Goal: Obtain resource: Download file/media

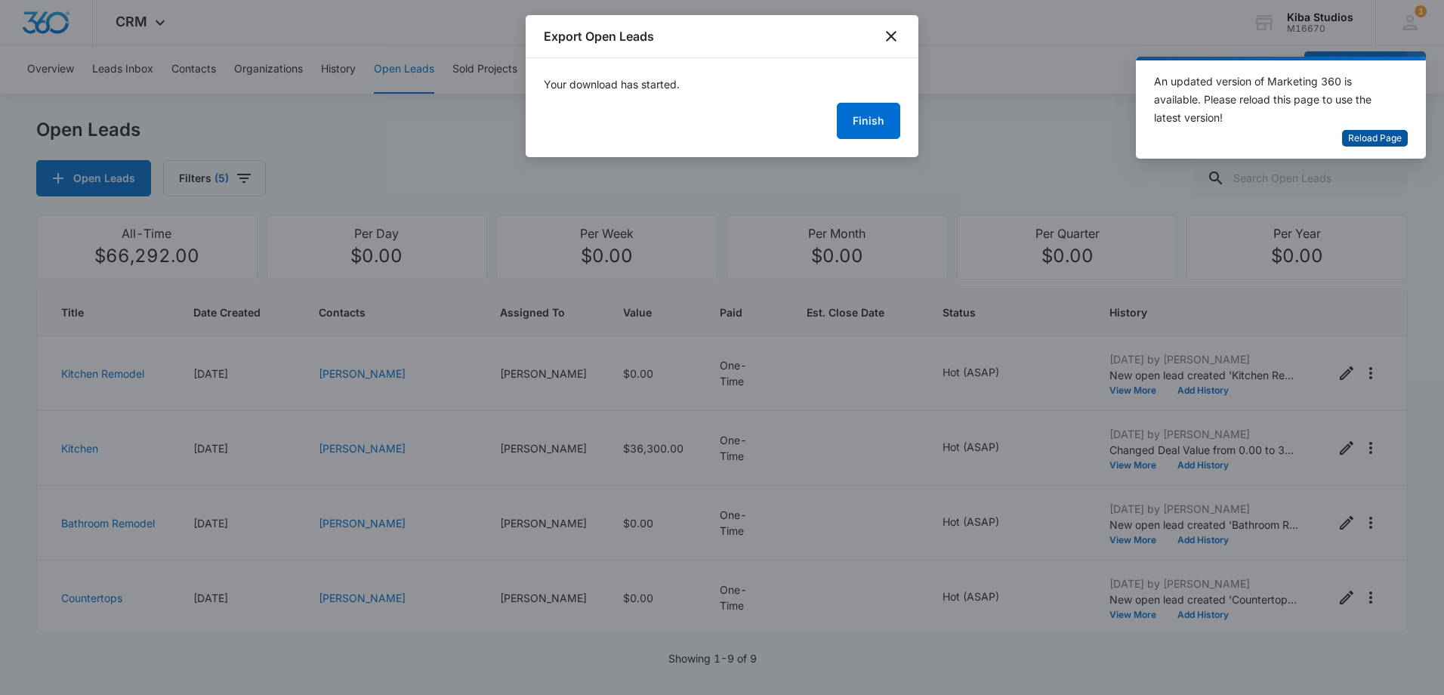
click at [1383, 141] on span "Reload Page" at bounding box center [1375, 138] width 54 height 14
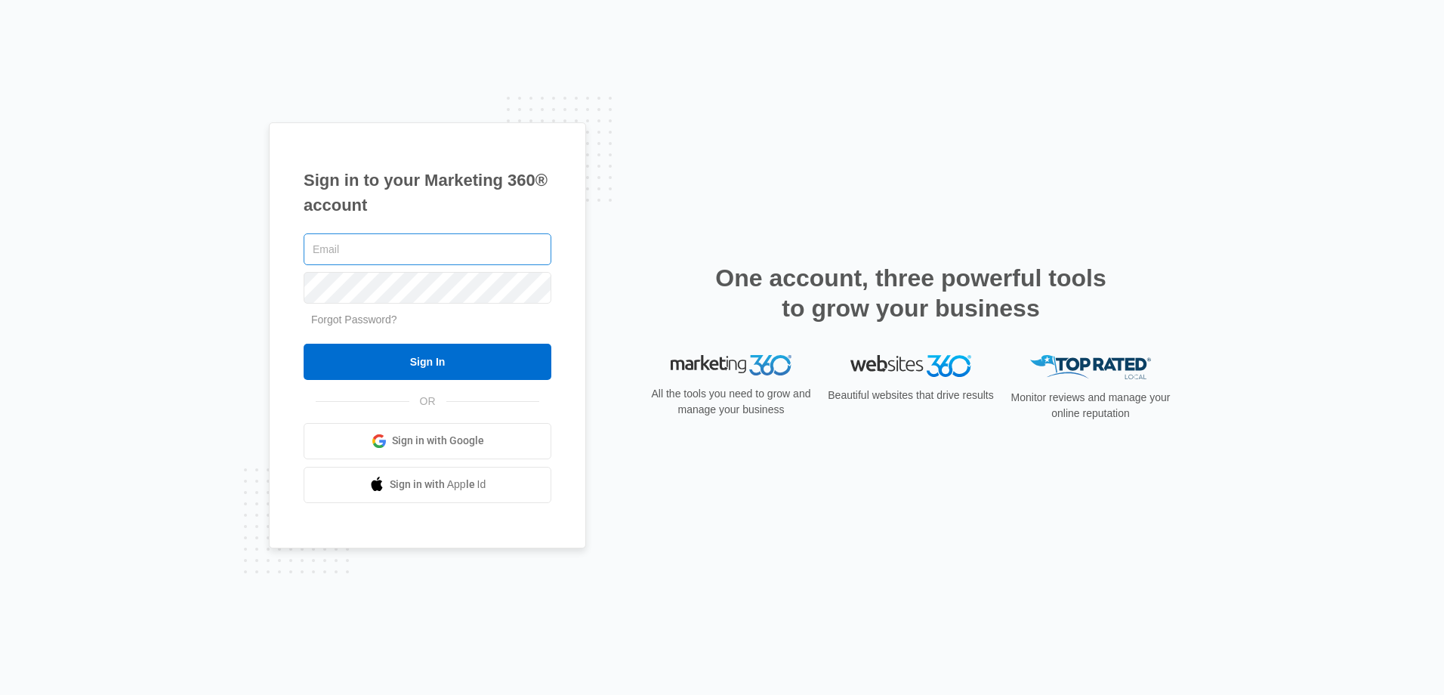
click at [417, 257] on input "text" at bounding box center [428, 249] width 248 height 32
type input "[EMAIL_ADDRESS][DOMAIN_NAME]"
click at [304, 344] on input "Sign In" at bounding box center [428, 362] width 248 height 36
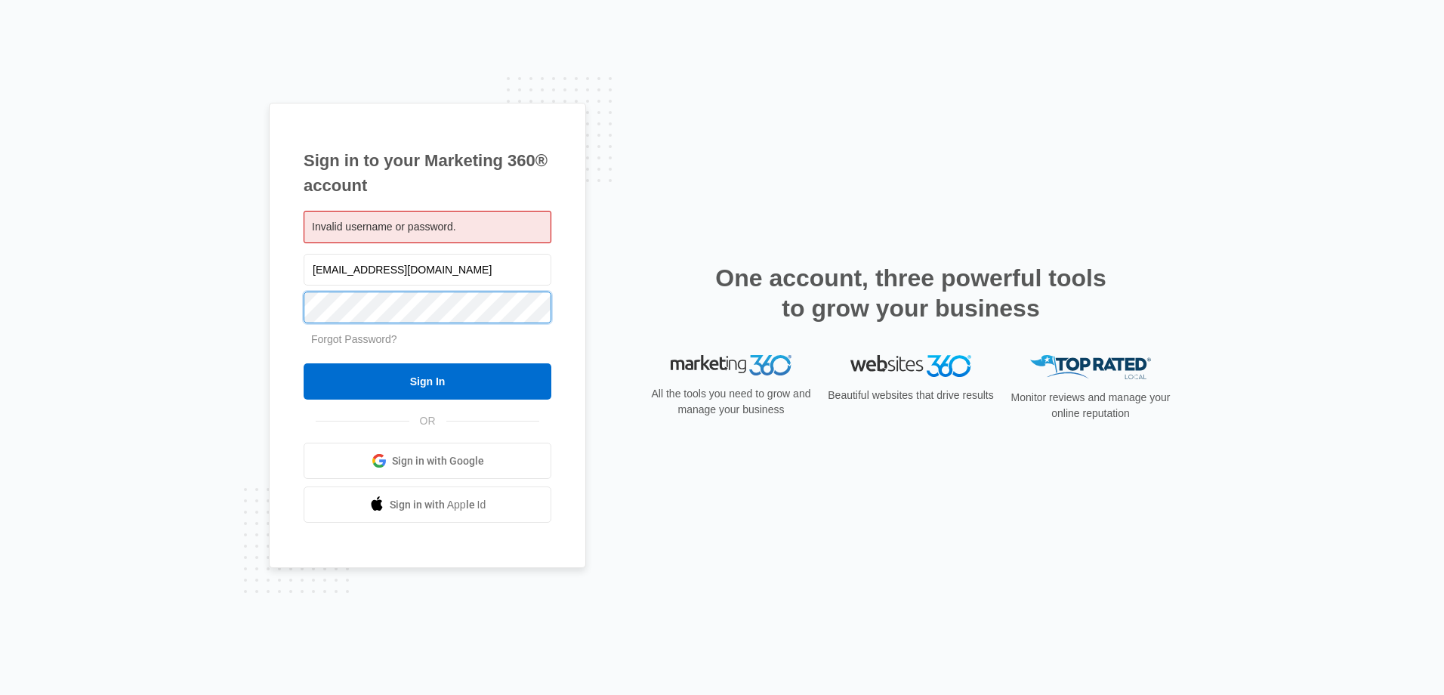
click at [304, 363] on input "Sign In" at bounding box center [428, 381] width 248 height 36
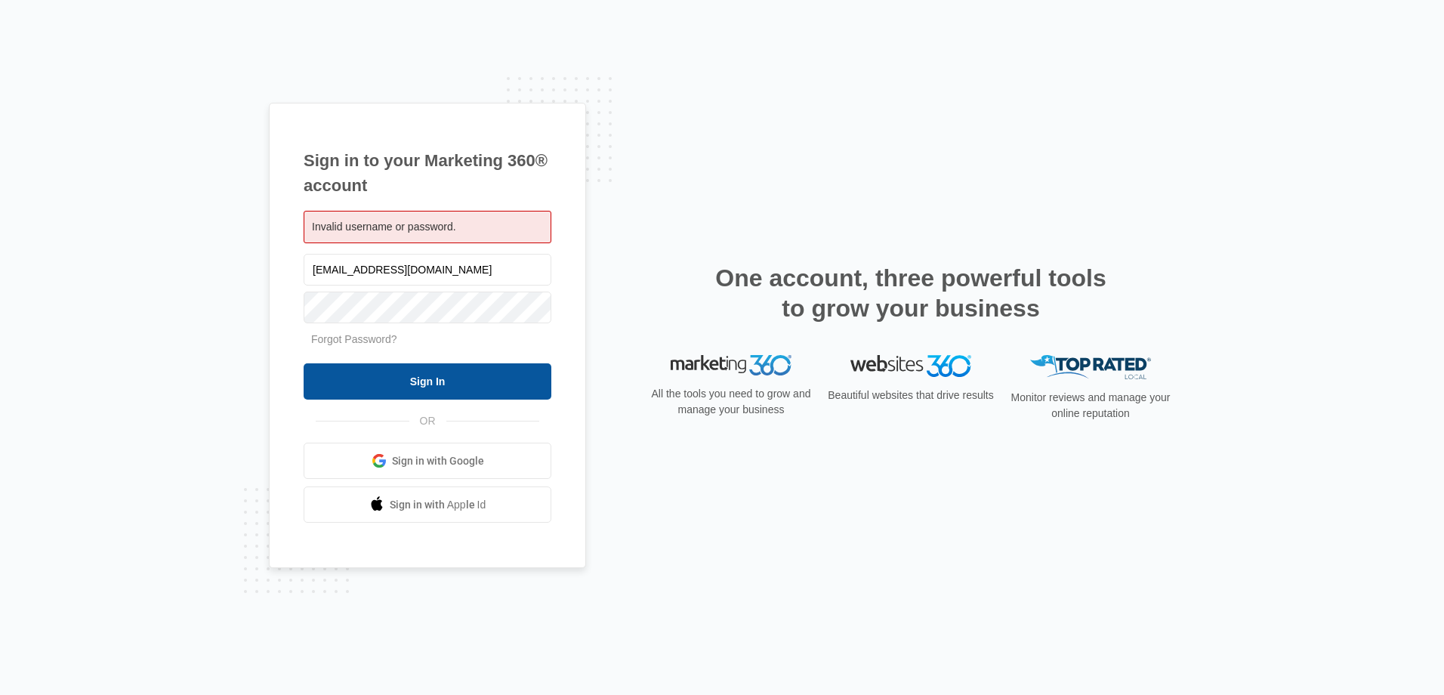
click at [424, 382] on input "Sign In" at bounding box center [428, 381] width 248 height 36
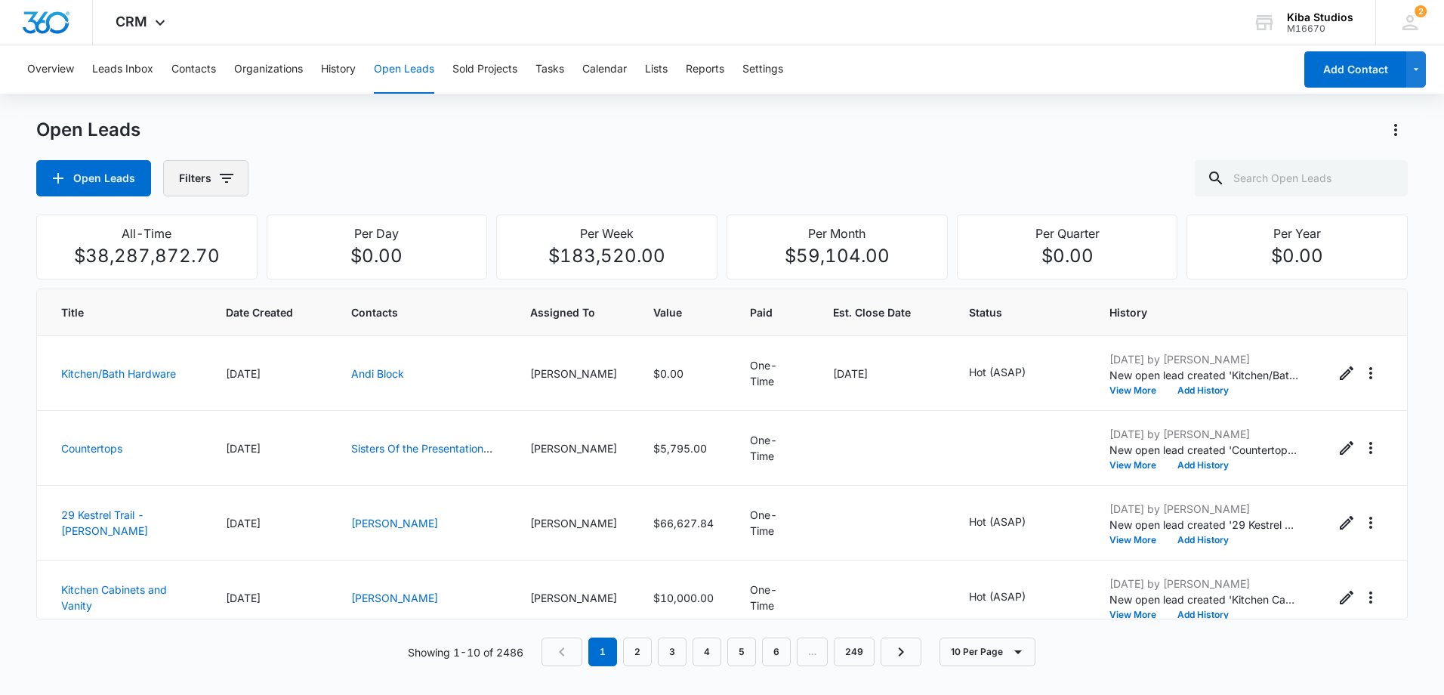
click at [219, 182] on icon "button" at bounding box center [226, 178] width 18 height 18
click at [343, 275] on icon "Show Assigned To filters" at bounding box center [342, 273] width 18 height 18
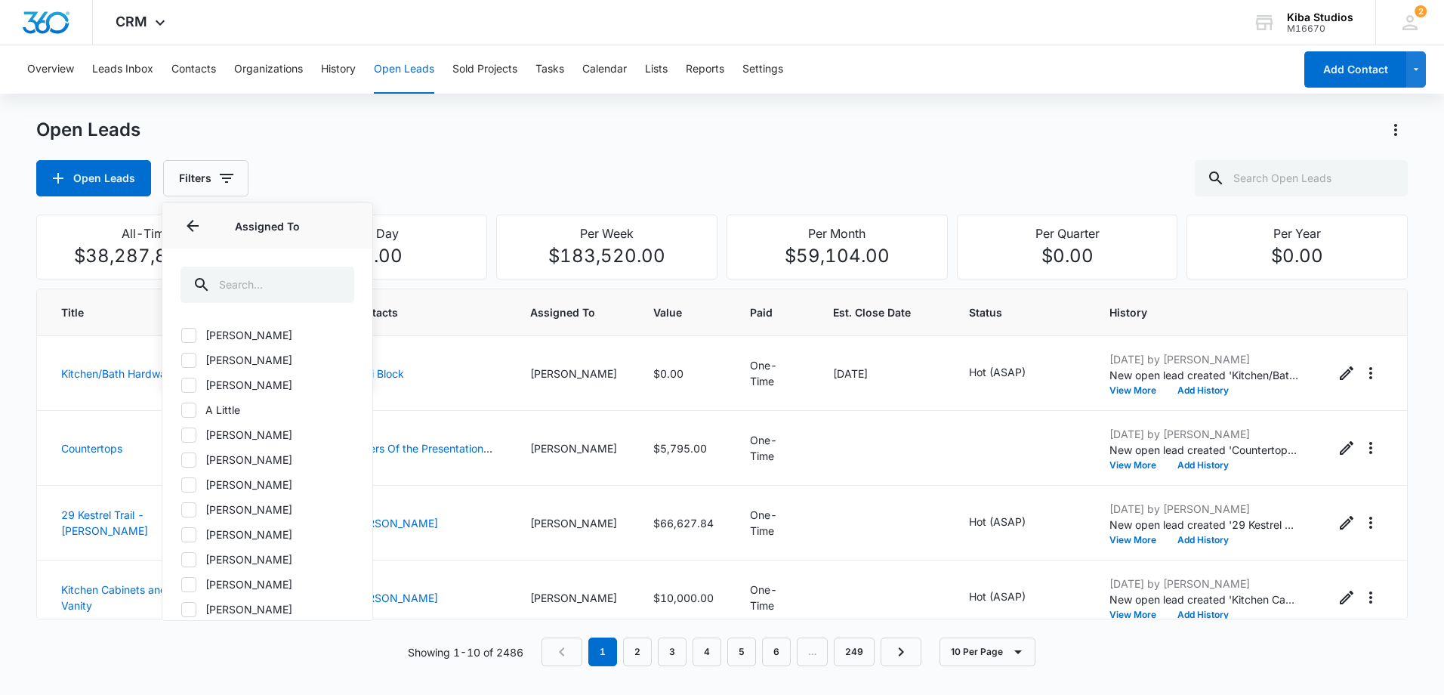
click at [188, 480] on icon at bounding box center [189, 485] width 14 height 14
click at [181, 484] on input "[PERSON_NAME]" at bounding box center [180, 484] width 1 height 1
checkbox input "true"
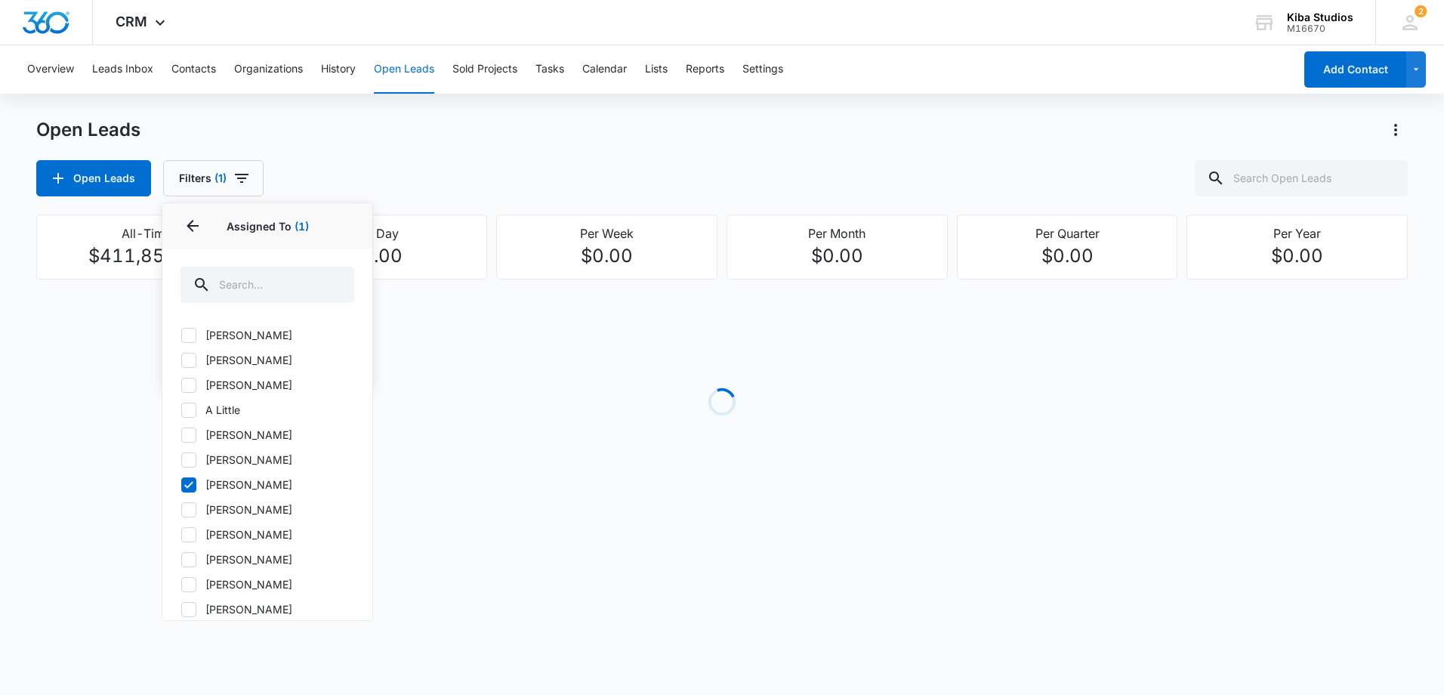
click at [533, 179] on div "Open Leads Filters (1) Assigned By Assigned To 1 Assigned To (1) [PERSON_NAME] …" at bounding box center [721, 178] width 1371 height 36
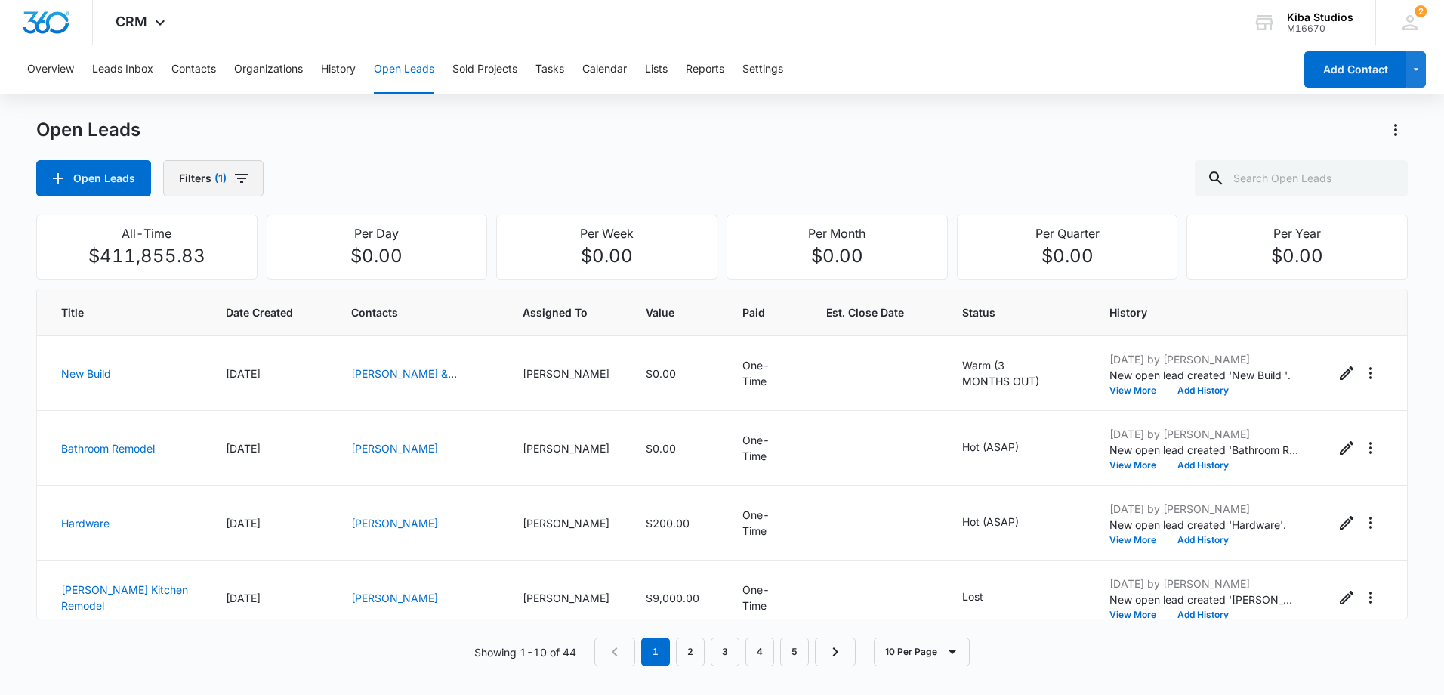
click at [247, 181] on icon "button" at bounding box center [242, 178] width 18 height 18
click at [345, 310] on icon "Show Open Lead Status filters" at bounding box center [342, 312] width 18 height 18
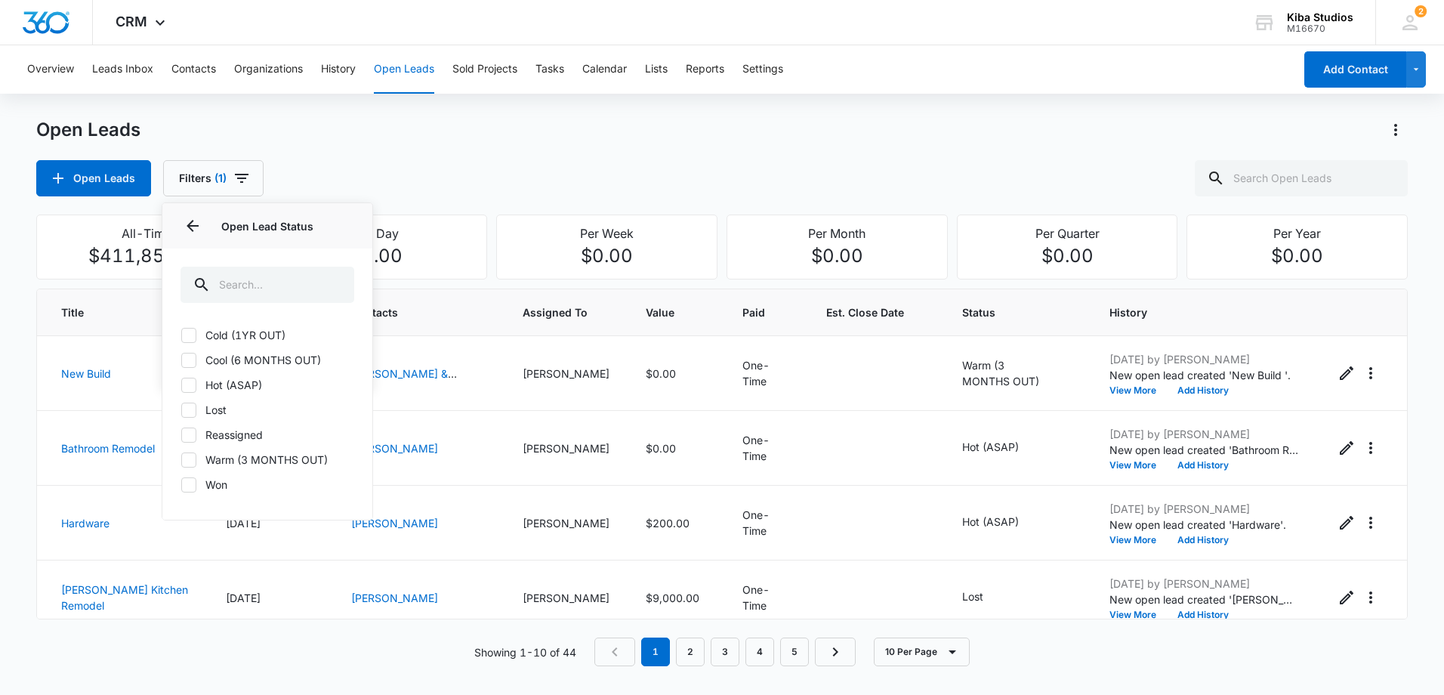
click at [188, 338] on icon at bounding box center [189, 335] width 14 height 14
click at [181, 335] on input "Cold (1YR OUT)" at bounding box center [180, 335] width 1 height 1
checkbox input "true"
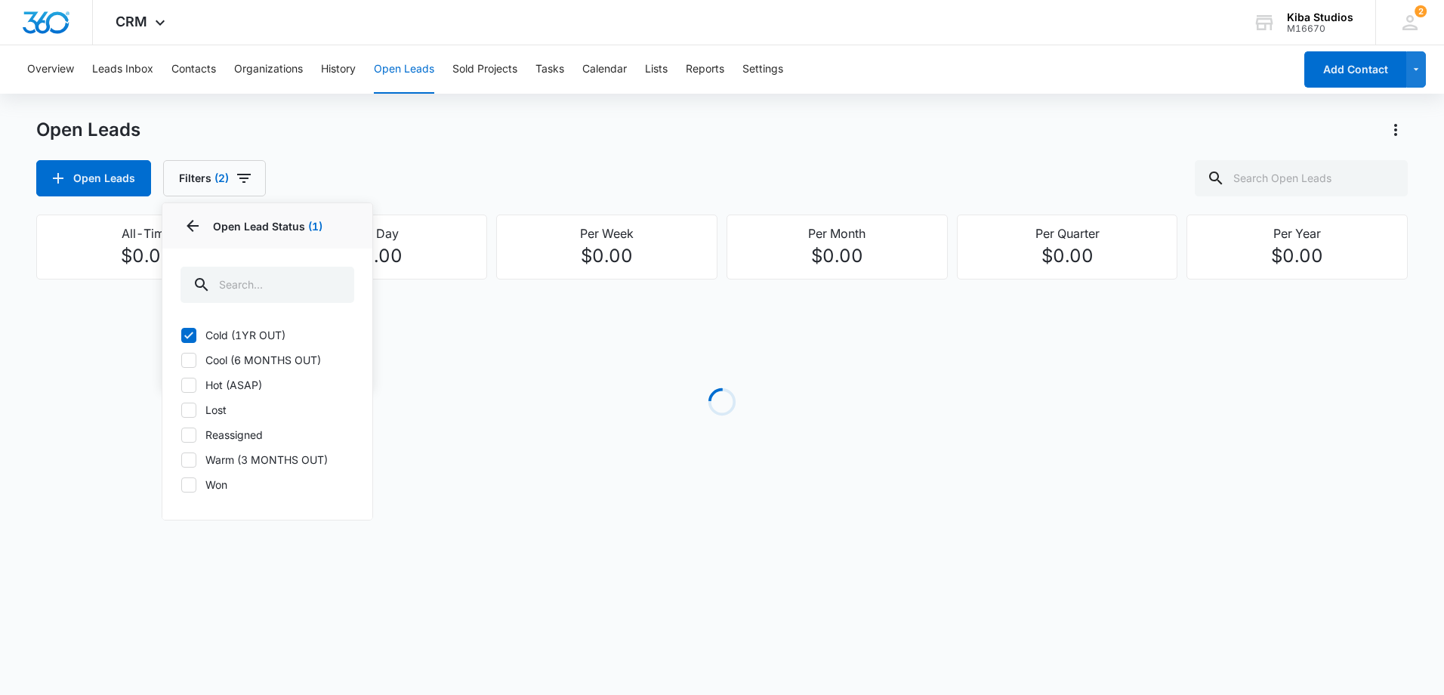
click at [190, 357] on icon at bounding box center [189, 360] width 14 height 14
click at [181, 359] on input "Cool (6 MONTHS OUT)" at bounding box center [180, 359] width 1 height 1
checkbox input "true"
click at [191, 387] on icon at bounding box center [189, 385] width 14 height 14
click at [181, 385] on input "Hot (ASAP)" at bounding box center [180, 384] width 1 height 1
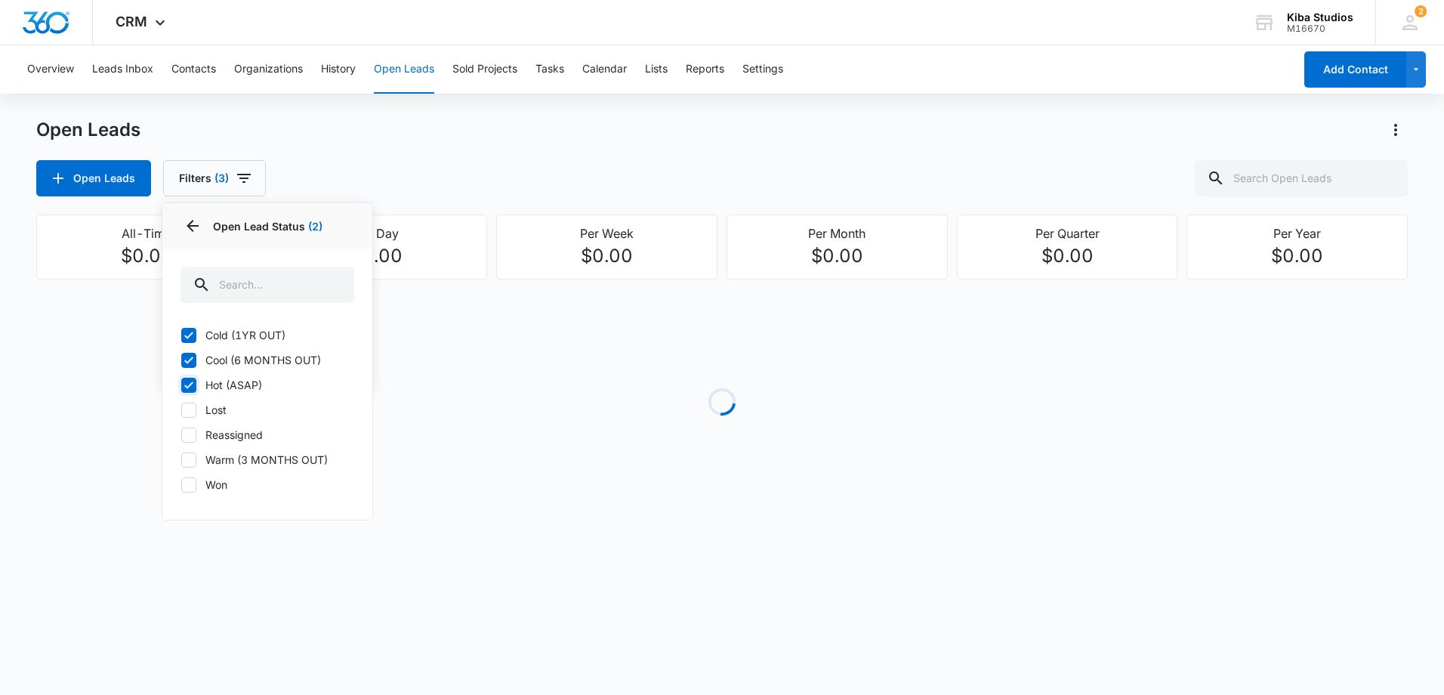
checkbox input "true"
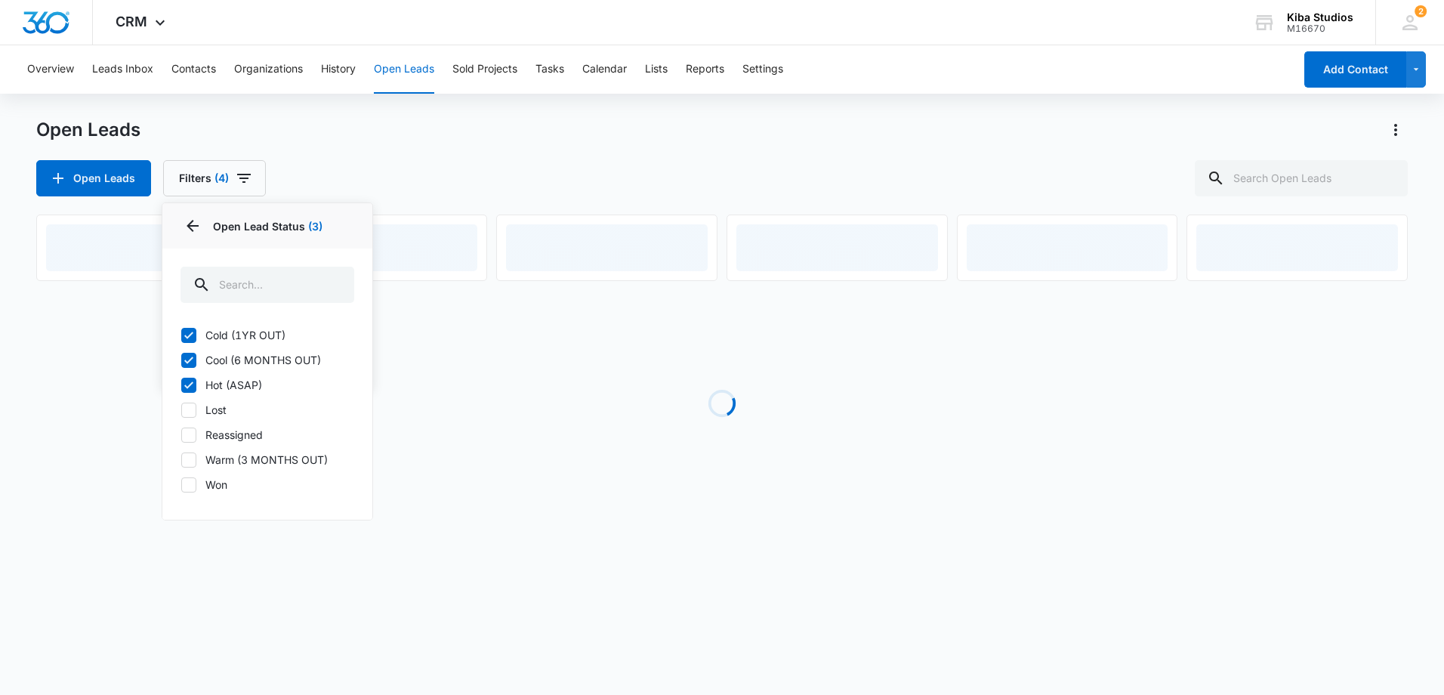
click at [189, 458] on icon at bounding box center [189, 460] width 14 height 14
click at [181, 459] on input "Warm (3 MONTHS OUT)" at bounding box center [180, 459] width 1 height 1
checkbox input "true"
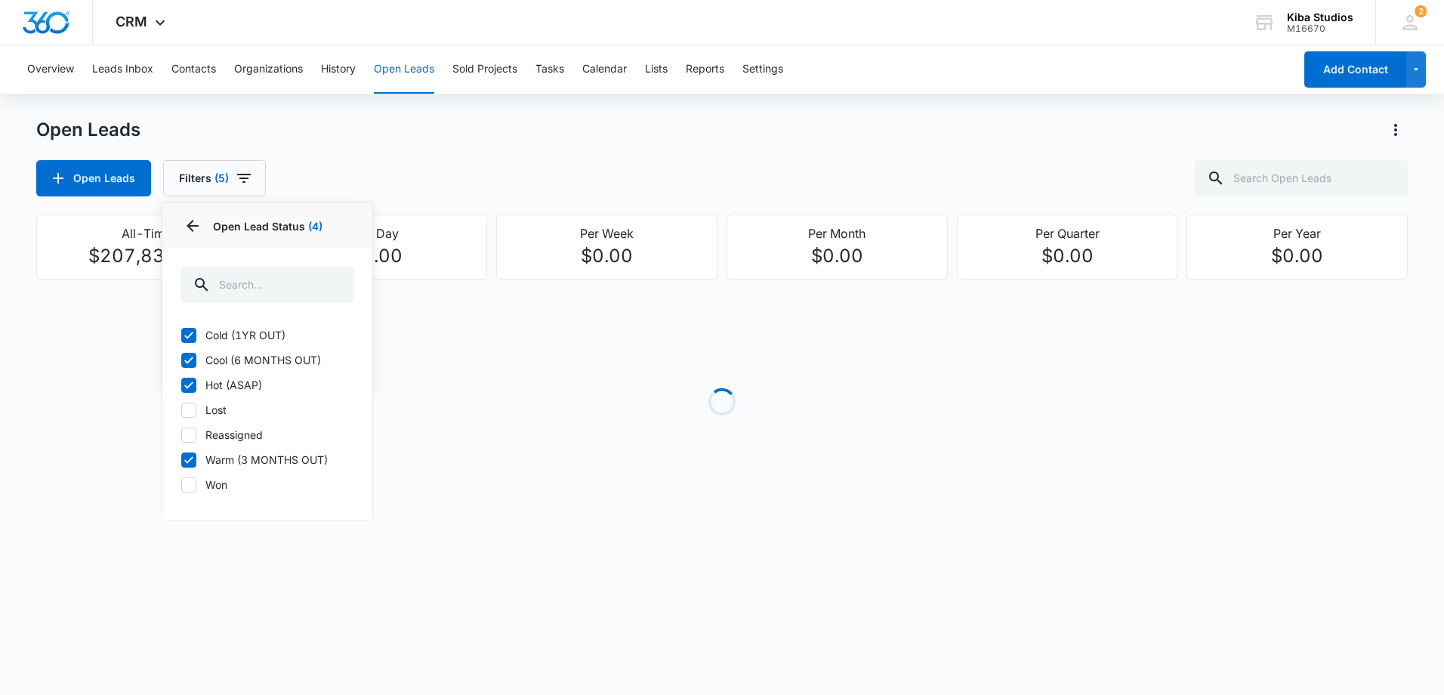
click at [874, 165] on div "Open Leads Filters (5) Assigned By Assigned To 1 Open Lead Status 4 Open Lead S…" at bounding box center [721, 178] width 1371 height 36
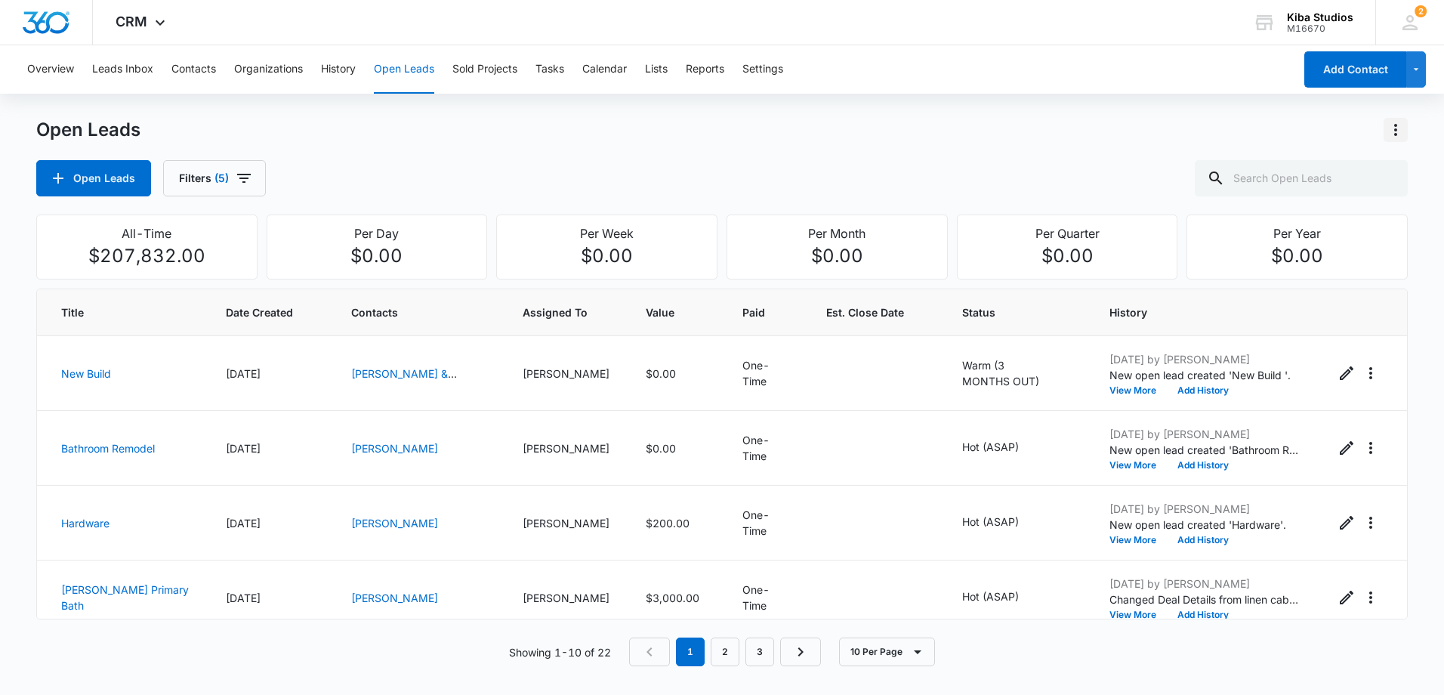
click at [1400, 131] on icon "Actions" at bounding box center [1395, 130] width 18 height 18
click at [1310, 196] on div "Export Open Leads" at bounding box center [1309, 195] width 123 height 11
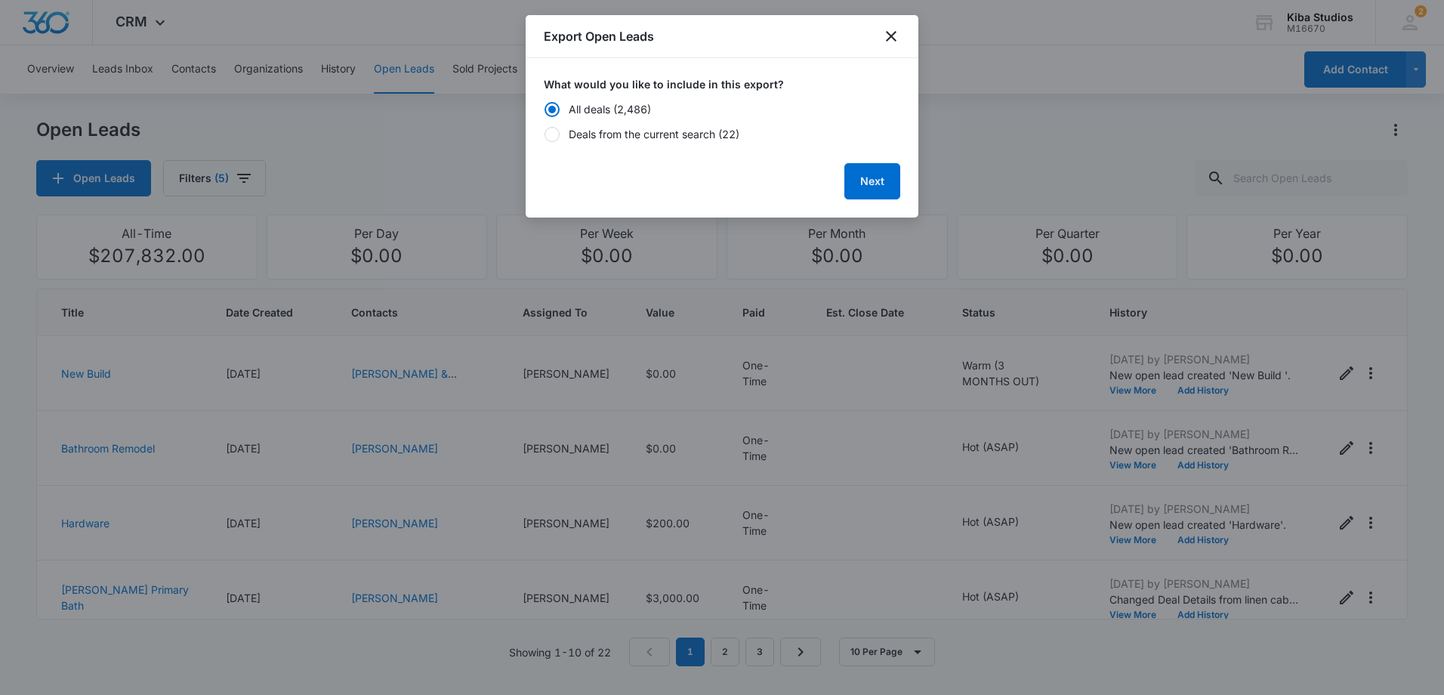
click at [647, 132] on div "Deals from the current search (22)" at bounding box center [654, 134] width 171 height 16
click at [544, 132] on input "Deals from the current search (22)" at bounding box center [544, 134] width 1 height 11
radio input "false"
radio input "true"
click at [869, 191] on button "Next" at bounding box center [872, 181] width 56 height 36
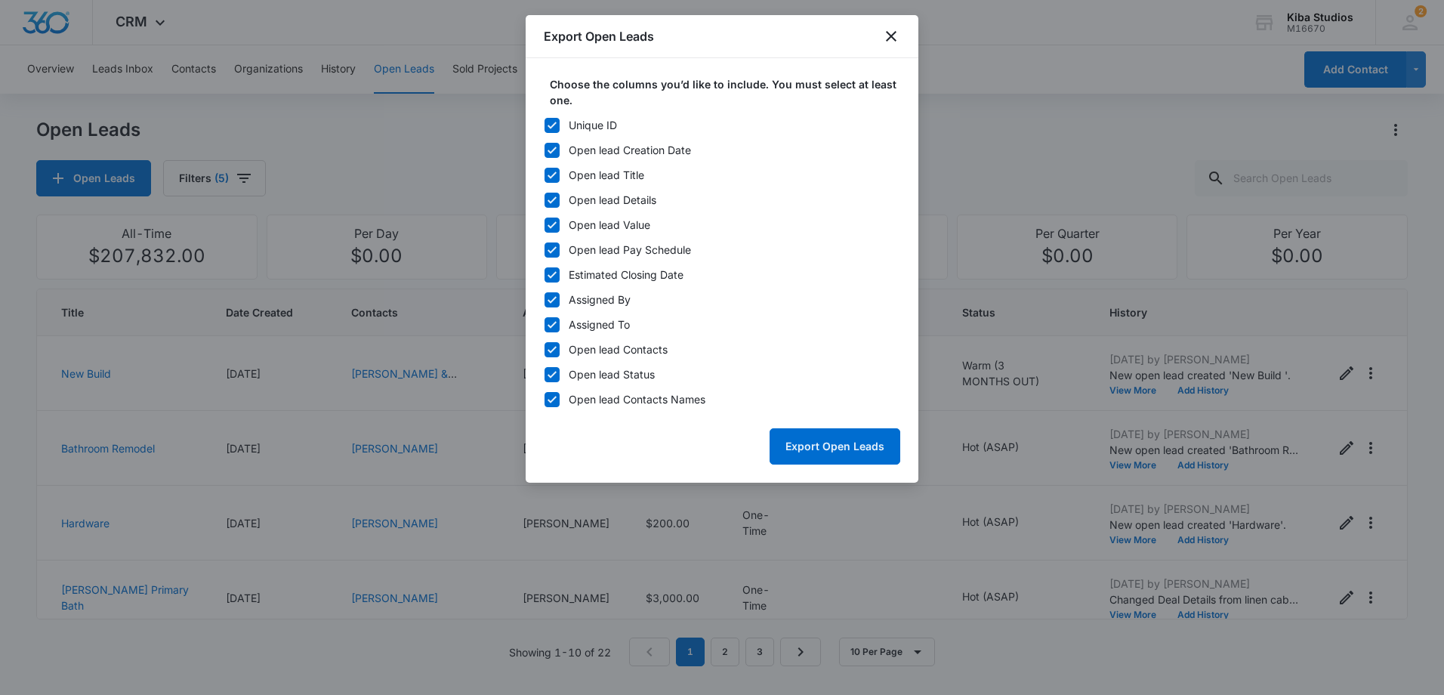
click at [554, 126] on icon at bounding box center [552, 126] width 14 height 14
click at [544, 126] on input "Unique ID" at bounding box center [544, 125] width 1 height 11
checkbox input "false"
click at [553, 249] on icon at bounding box center [551, 249] width 9 height 7
click at [544, 249] on input "Open lead Pay Schedule" at bounding box center [544, 250] width 1 height 11
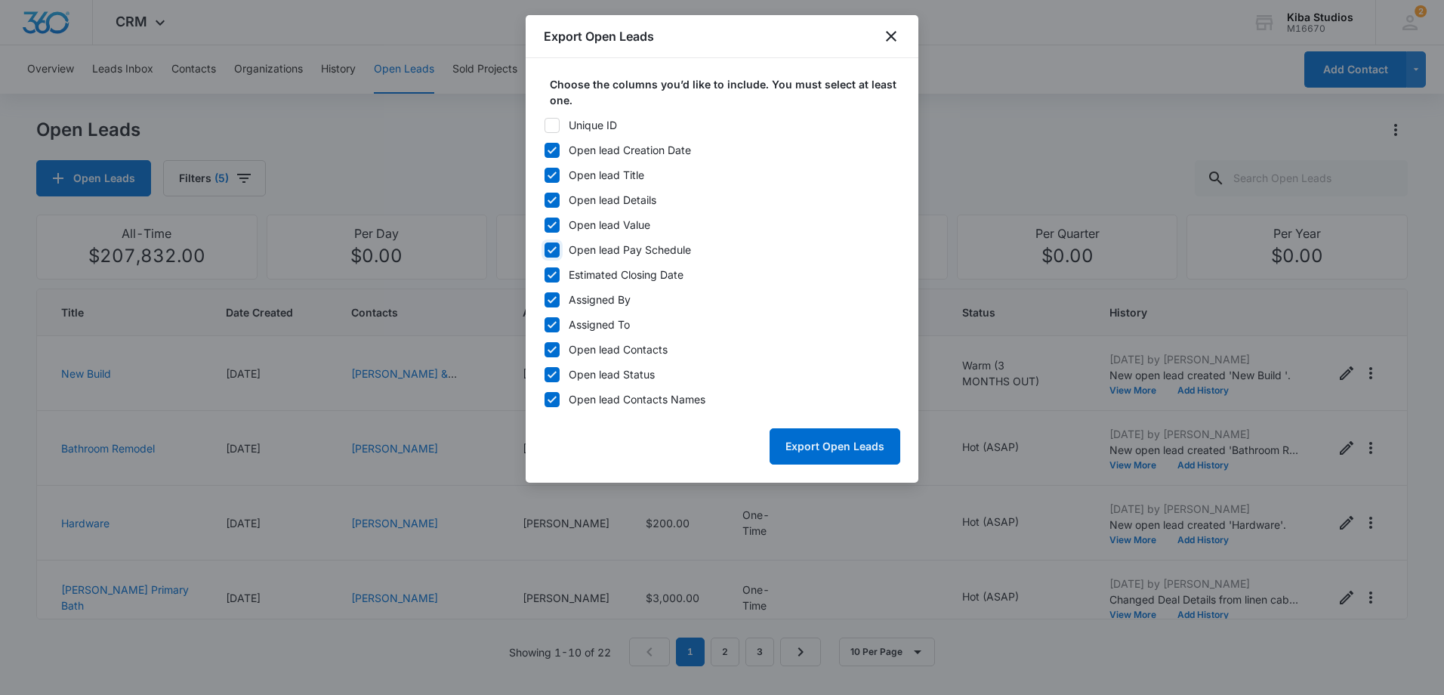
checkbox input "false"
click at [547, 273] on icon at bounding box center [552, 275] width 14 height 14
click at [544, 273] on input "Estimated Closing Date" at bounding box center [544, 275] width 1 height 11
checkbox input "false"
click at [549, 301] on icon at bounding box center [551, 299] width 9 height 7
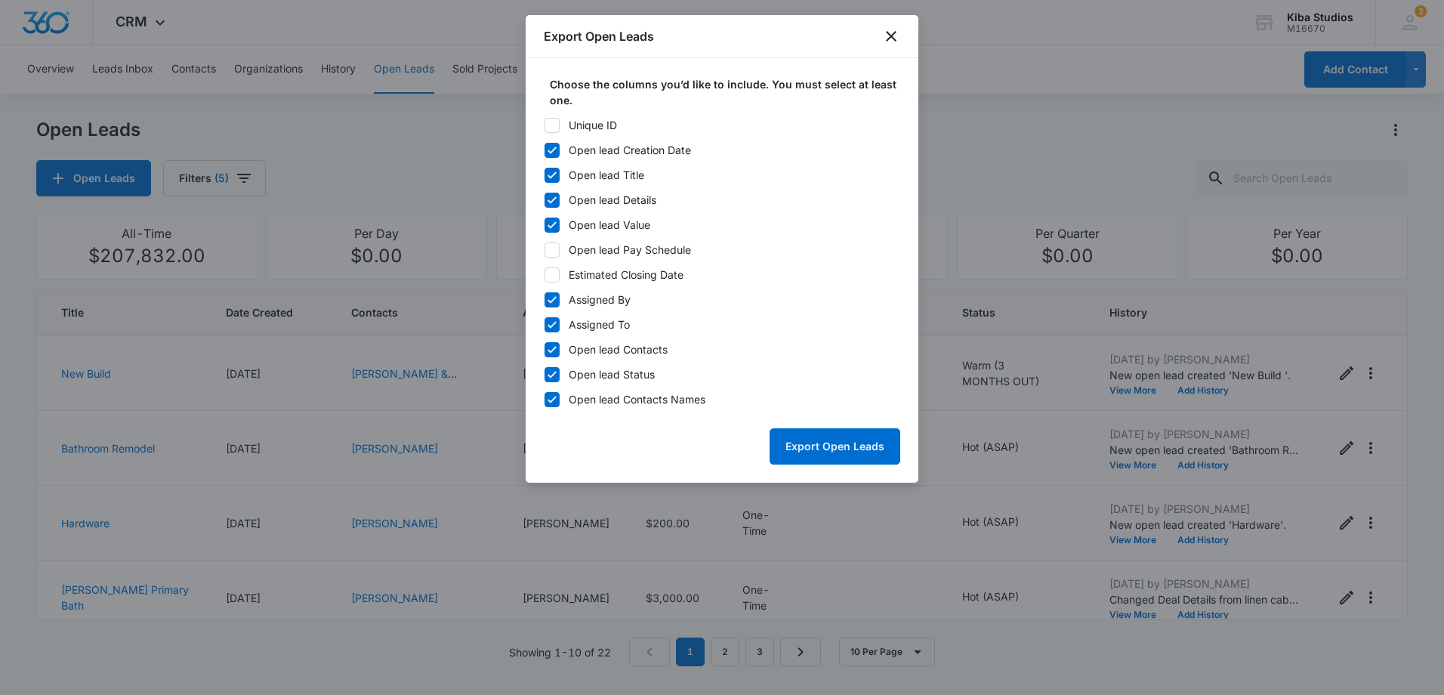
click at [544, 301] on input "Assigned By" at bounding box center [544, 300] width 1 height 11
checkbox input "false"
click at [826, 449] on button "Export Open Leads" at bounding box center [835, 446] width 131 height 36
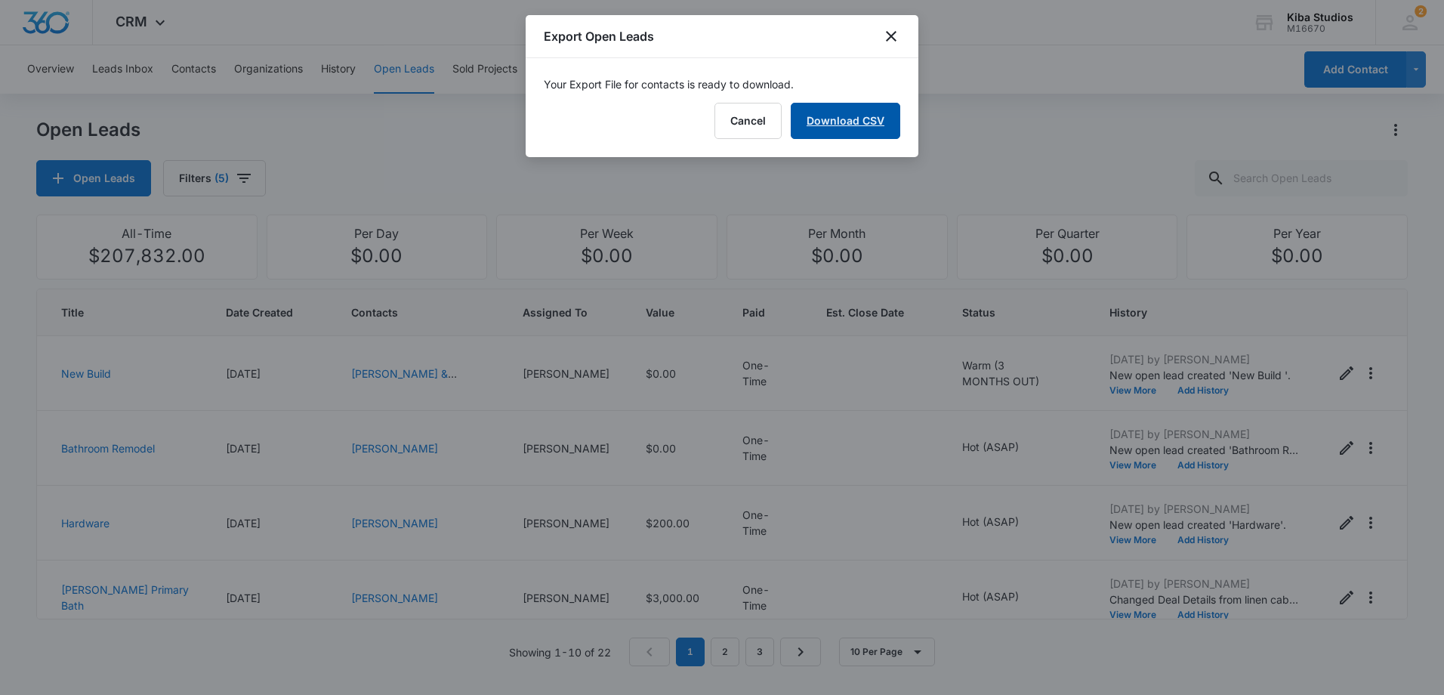
click at [845, 128] on link "Download CSV" at bounding box center [845, 121] width 109 height 36
click at [890, 35] on icon "close" at bounding box center [891, 36] width 11 height 11
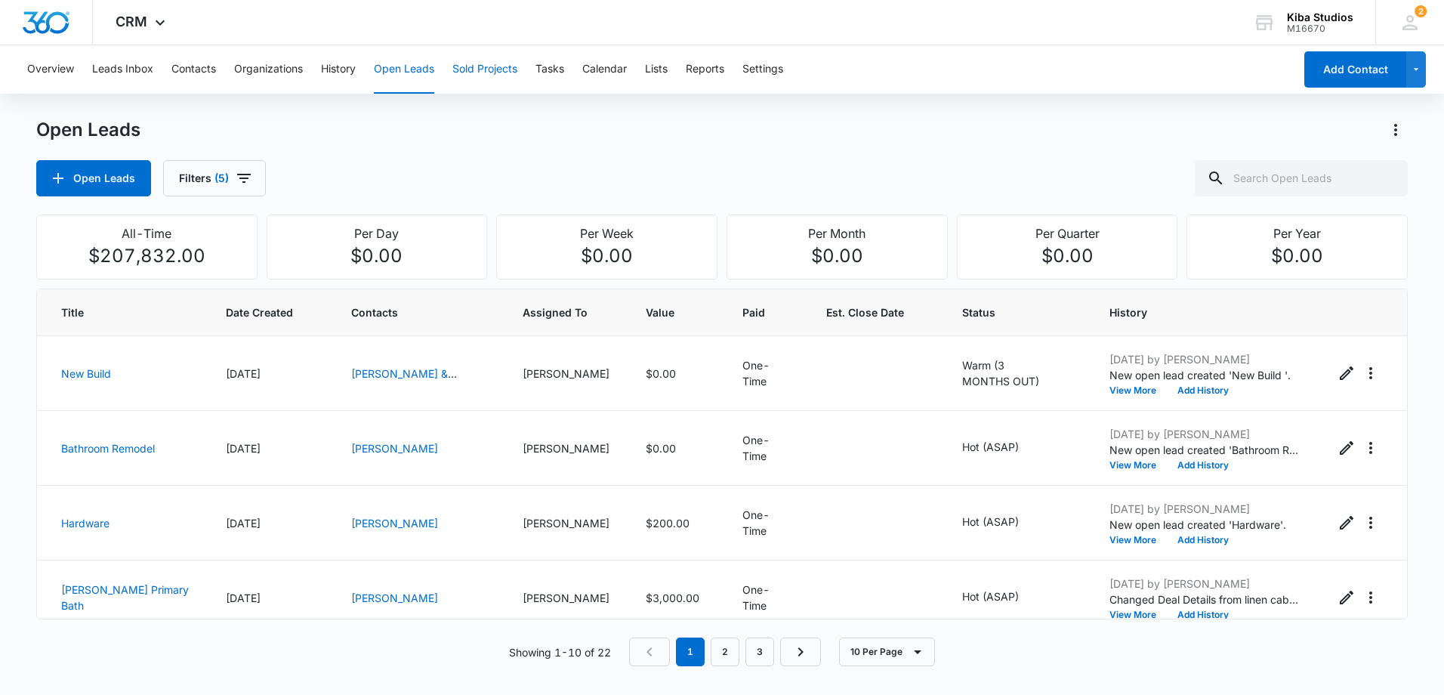
click at [495, 80] on button "Sold Projects" at bounding box center [484, 69] width 65 height 48
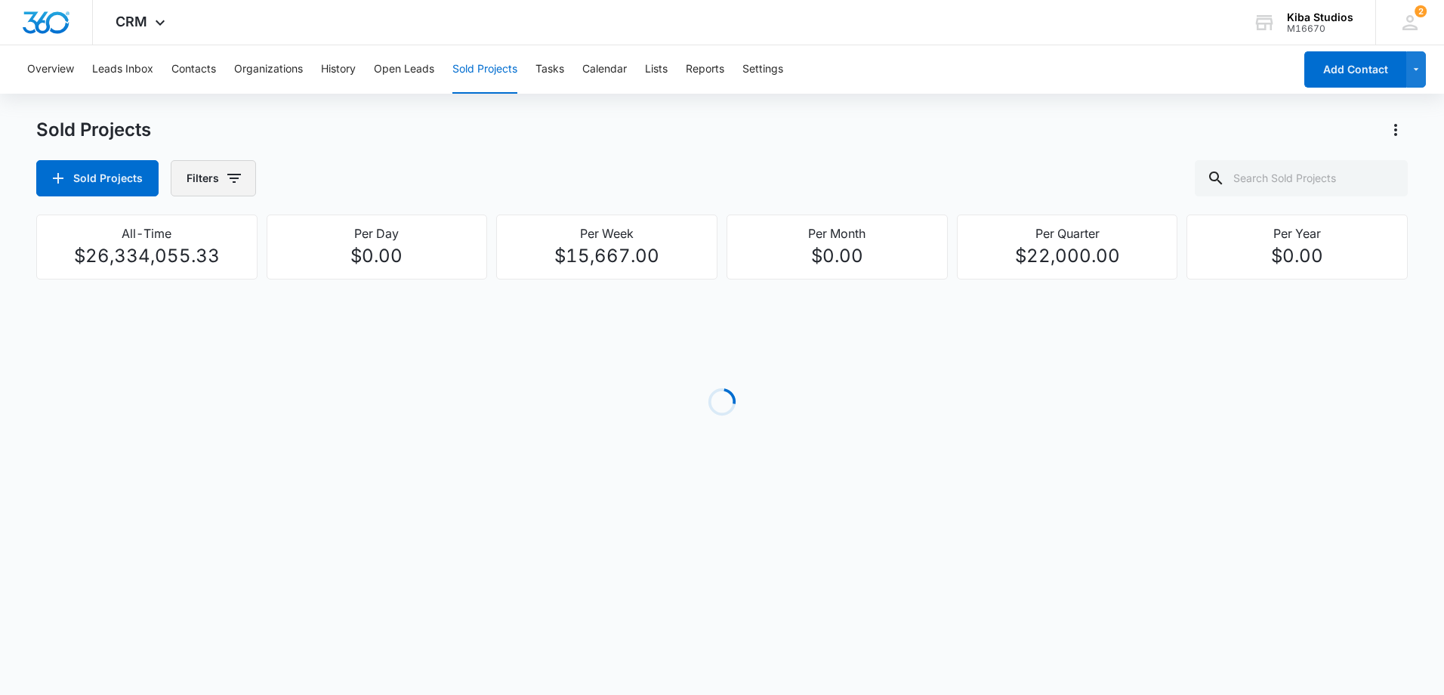
click at [239, 182] on icon "button" at bounding box center [234, 178] width 18 height 18
click at [347, 274] on icon "Show Assigned To filters" at bounding box center [349, 273] width 18 height 18
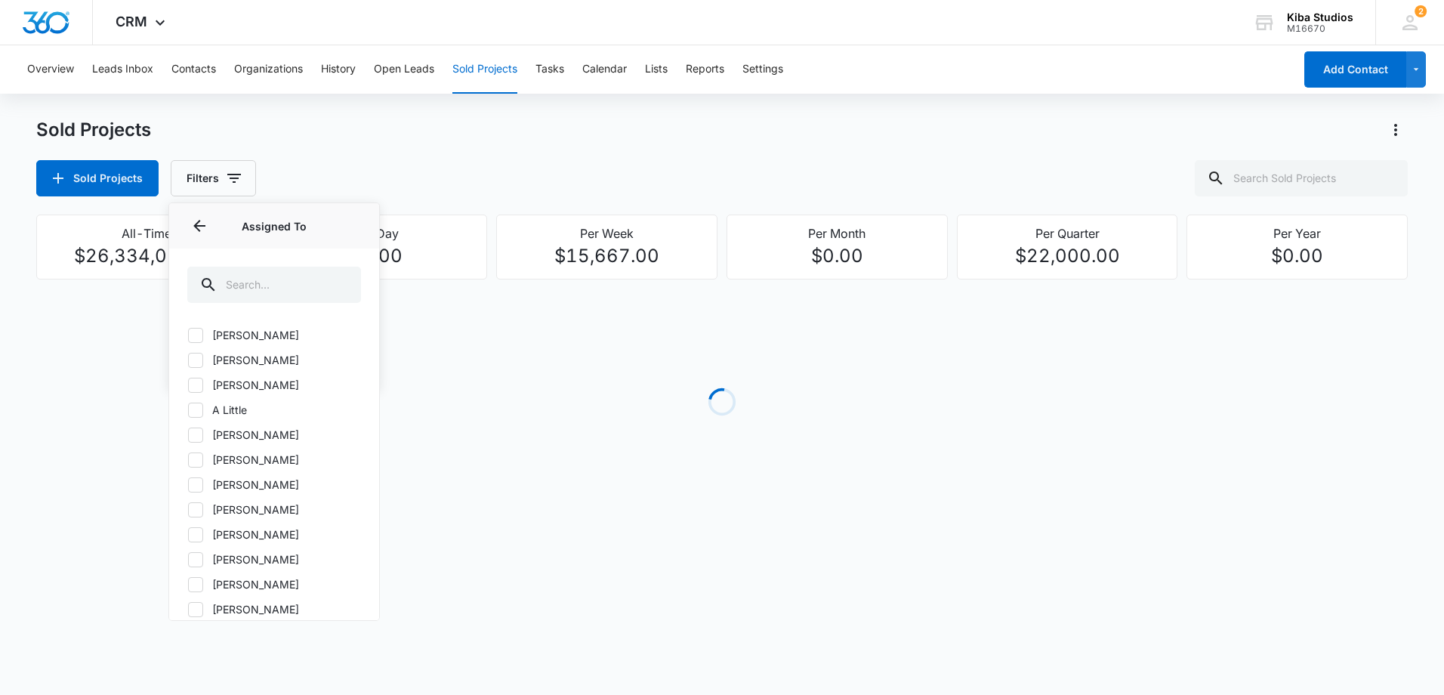
click at [196, 483] on icon at bounding box center [196, 485] width 14 height 14
click at [188, 484] on input "[PERSON_NAME]" at bounding box center [187, 484] width 1 height 1
checkbox input "true"
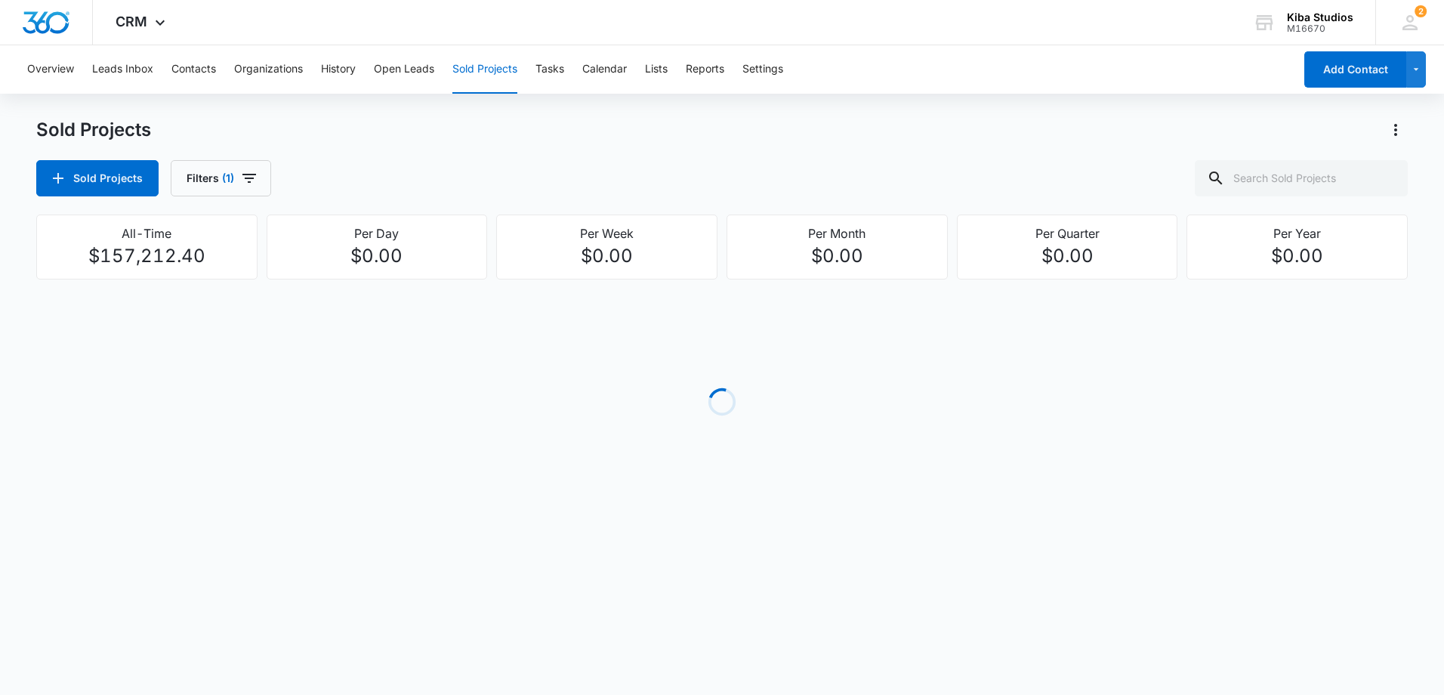
click at [493, 174] on div "Sold Projects Filters (1)" at bounding box center [721, 178] width 1371 height 36
click at [265, 176] on button "Filters (1)" at bounding box center [221, 178] width 100 height 36
click at [338, 308] on button "Show Project Status filters" at bounding box center [349, 312] width 24 height 24
click at [199, 362] on icon at bounding box center [196, 360] width 14 height 14
click at [188, 360] on input "In Process" at bounding box center [187, 359] width 1 height 1
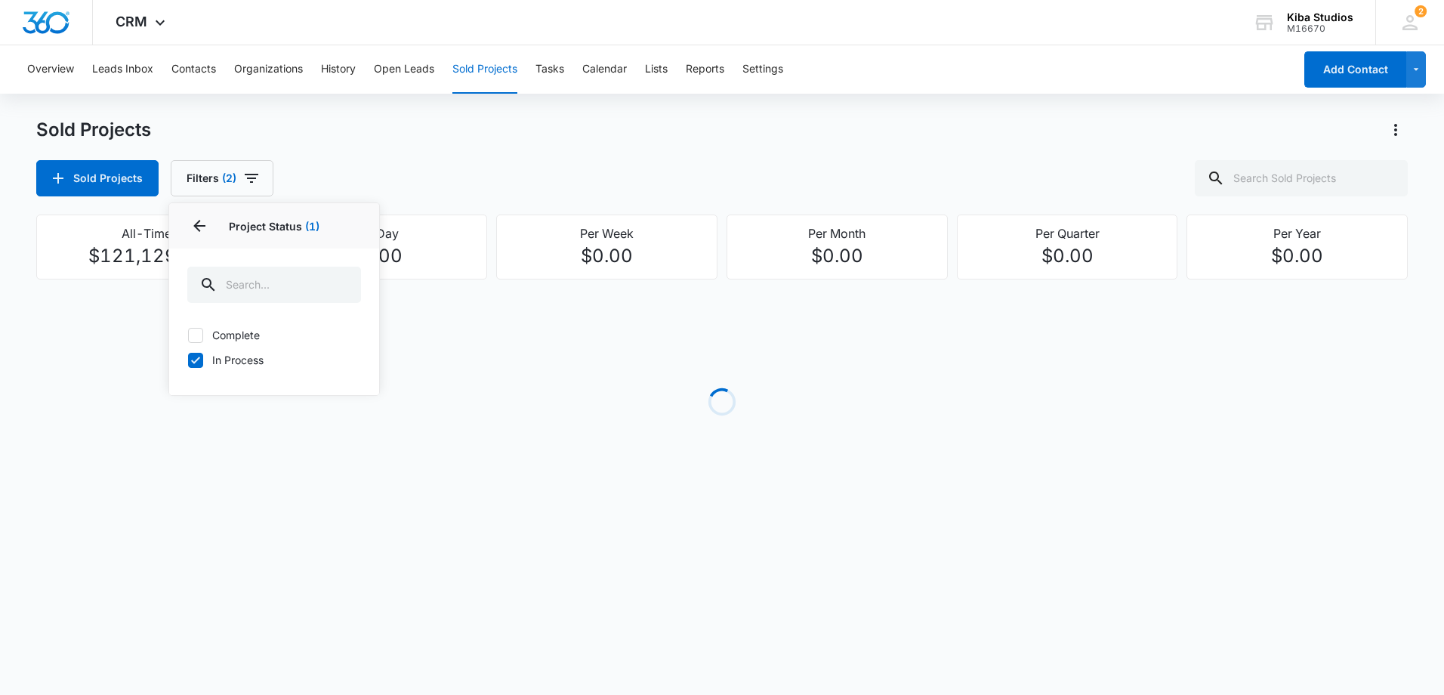
drag, startPoint x: 196, startPoint y: 364, endPoint x: 210, endPoint y: 347, distance: 22.5
click at [196, 365] on icon at bounding box center [196, 360] width 14 height 14
click at [188, 360] on input "In Process" at bounding box center [187, 359] width 1 height 1
checkbox input "false"
click at [568, 126] on div "Sold Projects" at bounding box center [721, 130] width 1371 height 24
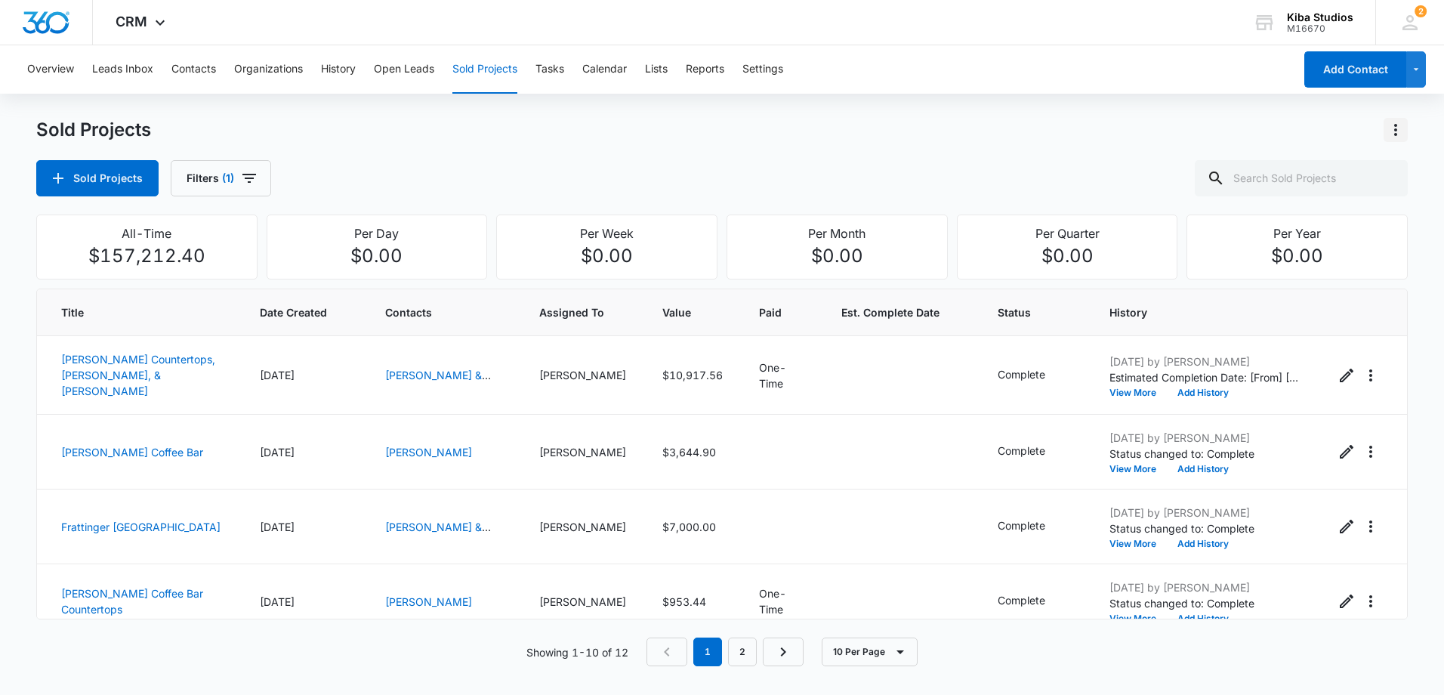
click at [1391, 126] on icon "Actions" at bounding box center [1395, 130] width 18 height 18
click at [1285, 198] on div "Export Sold Projects" at bounding box center [1307, 195] width 128 height 11
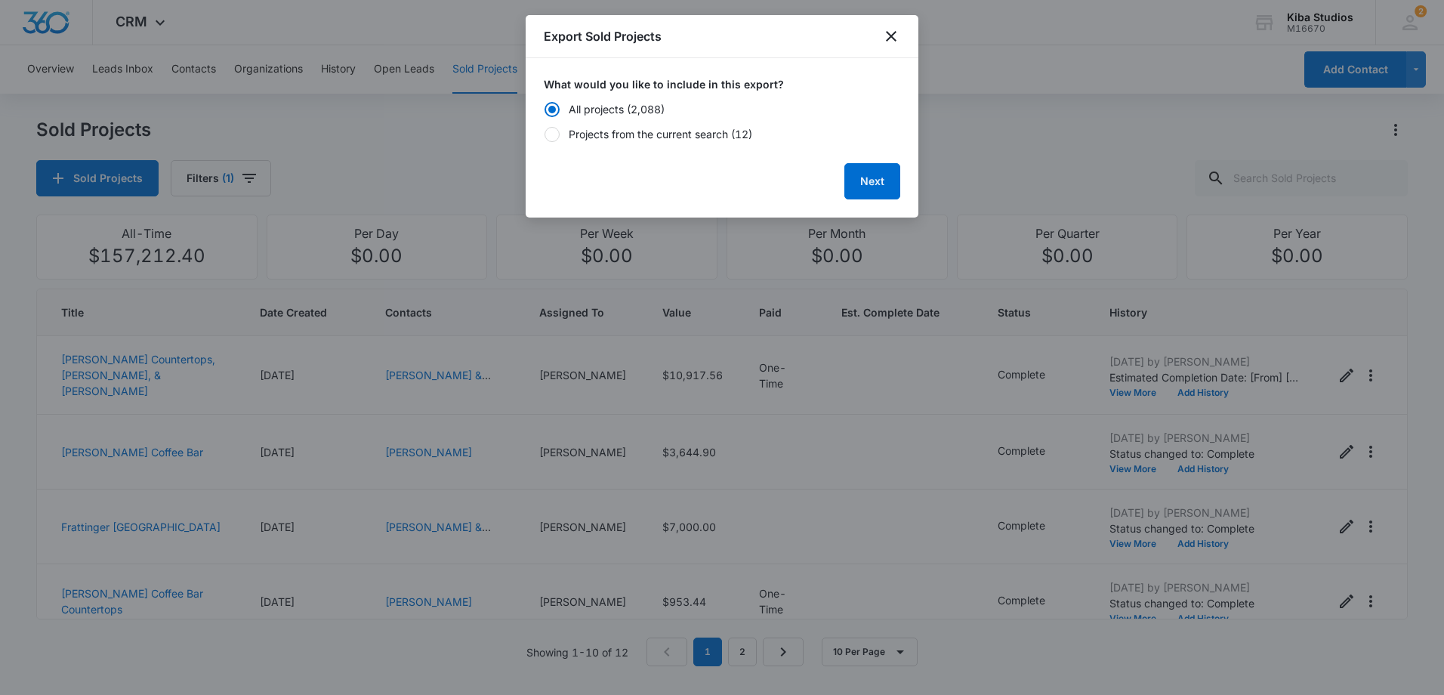
click at [594, 130] on div "Projects from the current search (12)" at bounding box center [661, 134] width 184 height 16
click at [544, 130] on input "Projects from the current search (12)" at bounding box center [544, 134] width 1 height 11
radio input "false"
radio input "true"
click at [863, 181] on button "Next" at bounding box center [872, 181] width 56 height 36
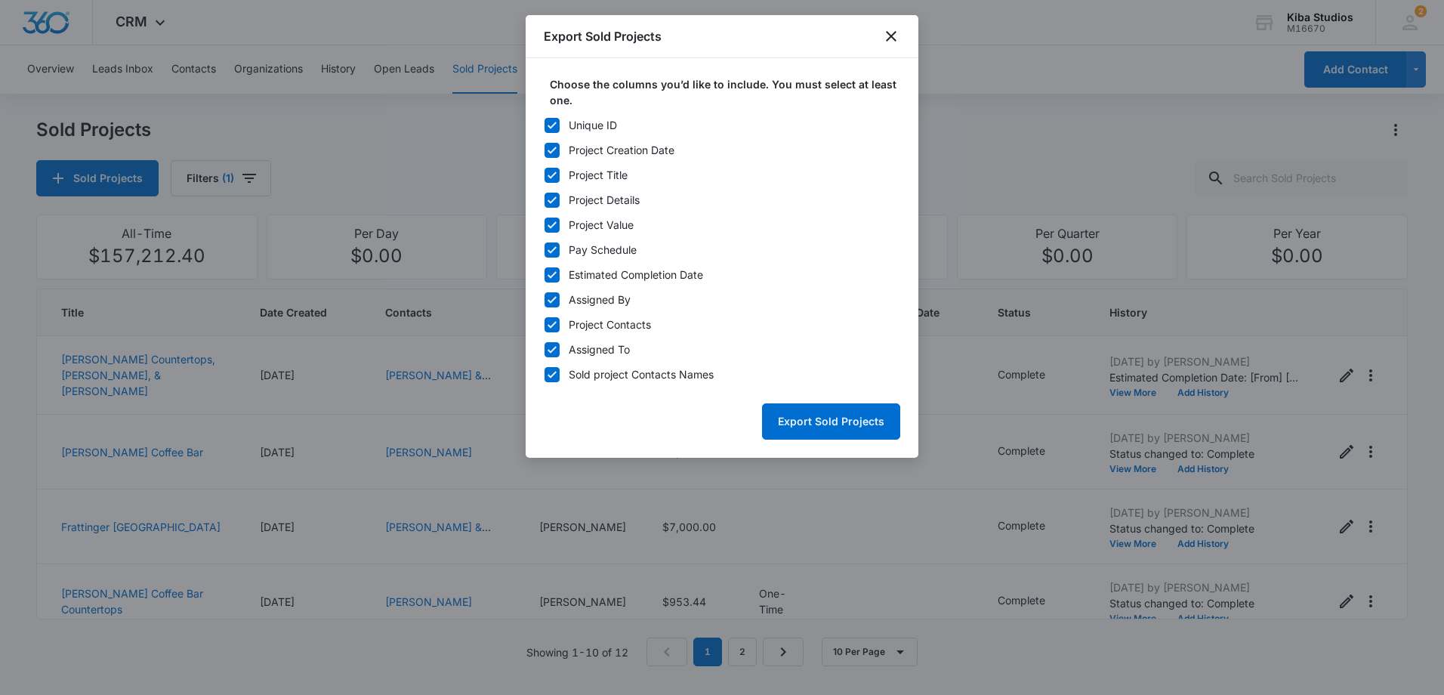
click at [555, 125] on icon at bounding box center [552, 126] width 14 height 14
click at [544, 125] on input "Unique ID" at bounding box center [544, 125] width 1 height 11
checkbox input "false"
click at [556, 272] on icon at bounding box center [551, 274] width 9 height 7
click at [544, 272] on input "Estimated Completion Date" at bounding box center [544, 275] width 1 height 11
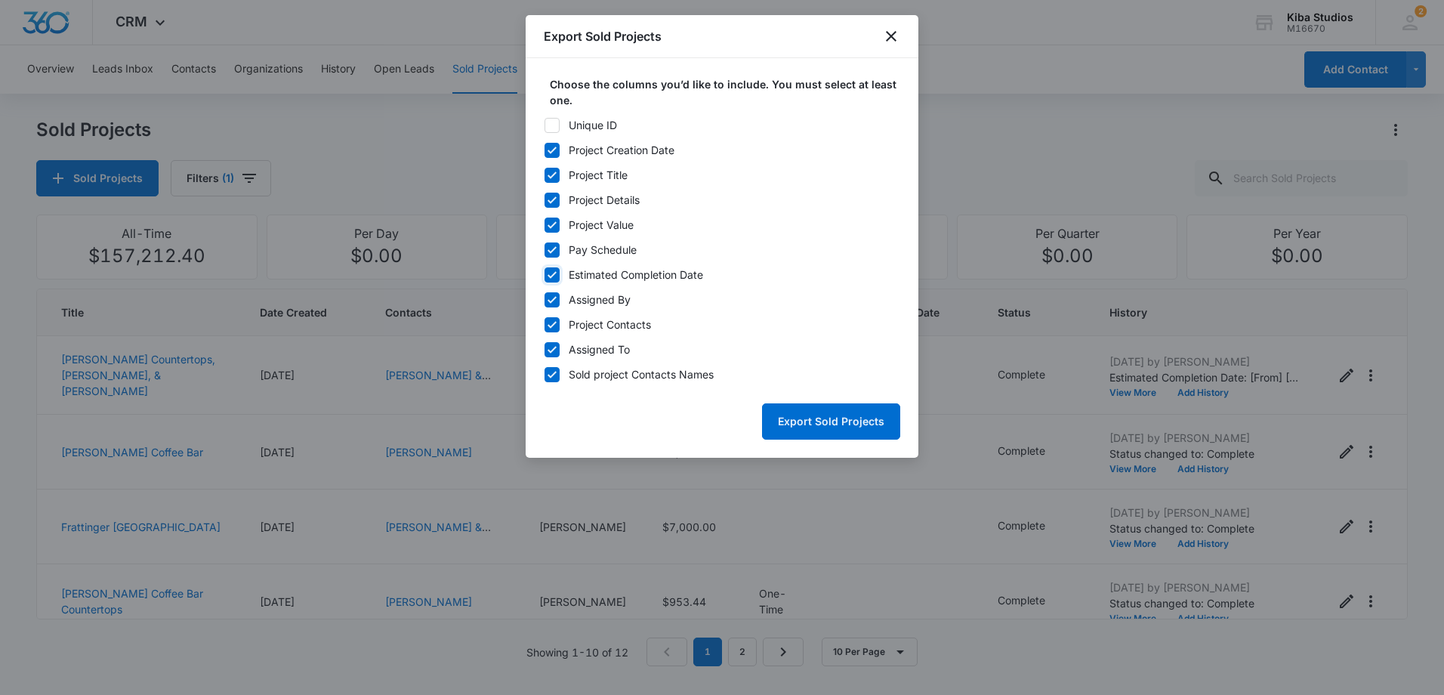
checkbox input "false"
click at [557, 247] on icon at bounding box center [552, 250] width 14 height 14
click at [544, 247] on input "Pay Schedule" at bounding box center [544, 250] width 1 height 11
checkbox input "false"
click at [551, 305] on icon at bounding box center [552, 300] width 14 height 14
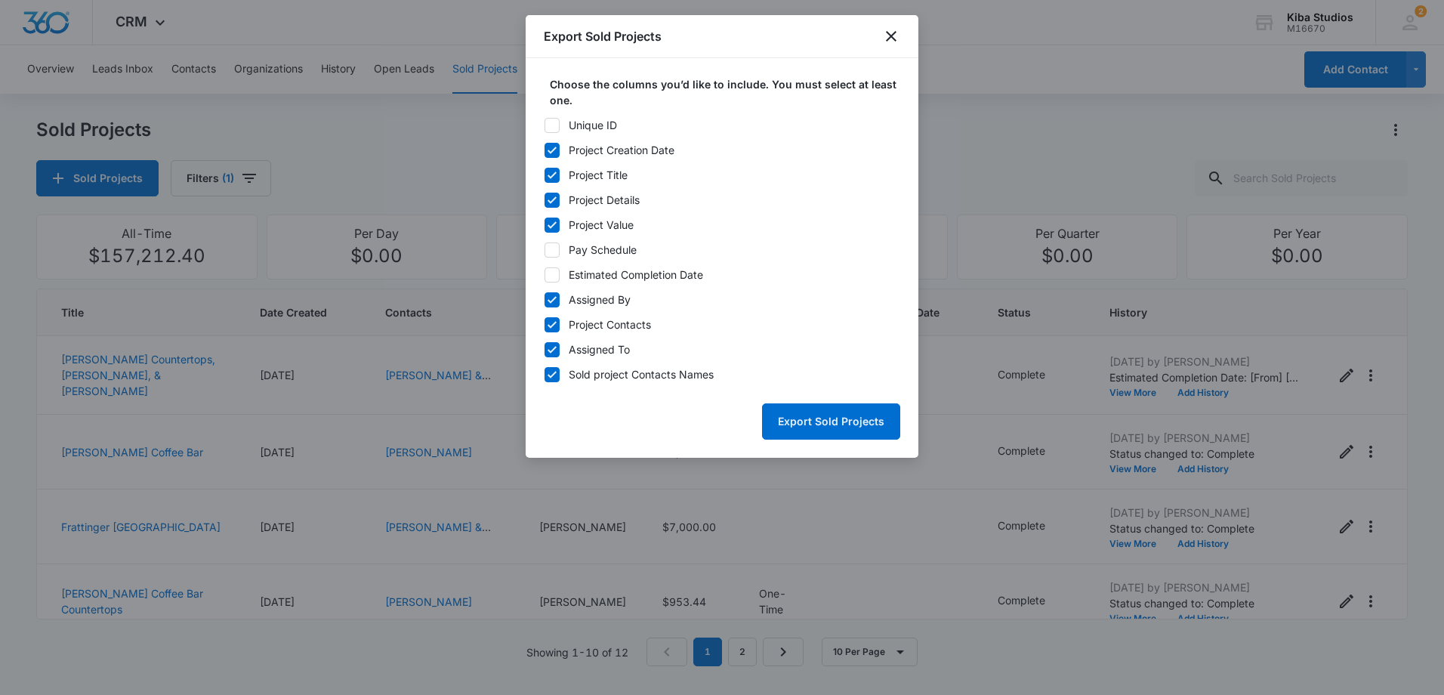
click at [544, 305] on input "Assigned By" at bounding box center [544, 300] width 1 height 11
click at [551, 305] on icon at bounding box center [552, 300] width 14 height 14
click at [544, 305] on input "Assigned By" at bounding box center [544, 300] width 1 height 11
click at [548, 301] on icon at bounding box center [551, 299] width 9 height 7
click at [544, 301] on input "Assigned By" at bounding box center [544, 300] width 1 height 11
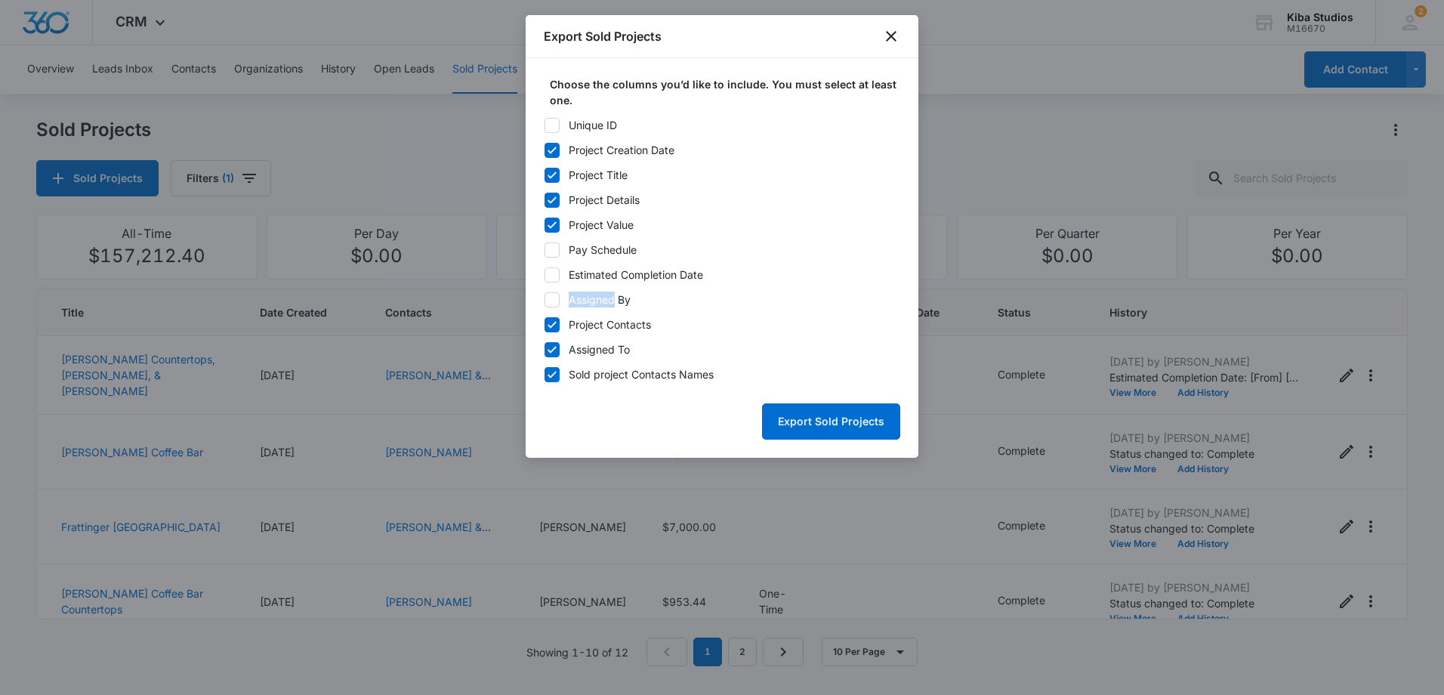
click at [550, 301] on icon at bounding box center [551, 299] width 9 height 7
click at [544, 301] on input "Assigned By" at bounding box center [544, 300] width 1 height 11
checkbox input "true"
click at [815, 423] on button "Export Sold Projects" at bounding box center [831, 421] width 138 height 36
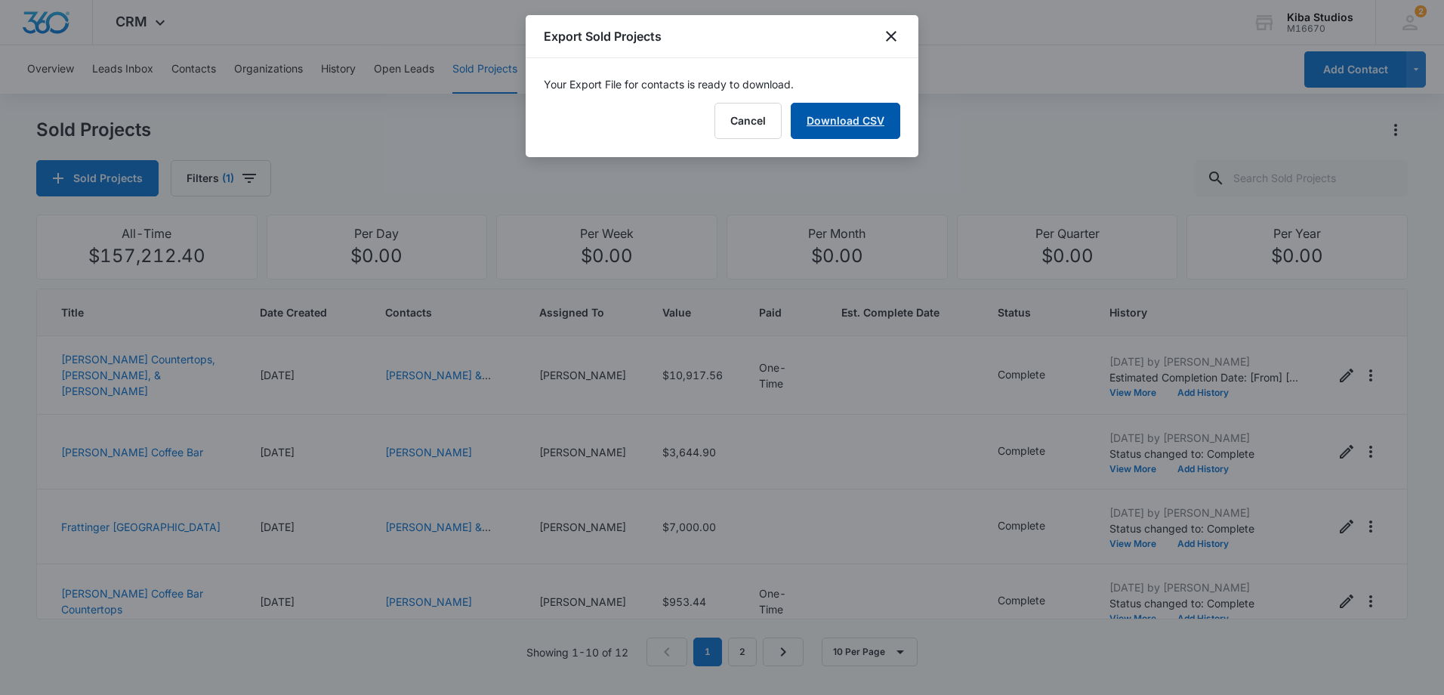
click at [821, 135] on link "Download CSV" at bounding box center [845, 121] width 109 height 36
click at [899, 39] on icon "close" at bounding box center [891, 36] width 18 height 18
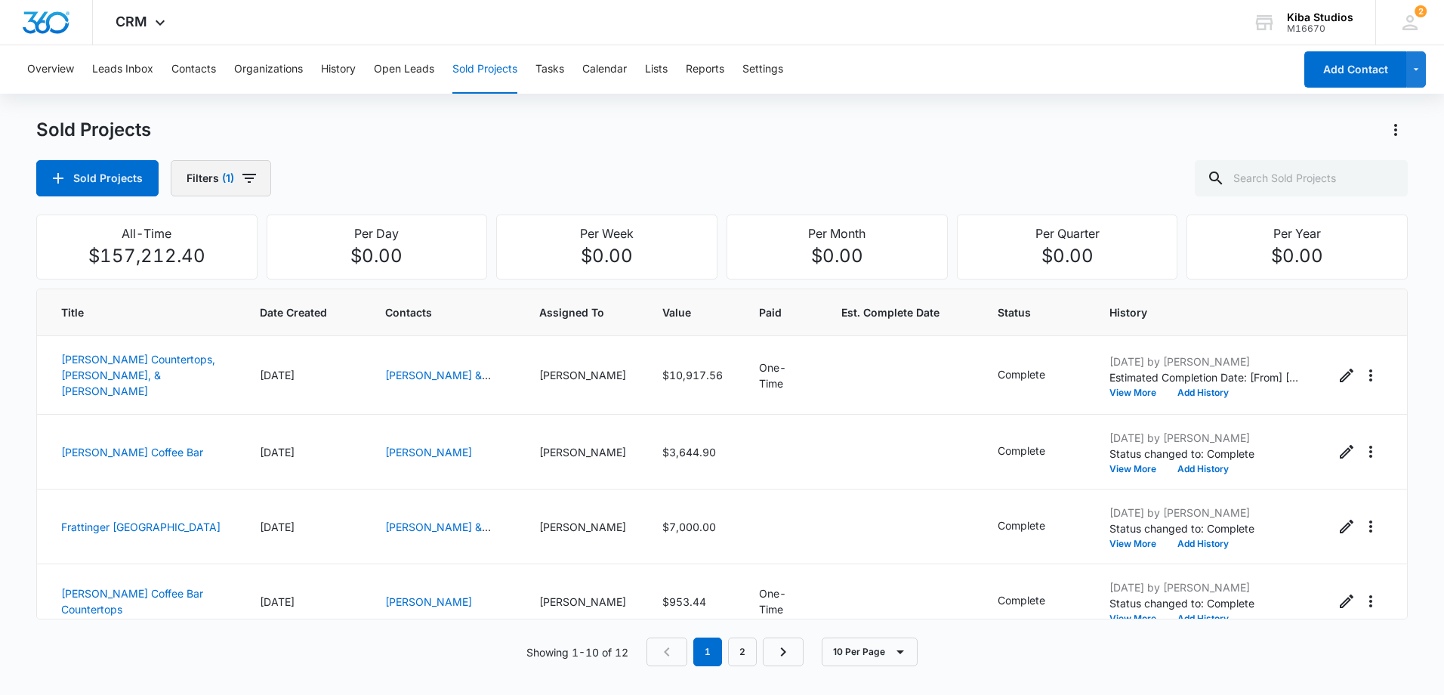
click at [245, 188] on button "Filters (1)" at bounding box center [221, 178] width 100 height 36
click at [278, 273] on icon "Clear" at bounding box center [275, 272] width 11 height 11
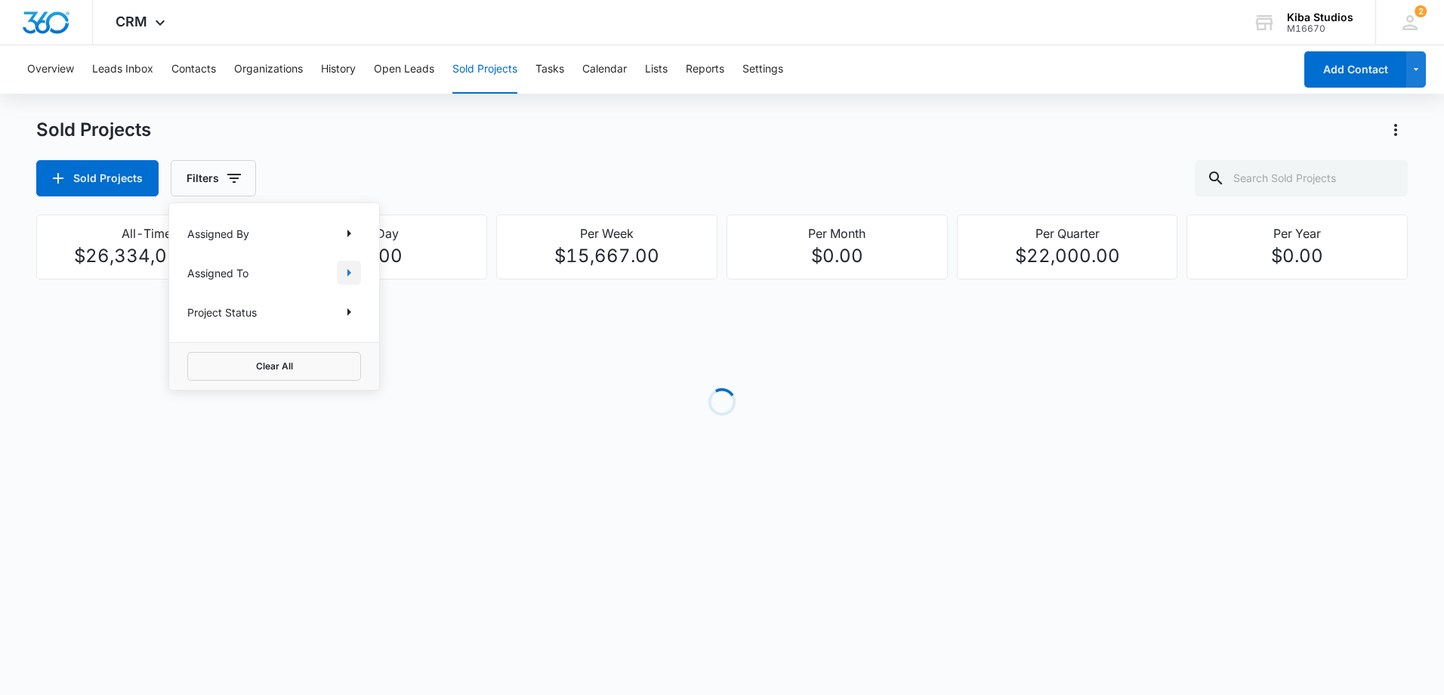
click at [340, 277] on button "Show Assigned To filters" at bounding box center [349, 273] width 24 height 24
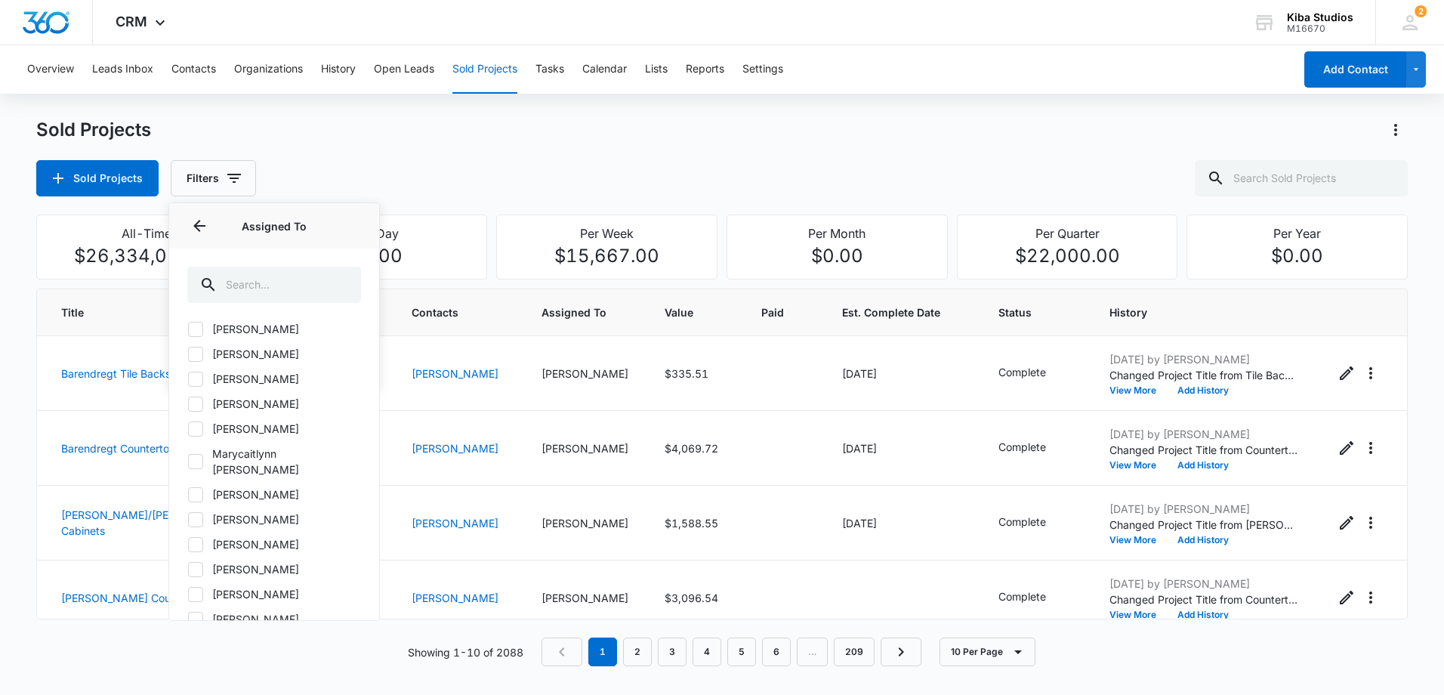
scroll to position [2341, 0]
click at [196, 586] on icon at bounding box center [196, 593] width 14 height 14
click at [188, 592] on input "[PERSON_NAME]" at bounding box center [187, 592] width 1 height 1
checkbox input "true"
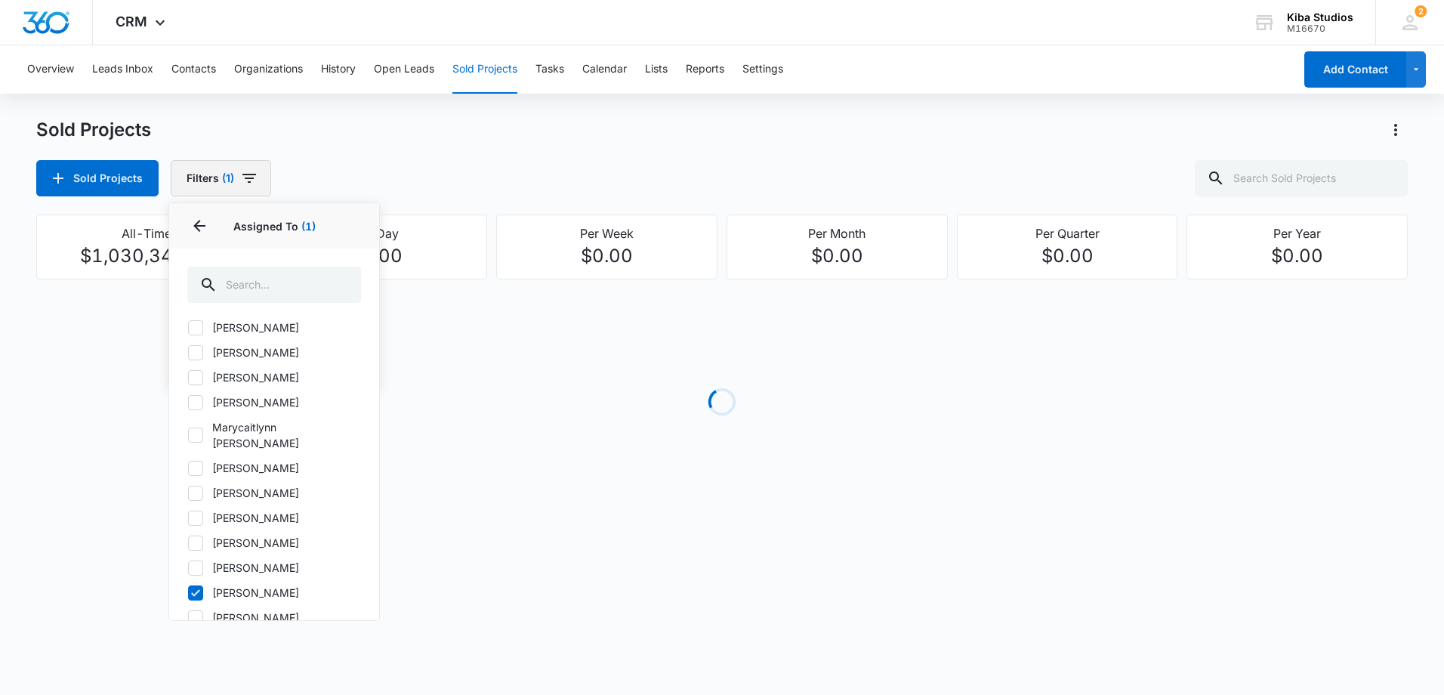
click at [251, 188] on button "Filters (1)" at bounding box center [221, 178] width 100 height 36
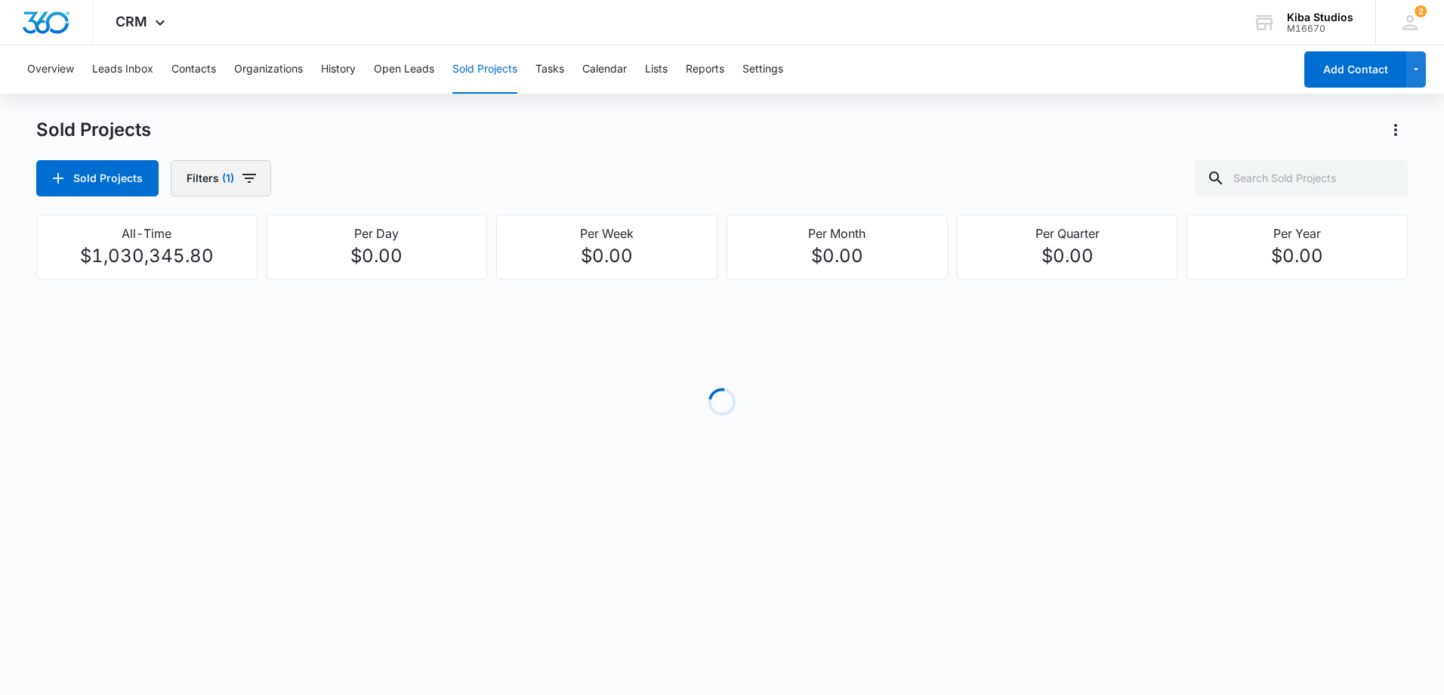
click at [251, 183] on icon "button" at bounding box center [249, 178] width 18 height 18
click at [453, 174] on div "Sold Projects Filters (1) Assigned By Assigned To 1 Project Status Clear All" at bounding box center [721, 178] width 1371 height 36
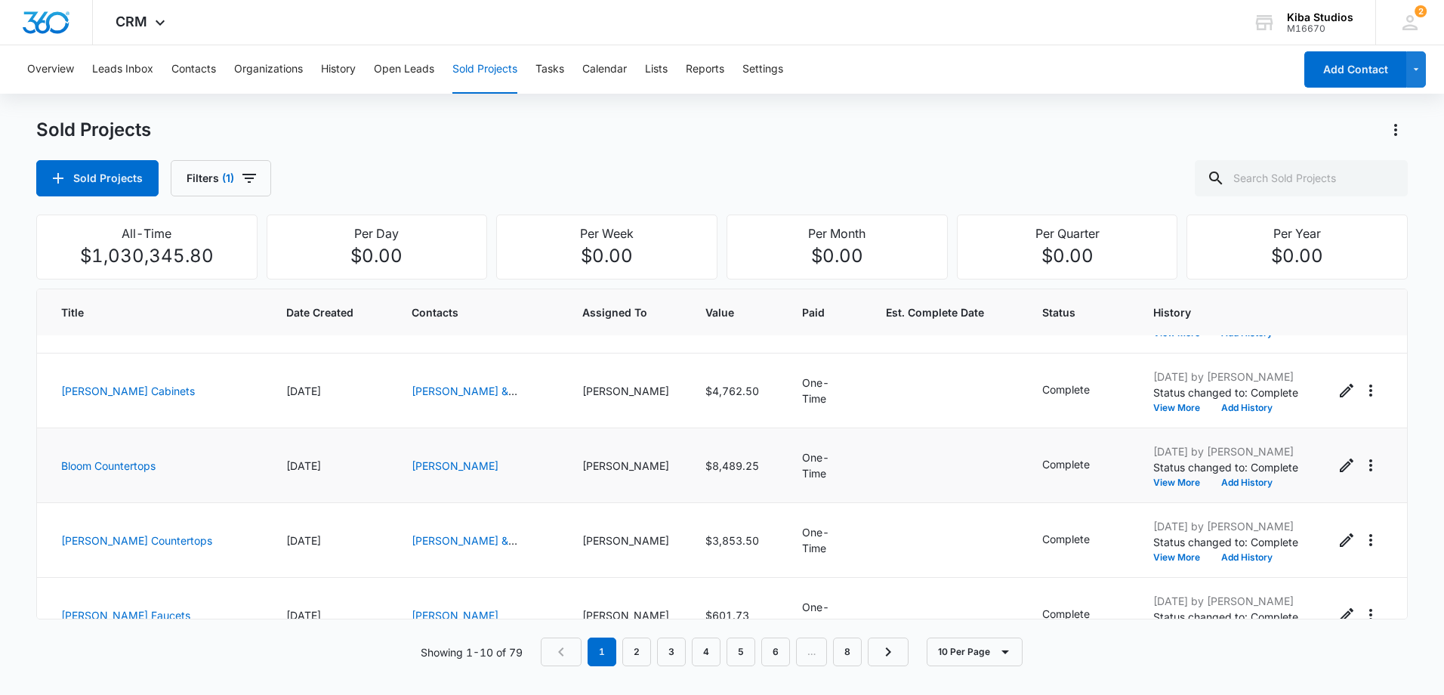
scroll to position [464, 0]
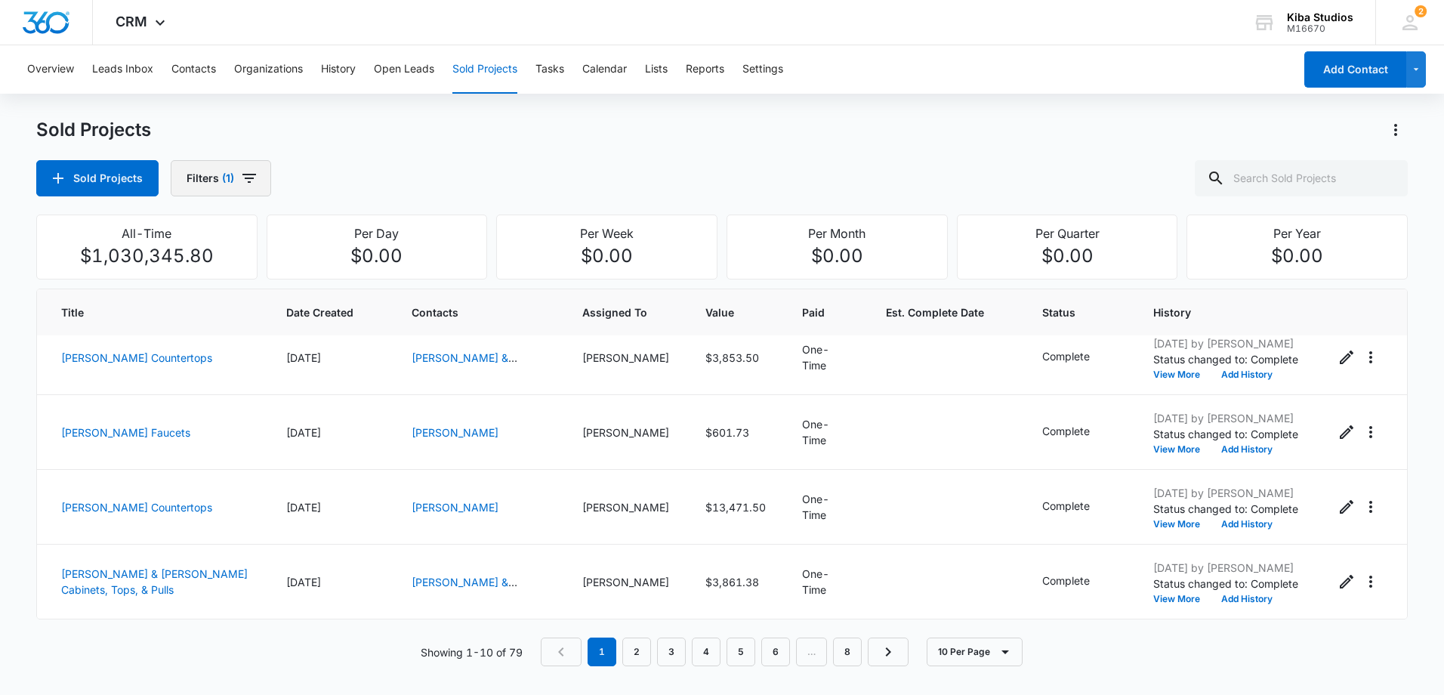
click at [255, 180] on icon "button" at bounding box center [249, 178] width 18 height 18
click at [347, 312] on icon "Show Project Status filters" at bounding box center [349, 312] width 4 height 8
click at [242, 356] on label "In Process" at bounding box center [274, 360] width 174 height 16
click at [188, 359] on input "In Process" at bounding box center [187, 359] width 1 height 1
checkbox input "true"
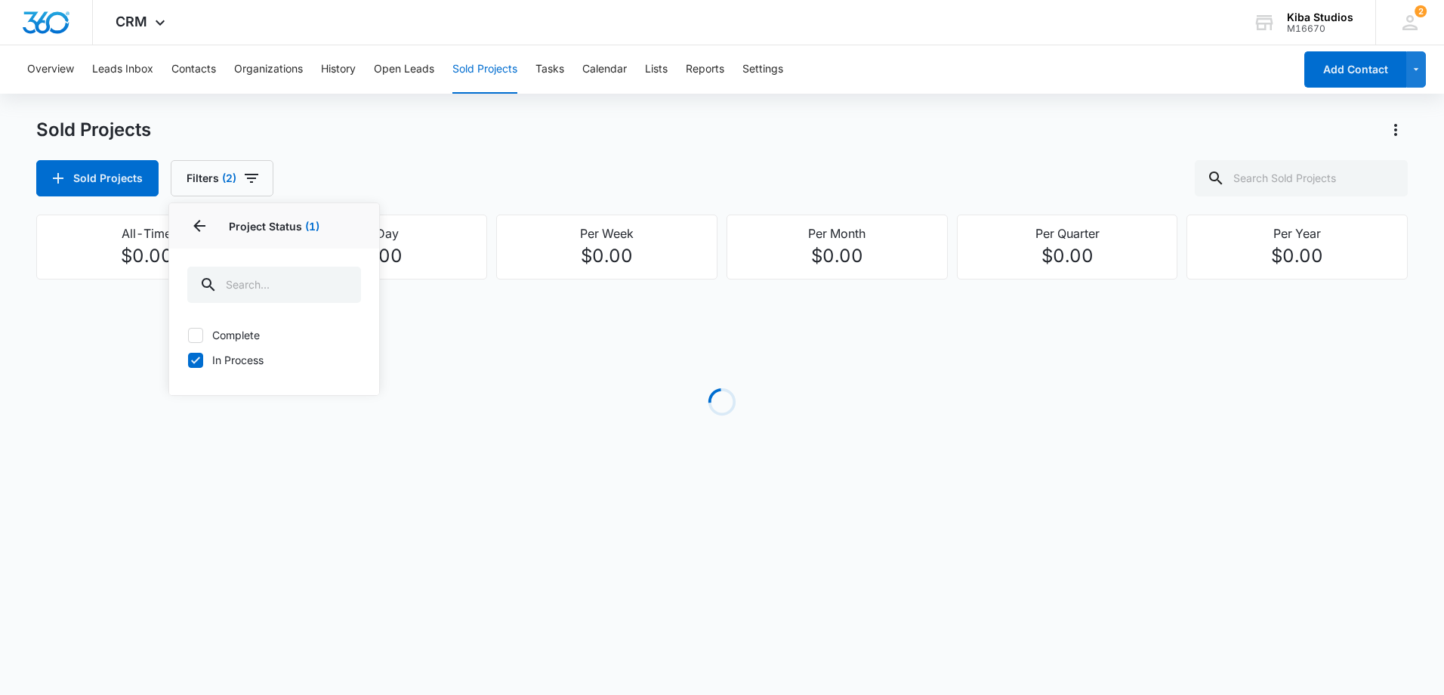
click at [543, 190] on div "Sold Projects Filters (2) Assigned By Assigned To 1 Project Status 1 Project St…" at bounding box center [721, 178] width 1371 height 36
drag, startPoint x: 543, startPoint y: 190, endPoint x: 464, endPoint y: 177, distance: 79.6
click at [464, 177] on div "Sold Projects Filters (2)" at bounding box center [721, 178] width 1371 height 36
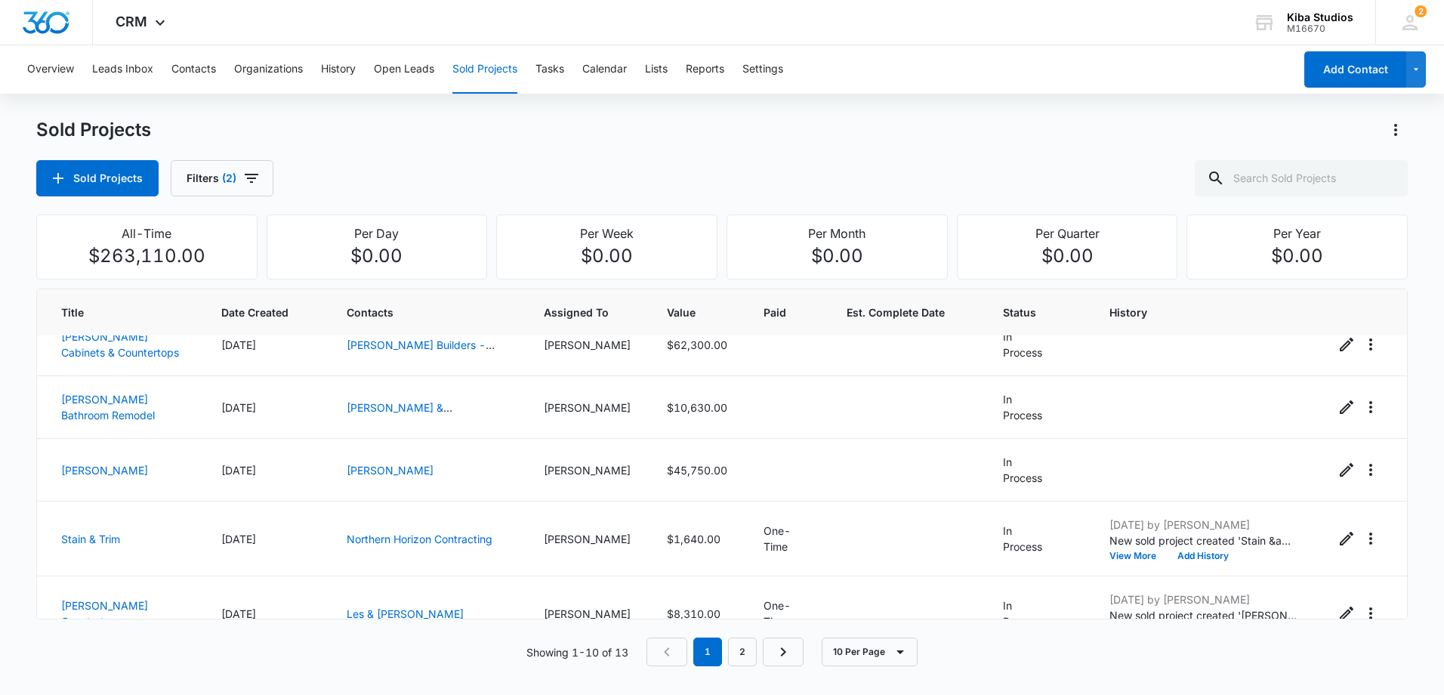
scroll to position [368, 0]
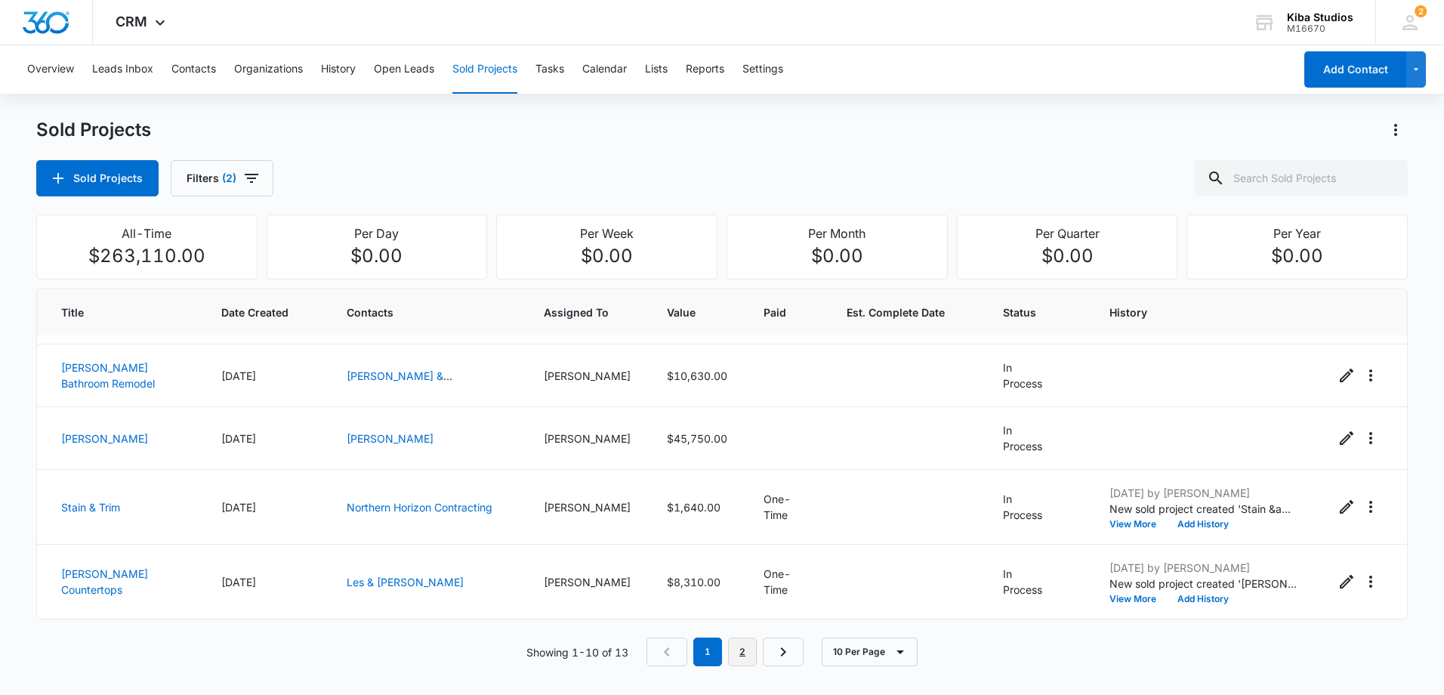
click at [752, 644] on link "2" at bounding box center [742, 651] width 29 height 29
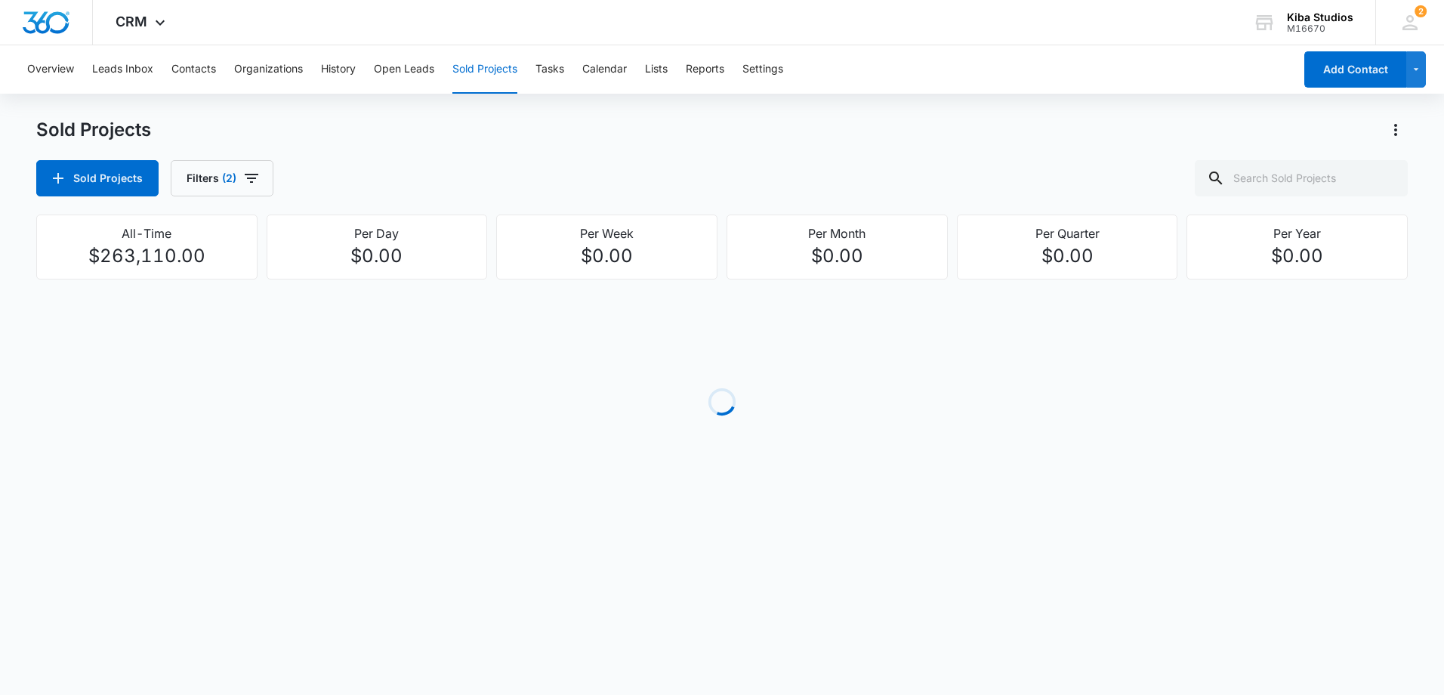
scroll to position [0, 0]
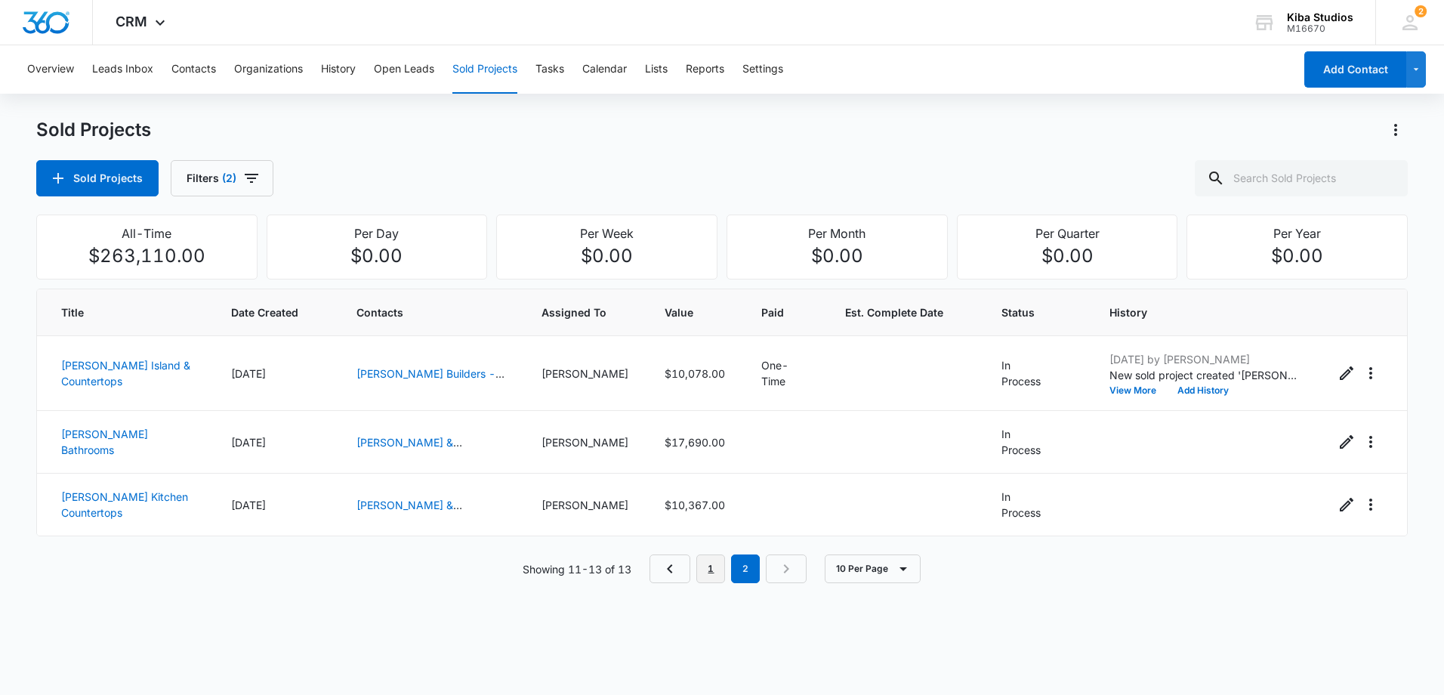
click at [714, 572] on link "1" at bounding box center [710, 568] width 29 height 29
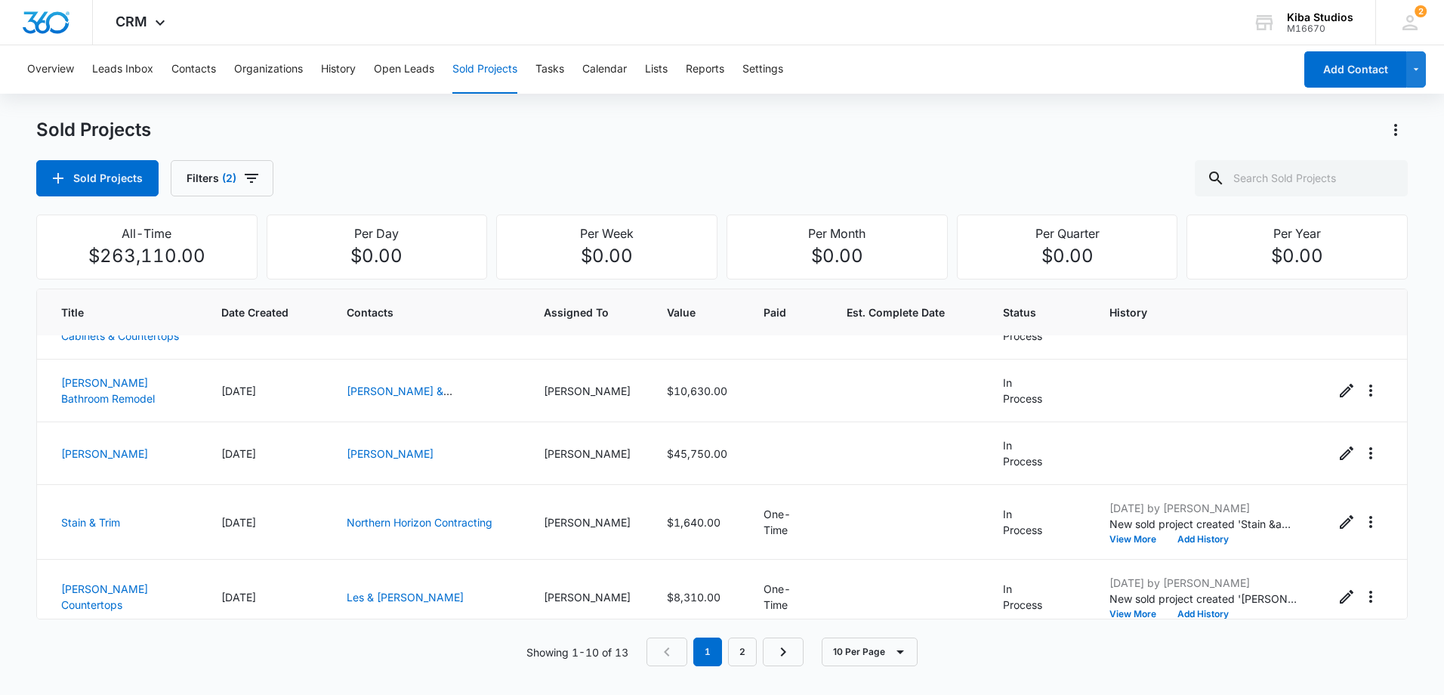
scroll to position [368, 0]
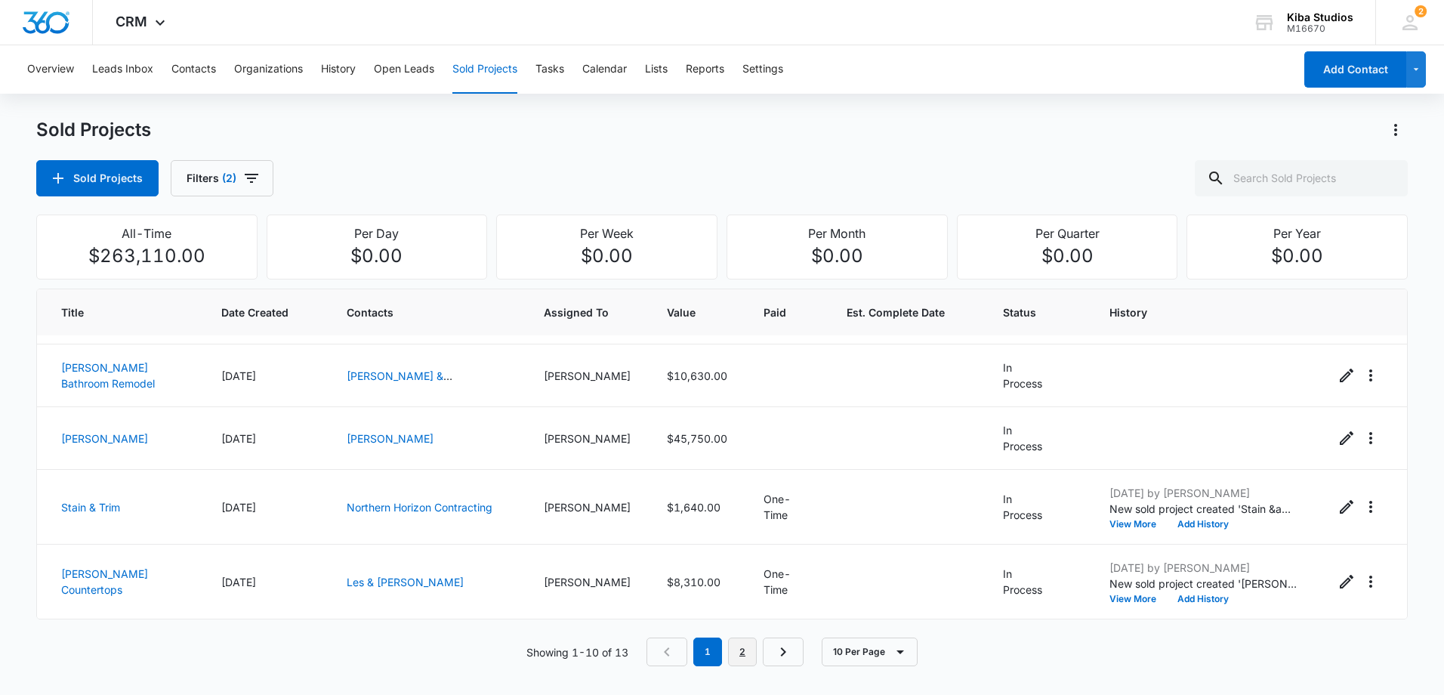
click at [742, 651] on link "2" at bounding box center [742, 651] width 29 height 29
click at [742, 651] on div "Title Date Created Contacts Assigned To Value Paid Est. Complete Date Status Hi…" at bounding box center [721, 477] width 1371 height 378
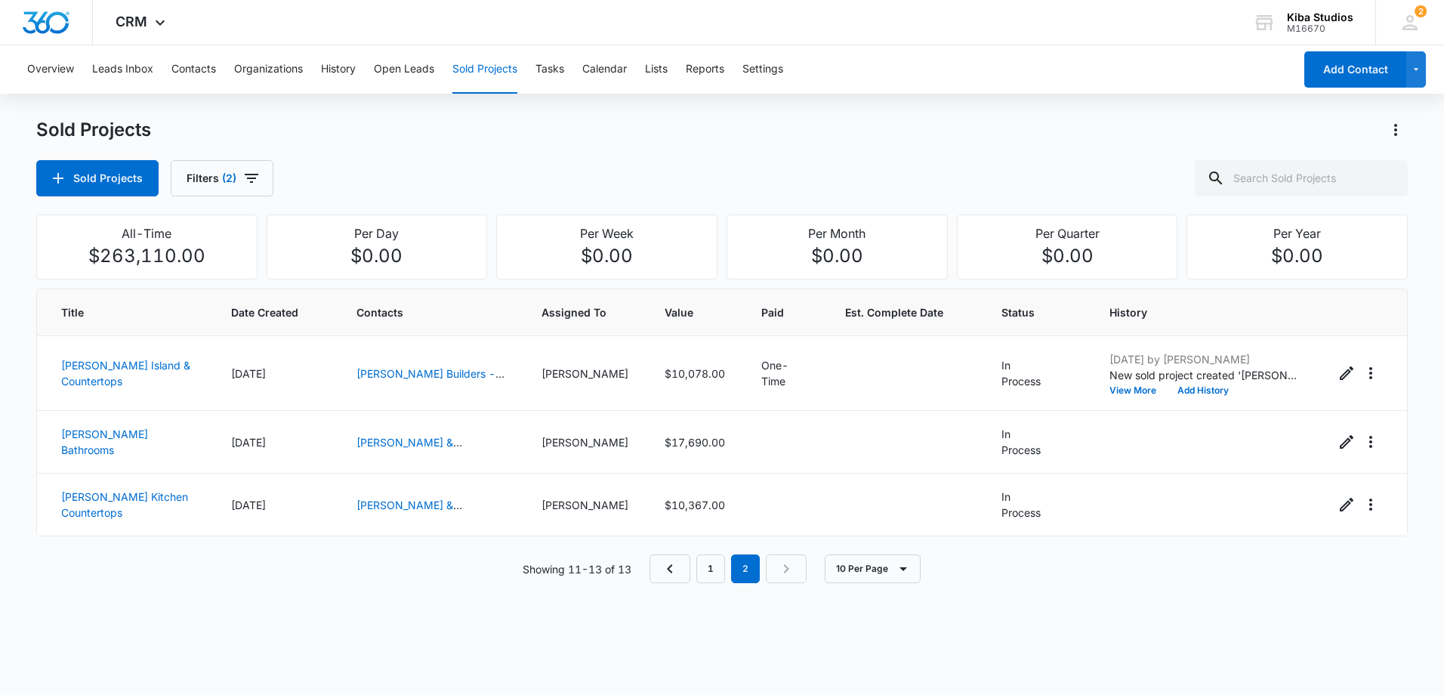
click at [390, 573] on div "Showing 11-13 of 13 1 2 10 Per Page" at bounding box center [721, 568] width 1371 height 29
click at [712, 579] on link "1" at bounding box center [710, 568] width 29 height 29
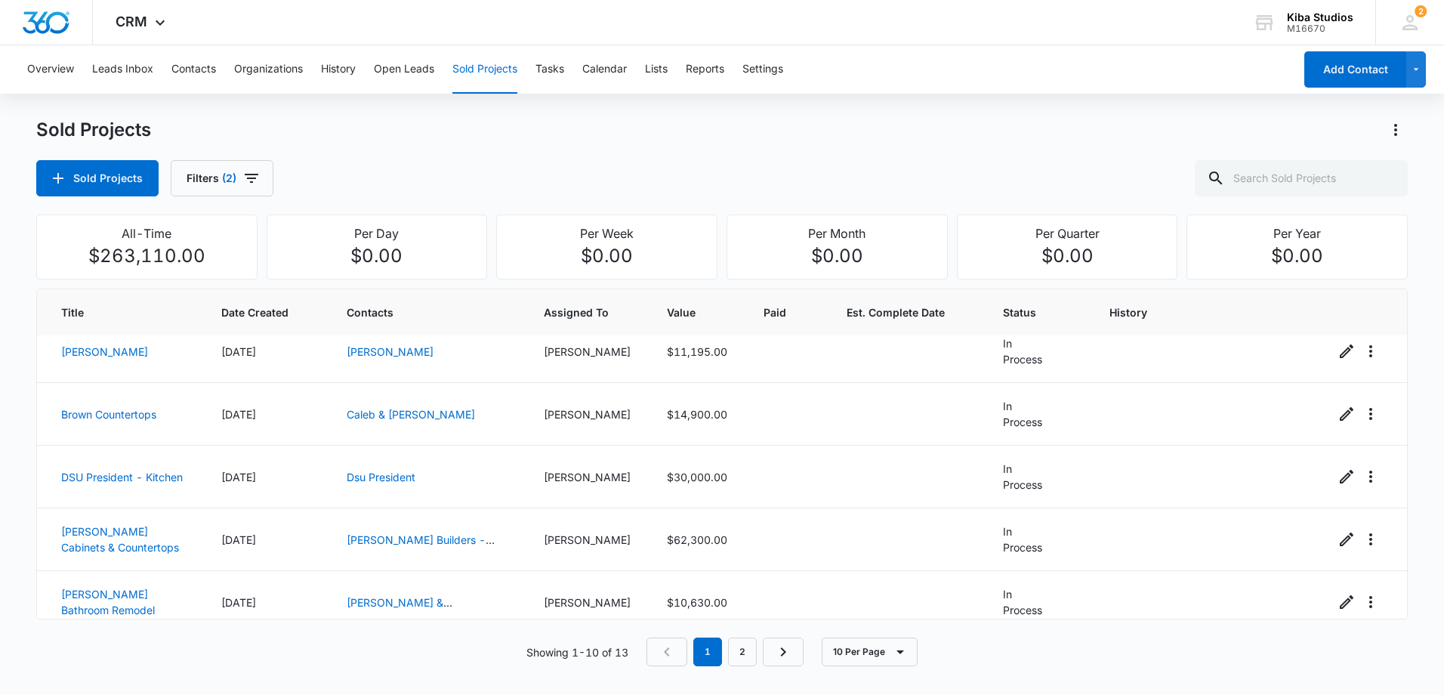
scroll to position [368, 0]
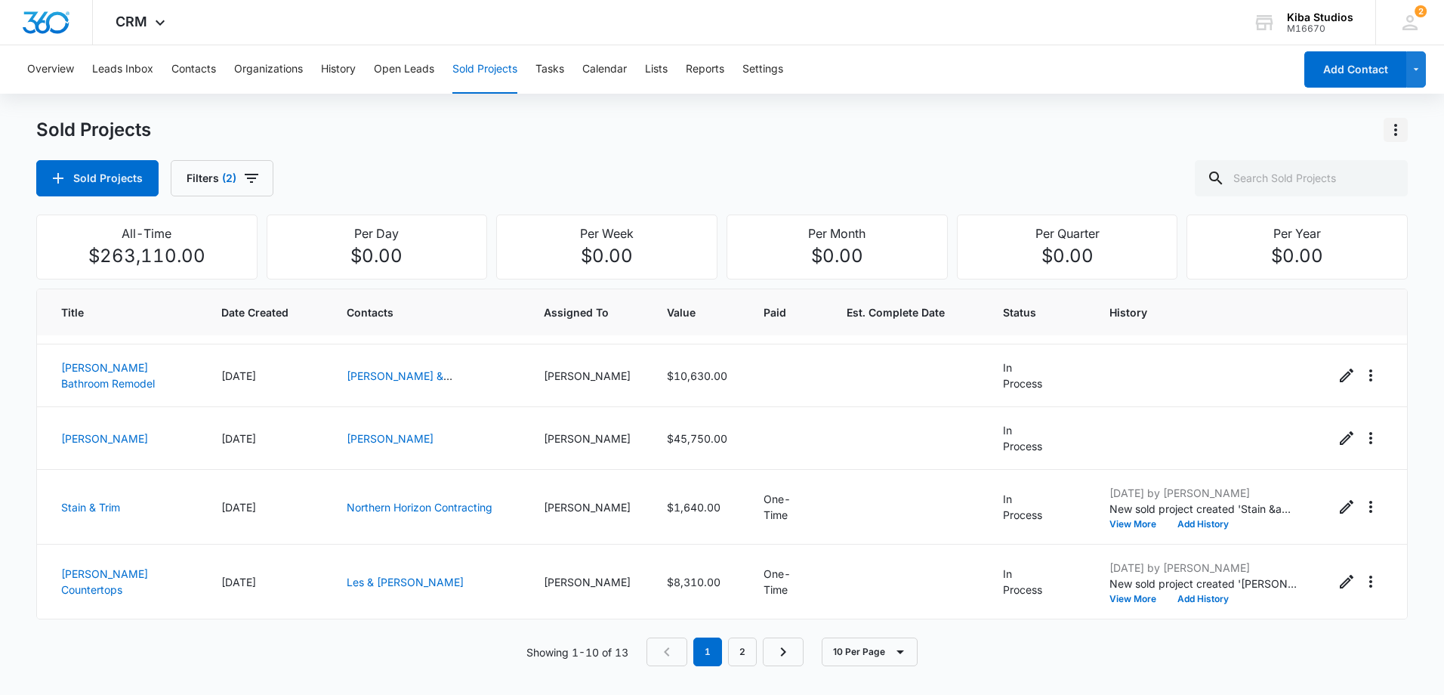
click at [1396, 131] on icon "Actions" at bounding box center [1395, 130] width 3 height 12
click at [1291, 192] on div "Export Sold Projects" at bounding box center [1307, 195] width 128 height 11
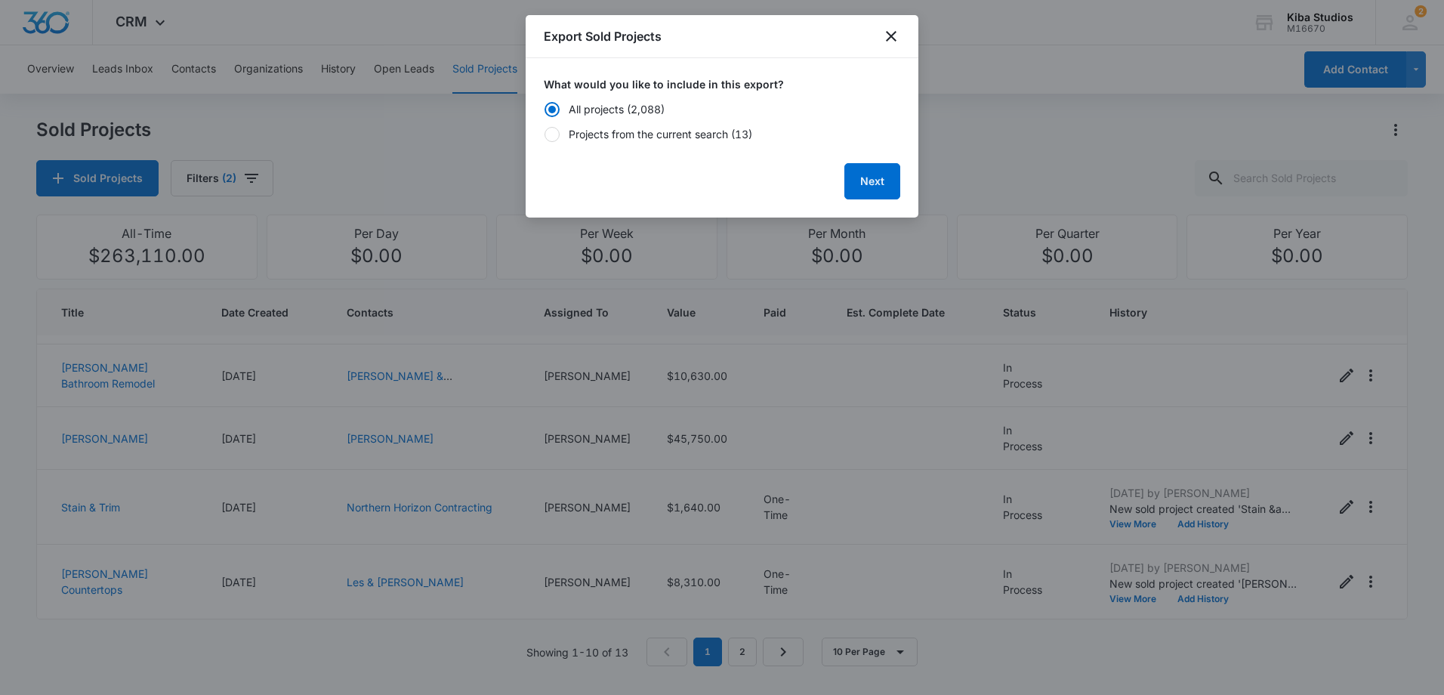
click at [637, 129] on div "Projects from the current search (13)" at bounding box center [661, 134] width 184 height 16
click at [544, 129] on input "Projects from the current search (13)" at bounding box center [544, 134] width 1 height 11
radio input "false"
radio input "true"
click at [862, 184] on button "Next" at bounding box center [872, 181] width 56 height 36
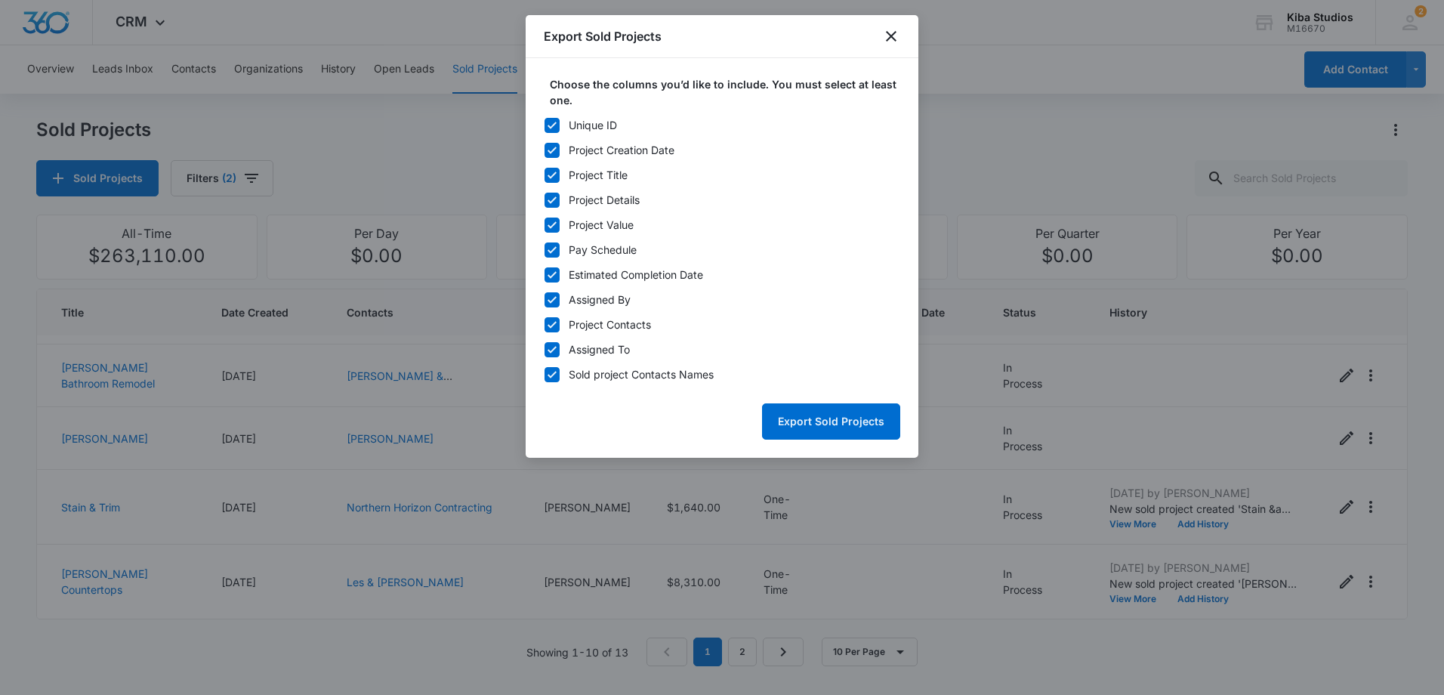
click at [558, 125] on icon at bounding box center [552, 126] width 14 height 14
click at [544, 125] on input "Unique ID" at bounding box center [544, 125] width 1 height 11
checkbox input "false"
click at [548, 248] on icon at bounding box center [552, 250] width 14 height 14
click at [544, 248] on input "Pay Schedule" at bounding box center [544, 250] width 1 height 11
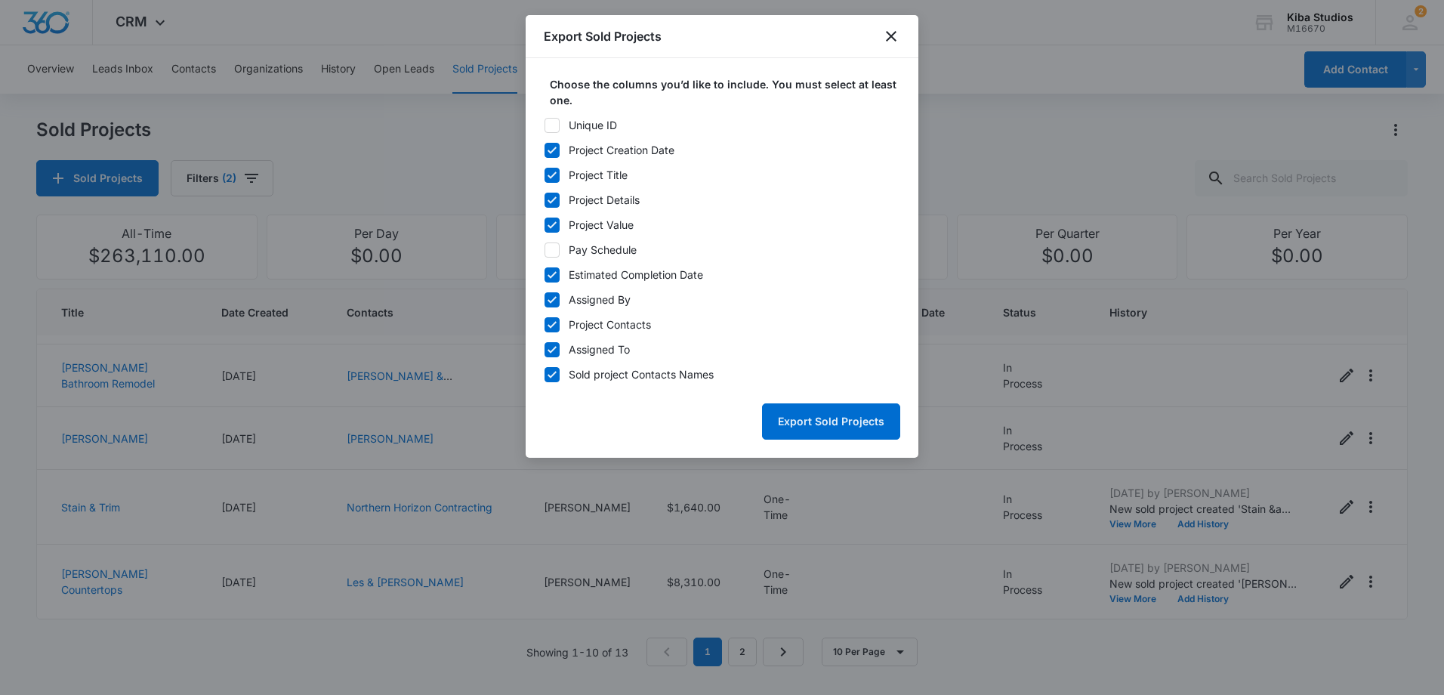
click at [549, 245] on icon at bounding box center [552, 250] width 14 height 14
click at [544, 245] on input "Pay Schedule" at bounding box center [544, 250] width 1 height 11
click at [549, 245] on icon at bounding box center [552, 250] width 14 height 14
click at [544, 245] on input "Pay Schedule" at bounding box center [544, 250] width 1 height 11
click at [549, 245] on icon at bounding box center [552, 250] width 14 height 14
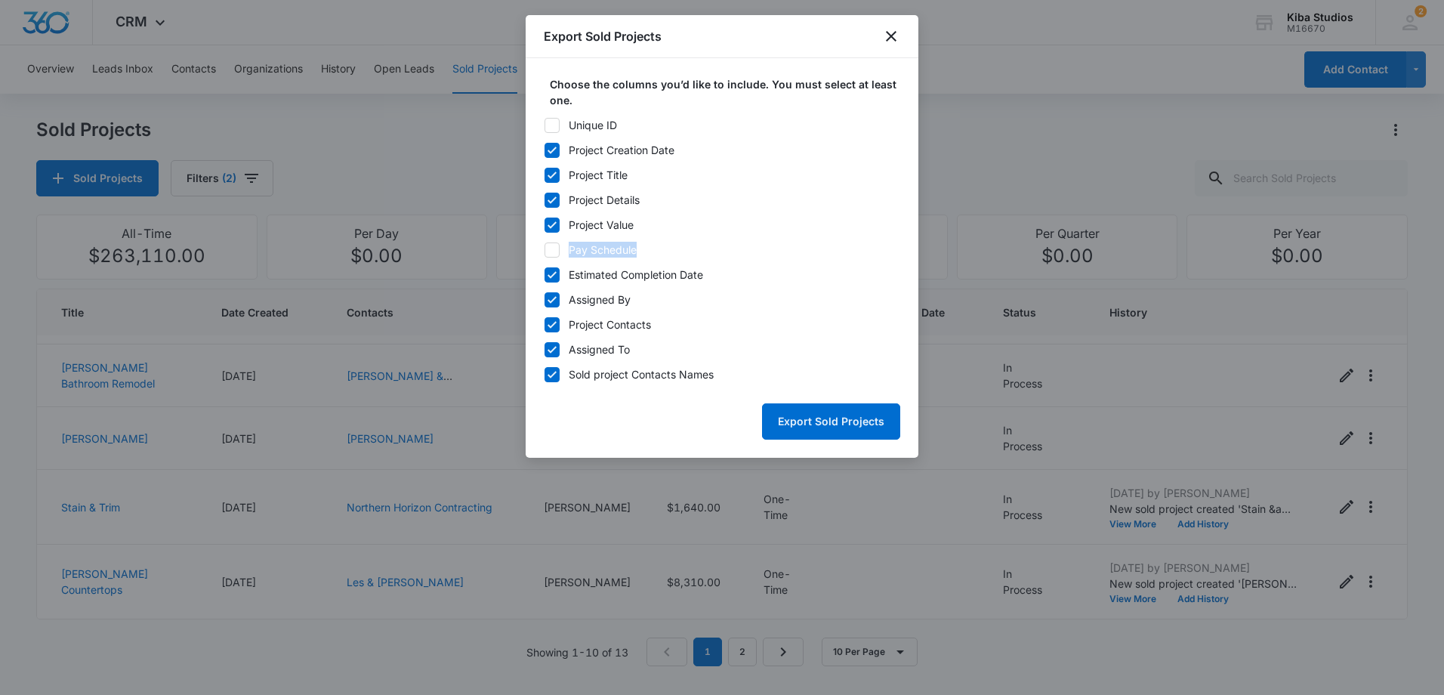
click at [544, 245] on input "Pay Schedule" at bounding box center [544, 250] width 1 height 11
click at [549, 245] on icon at bounding box center [552, 250] width 14 height 14
click at [544, 245] on input "Pay Schedule" at bounding box center [544, 250] width 1 height 11
checkbox input "false"
drag, startPoint x: 549, startPoint y: 245, endPoint x: 553, endPoint y: 273, distance: 28.2
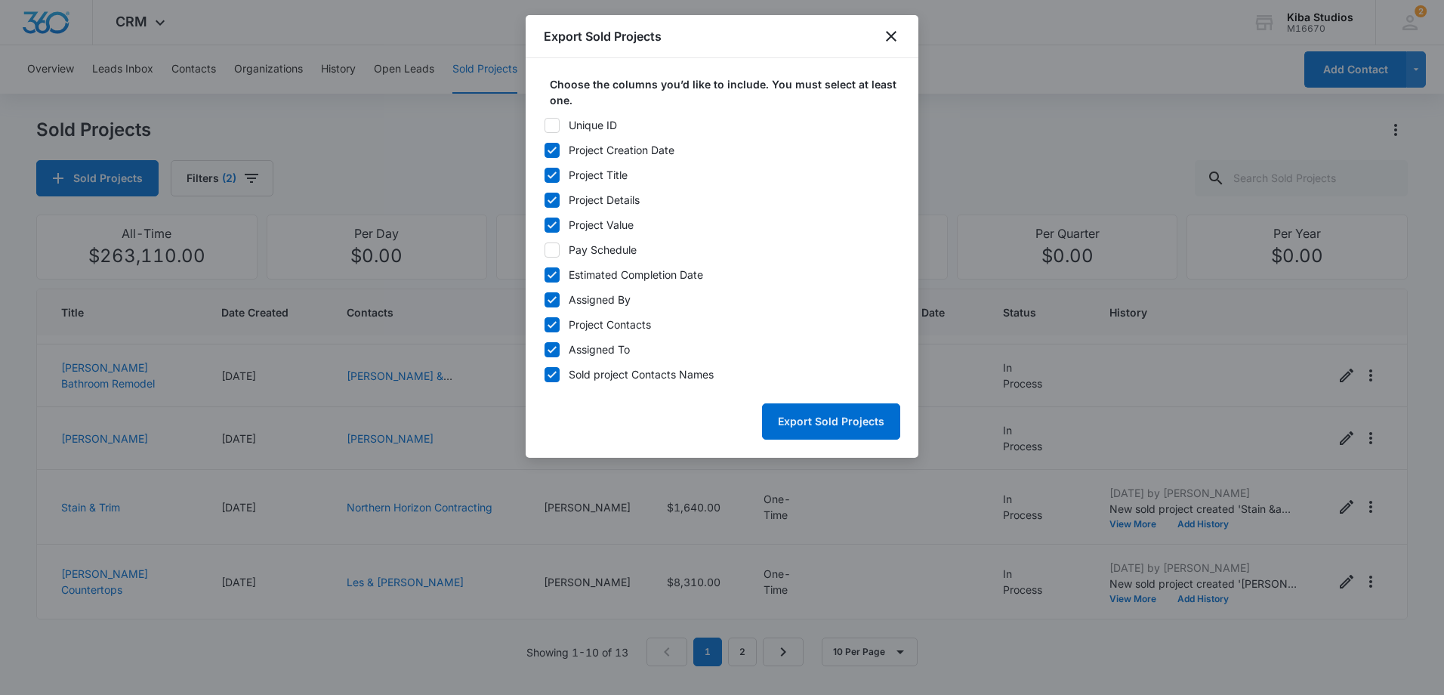
click at [553, 273] on icon at bounding box center [552, 275] width 14 height 14
click at [544, 273] on input "Estimated Completion Date" at bounding box center [544, 275] width 1 height 11
checkbox input "false"
click at [677, 429] on div "Export Sold Projects" at bounding box center [722, 415] width 356 height 48
click at [794, 417] on button "Export Sold Projects" at bounding box center [831, 421] width 138 height 36
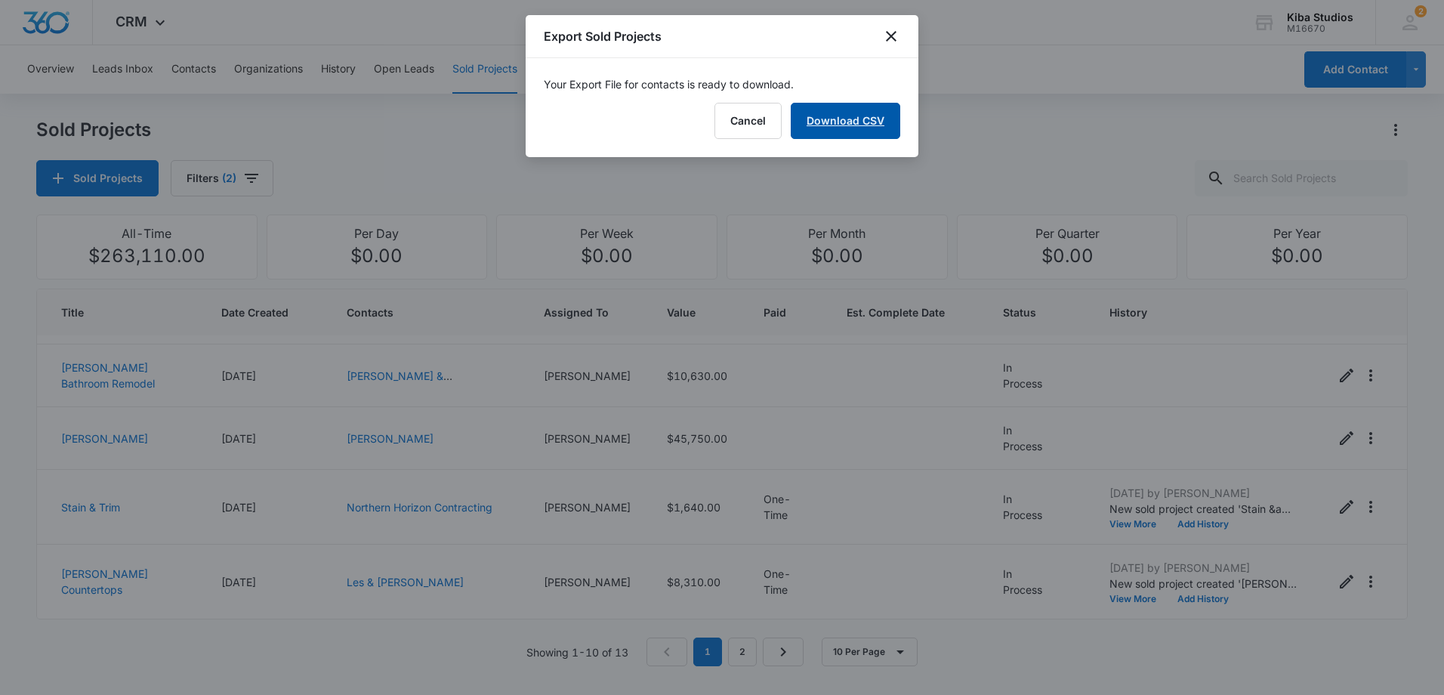
click at [835, 126] on link "Download CSV" at bounding box center [845, 121] width 109 height 36
click at [890, 37] on icon "close" at bounding box center [891, 36] width 11 height 11
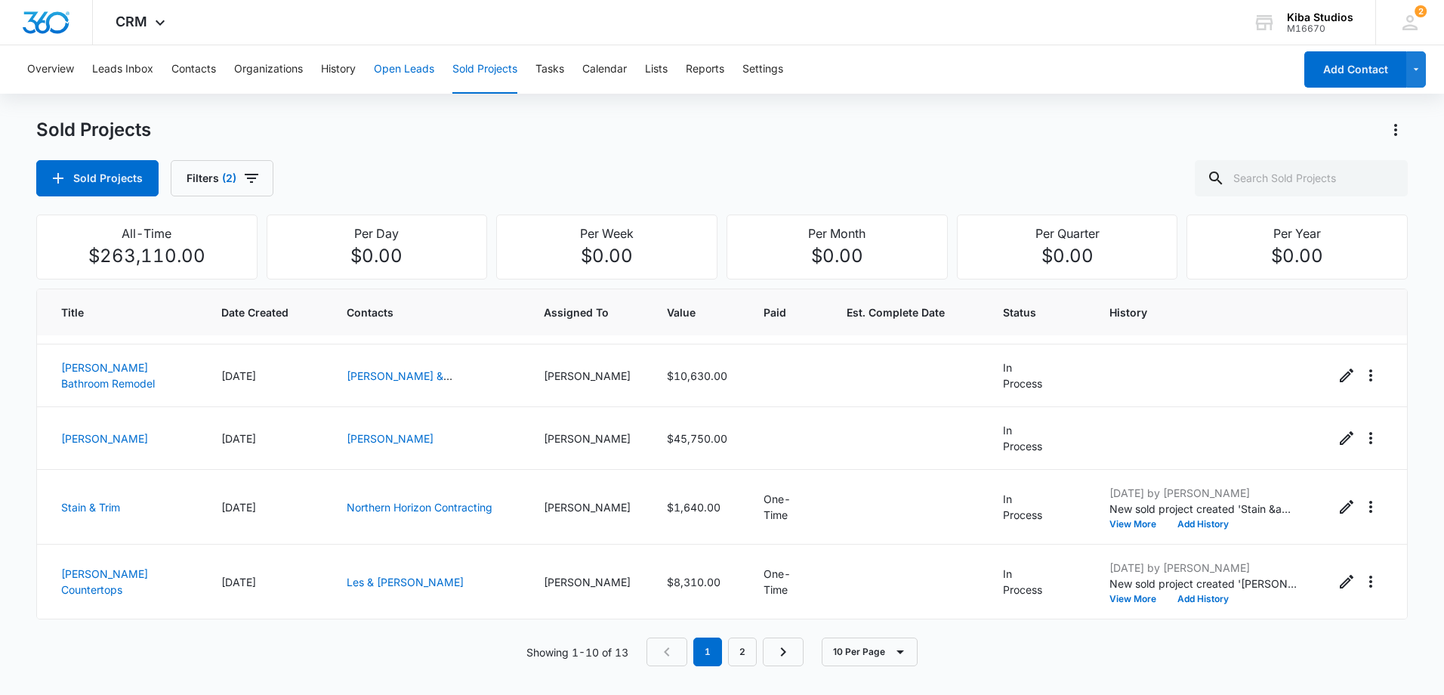
click at [394, 66] on button "Open Leads" at bounding box center [404, 69] width 60 height 48
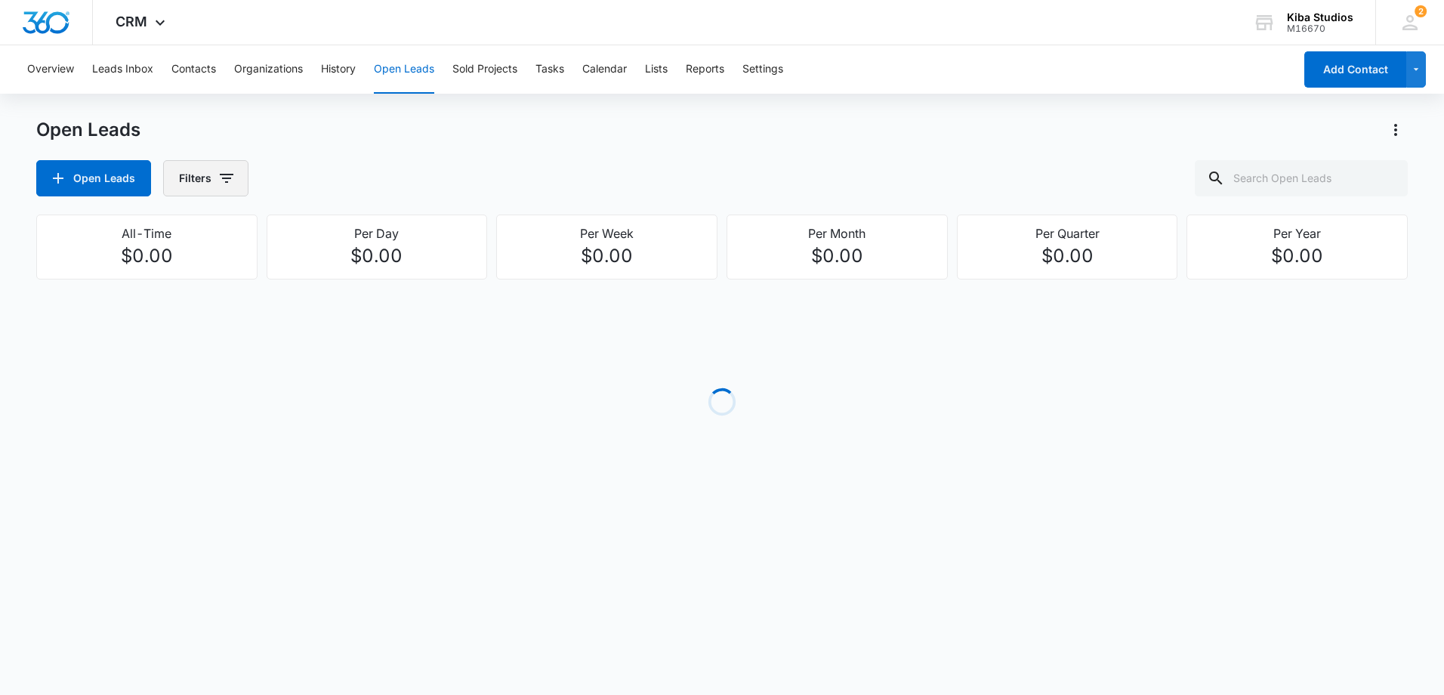
click at [228, 181] on icon "button" at bounding box center [226, 178] width 18 height 18
click at [344, 279] on icon "Show Assigned To filters" at bounding box center [342, 273] width 18 height 18
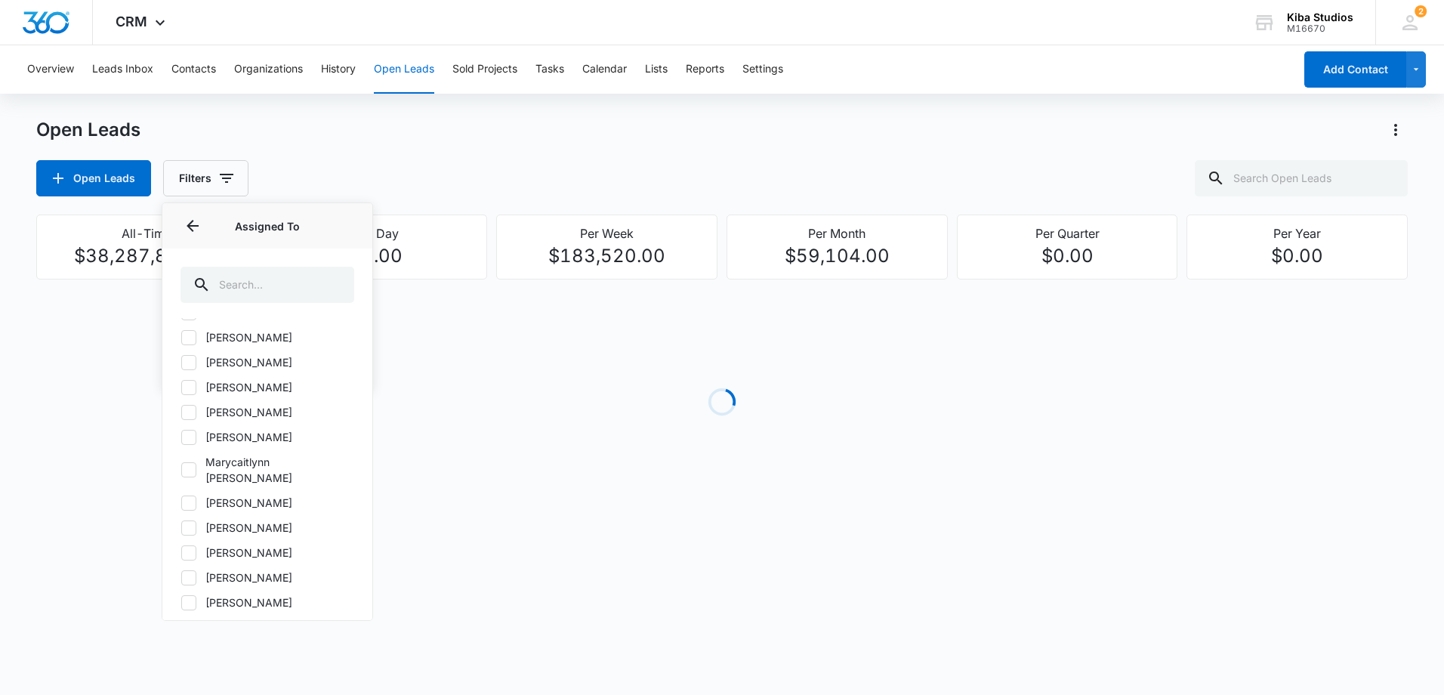
scroll to position [2341, 0]
click at [194, 586] on icon at bounding box center [189, 593] width 14 height 14
click at [181, 592] on input "[PERSON_NAME]" at bounding box center [180, 592] width 1 height 1
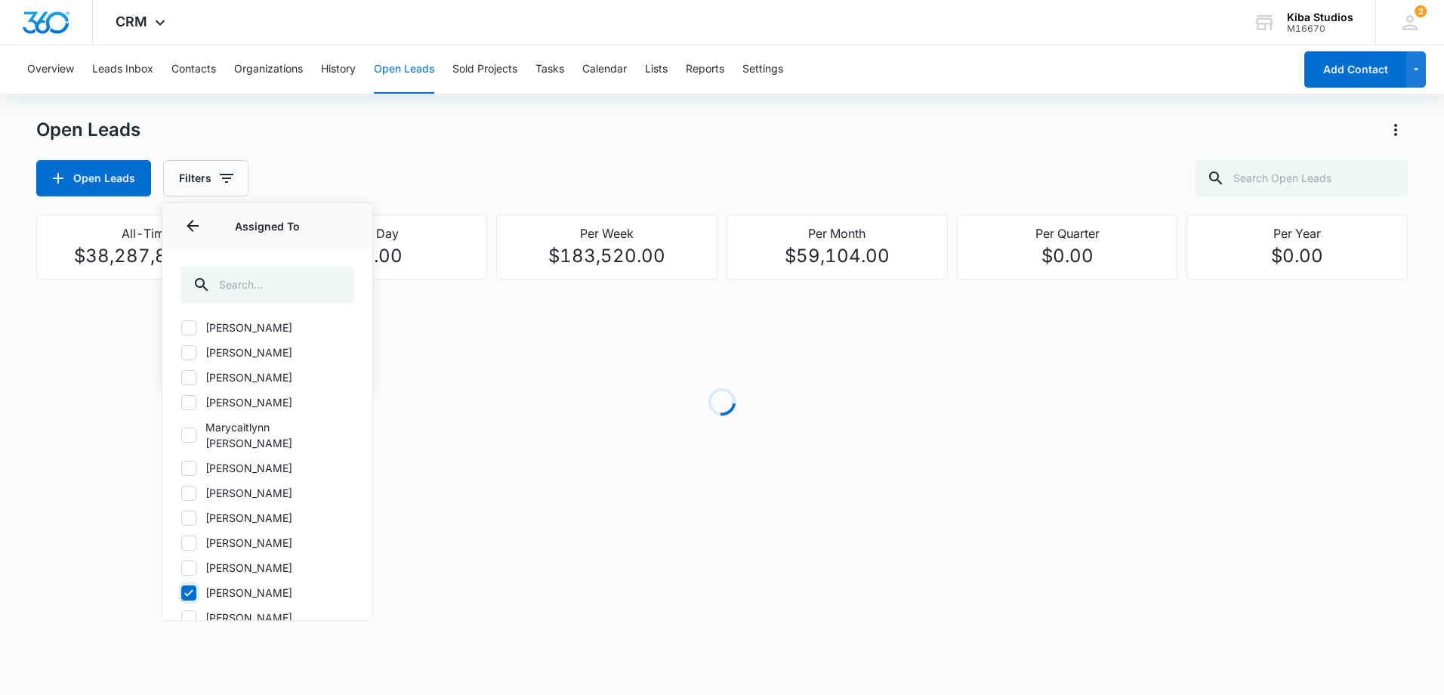
checkbox input "true"
click at [242, 180] on icon "button" at bounding box center [242, 178] width 18 height 18
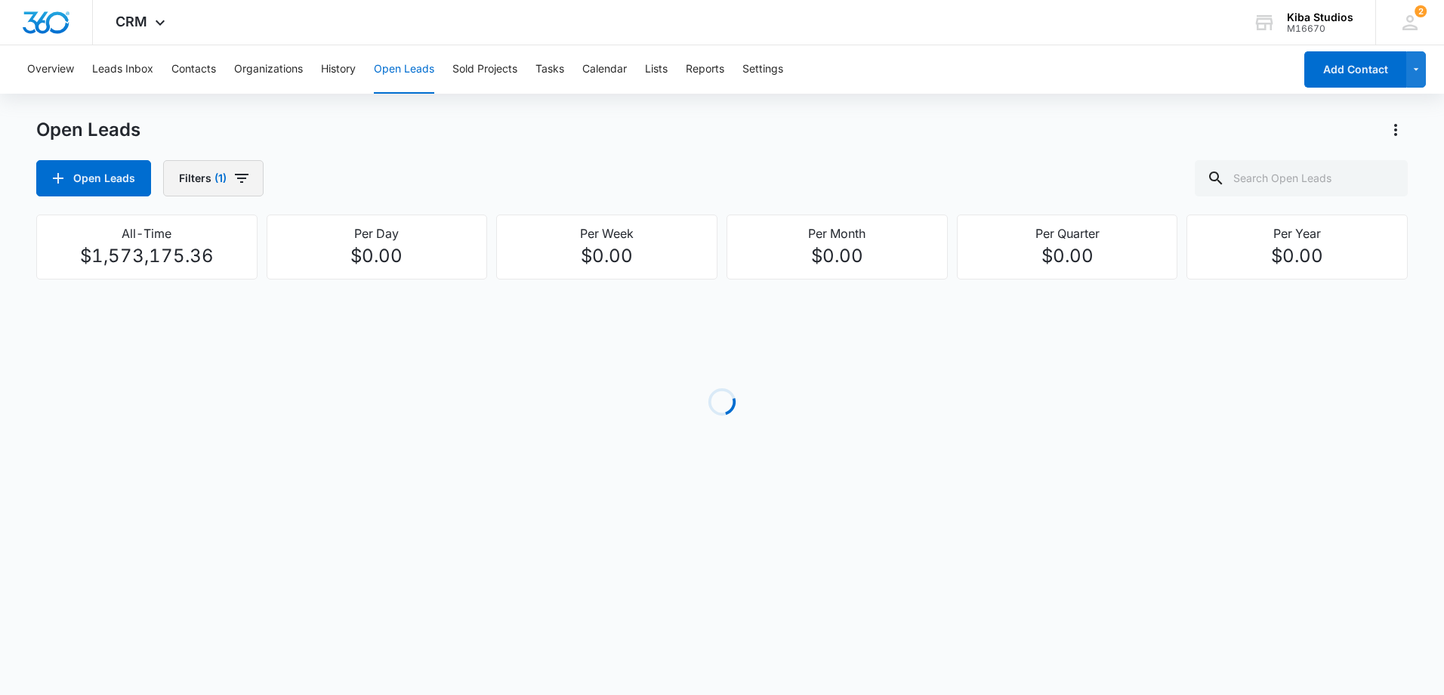
click at [243, 174] on icon "button" at bounding box center [242, 178] width 14 height 9
click at [344, 313] on icon "Show Open Lead Status filters" at bounding box center [343, 312] width 4 height 8
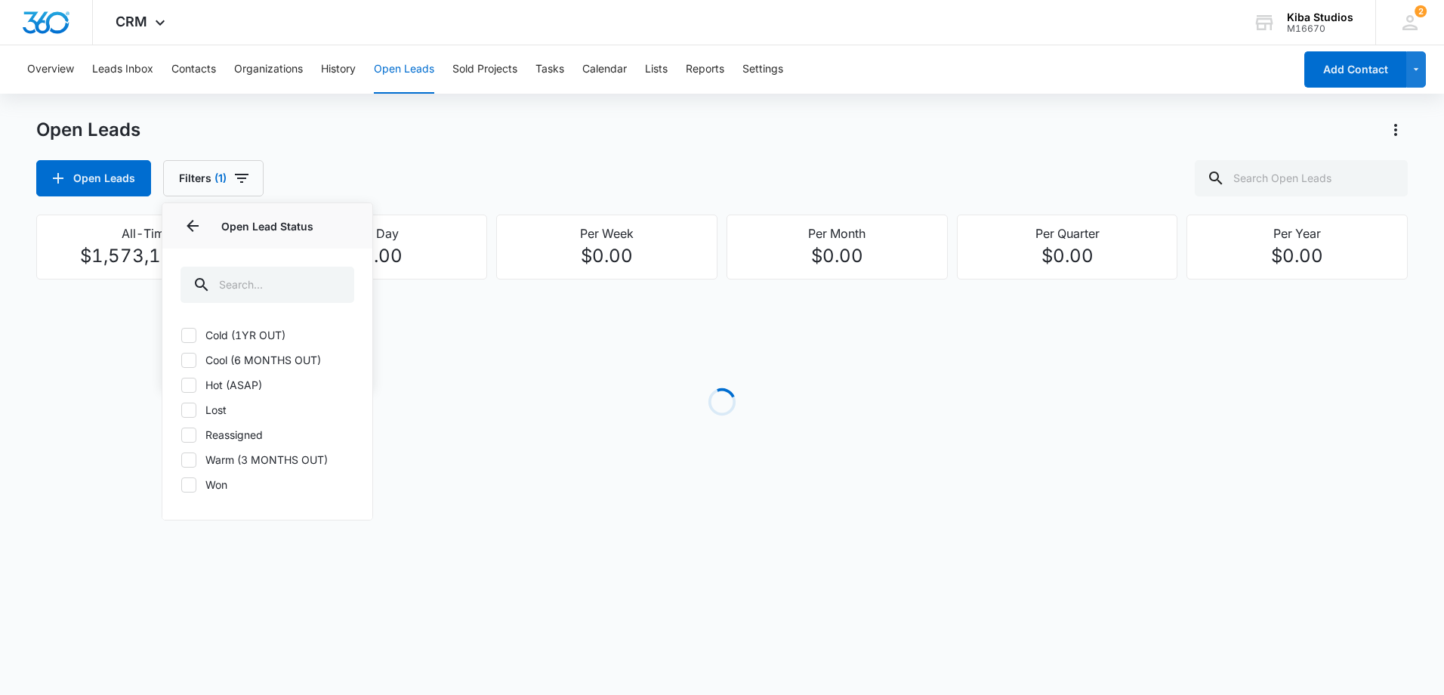
click at [193, 334] on icon at bounding box center [189, 335] width 14 height 14
click at [181, 335] on input "Cold (1YR OUT)" at bounding box center [180, 335] width 1 height 1
checkbox input "true"
click at [188, 359] on icon at bounding box center [189, 360] width 14 height 14
click at [181, 359] on input "Cool (6 MONTHS OUT)" at bounding box center [180, 359] width 1 height 1
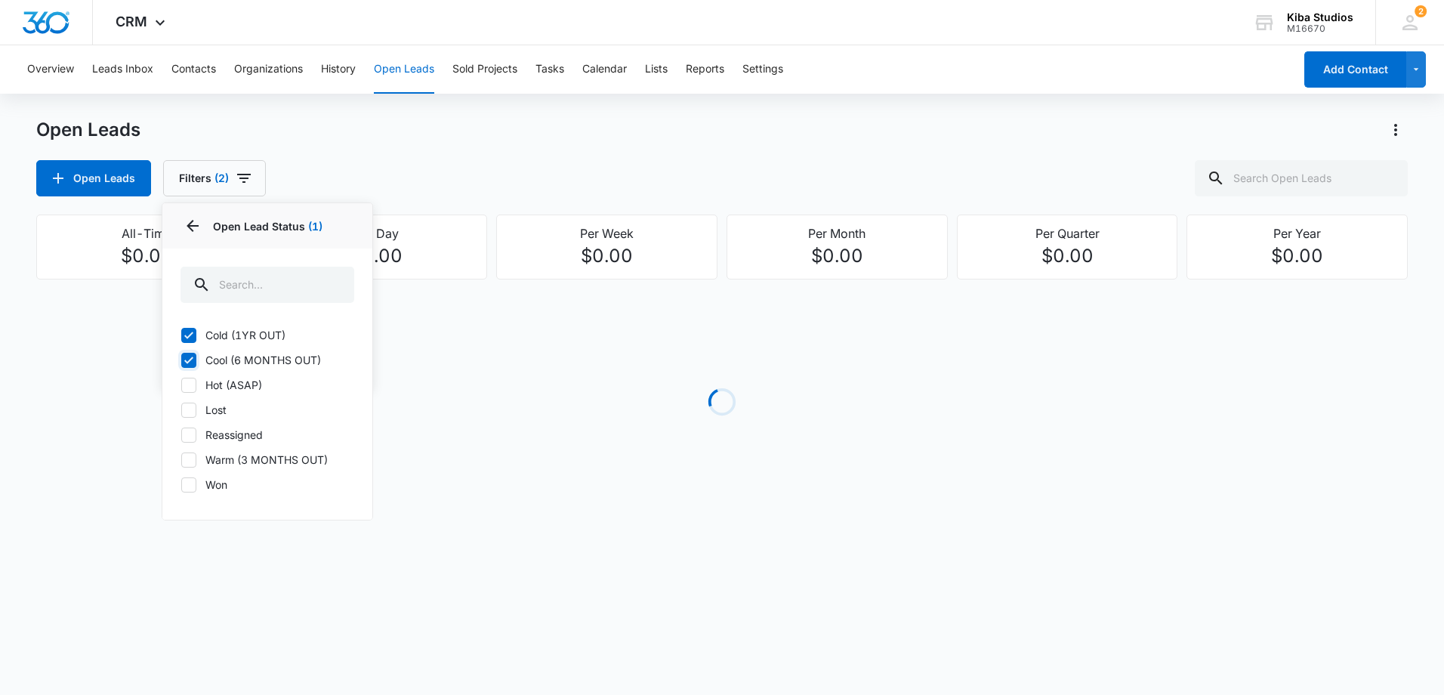
checkbox input "true"
click at [189, 385] on icon at bounding box center [188, 384] width 9 height 7
click at [181, 385] on input "Hot (ASAP)" at bounding box center [180, 384] width 1 height 1
checkbox input "true"
click at [187, 456] on icon at bounding box center [189, 460] width 14 height 14
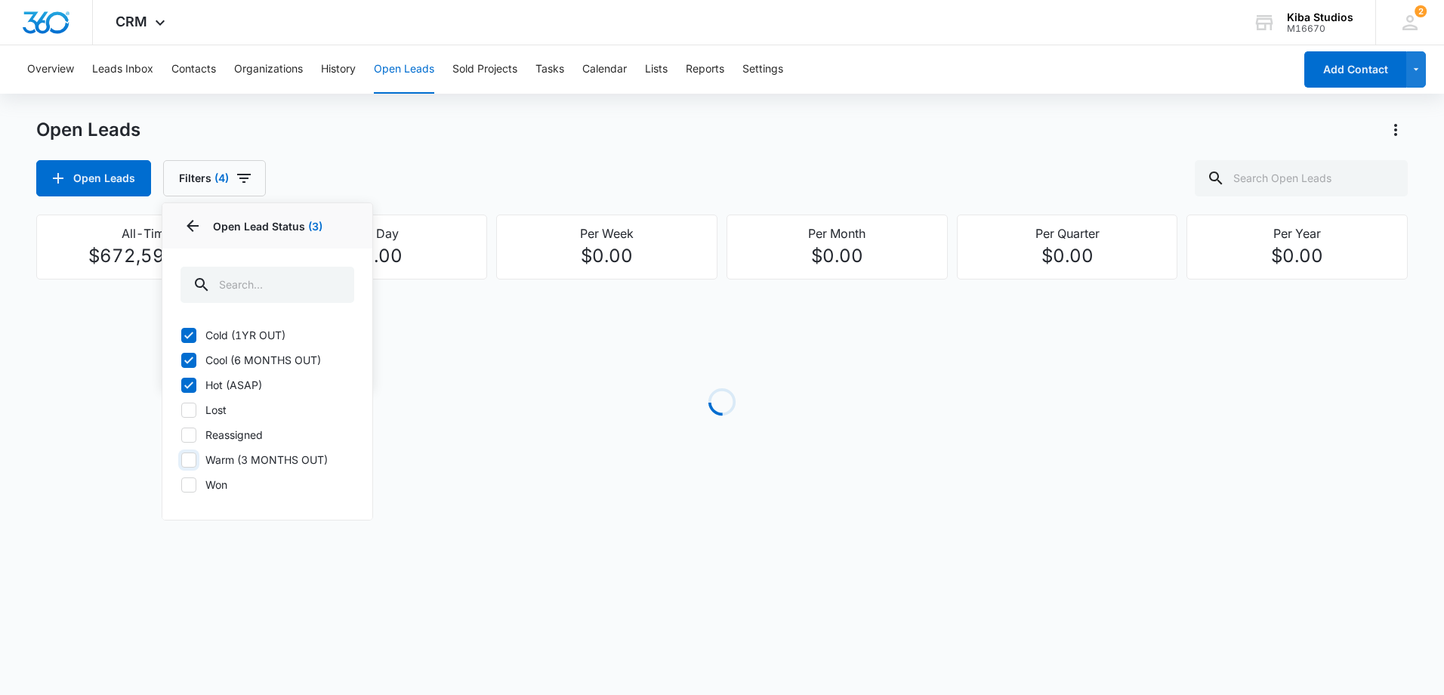
click at [181, 459] on input "Warm (3 MONTHS OUT)" at bounding box center [180, 459] width 1 height 1
checkbox input "true"
click at [478, 156] on div "Open Leads Open Leads Filters (5) Assigned By Assigned To 1 Open Lead Status 4 …" at bounding box center [721, 157] width 1371 height 79
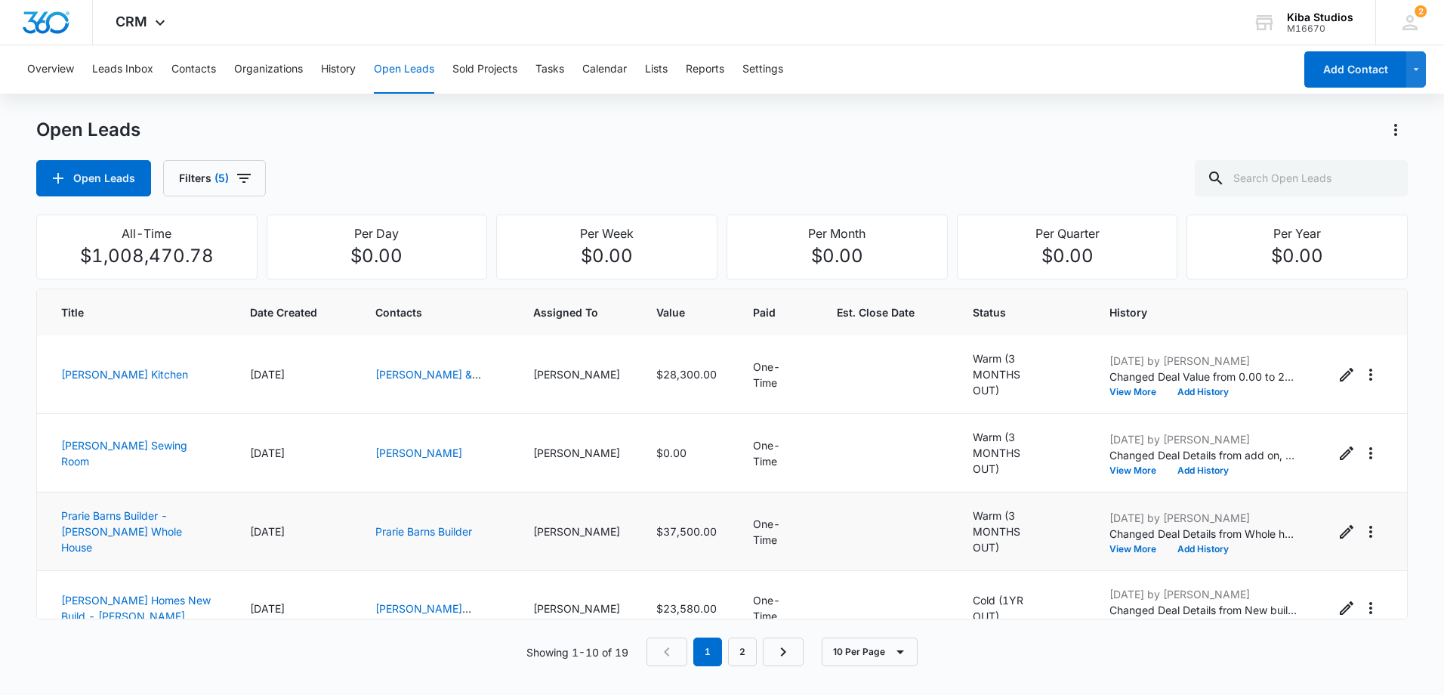
scroll to position [0, 0]
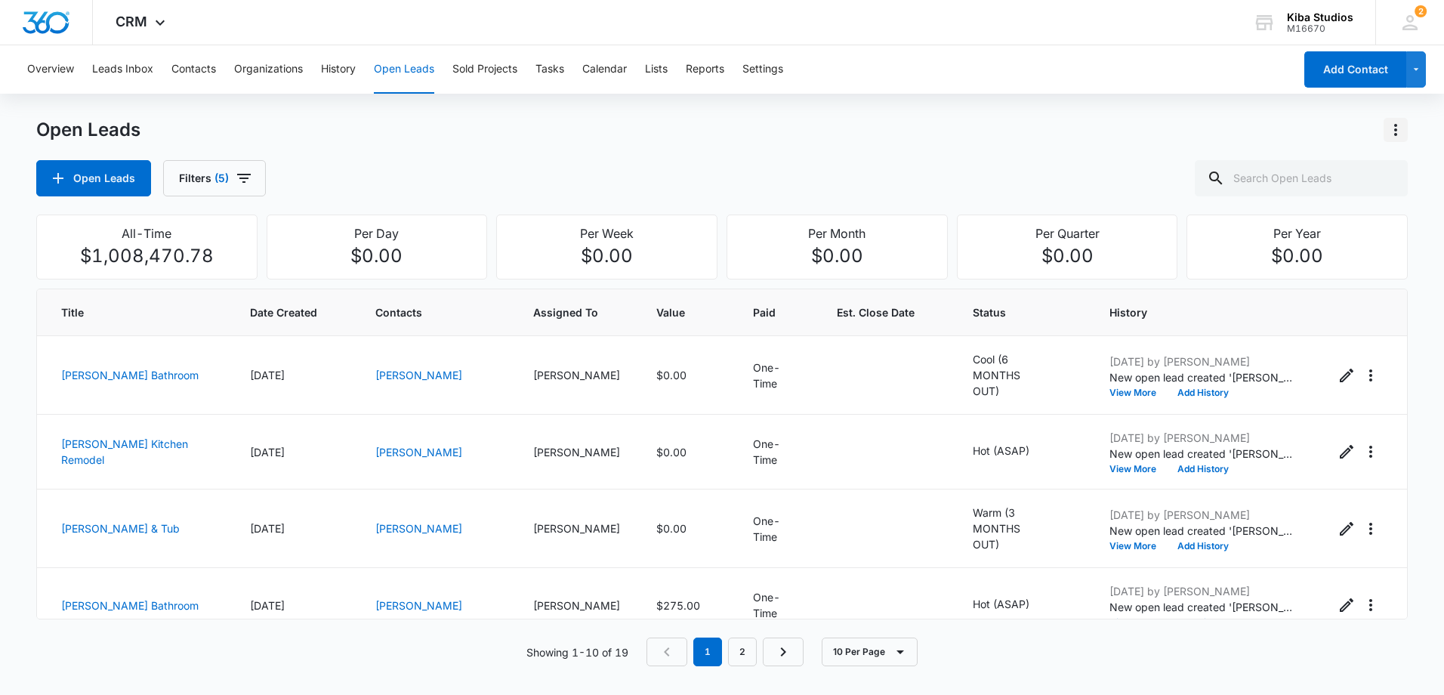
click at [1397, 134] on icon "Actions" at bounding box center [1395, 130] width 3 height 12
click at [1331, 191] on div "Export Open Leads" at bounding box center [1309, 195] width 123 height 11
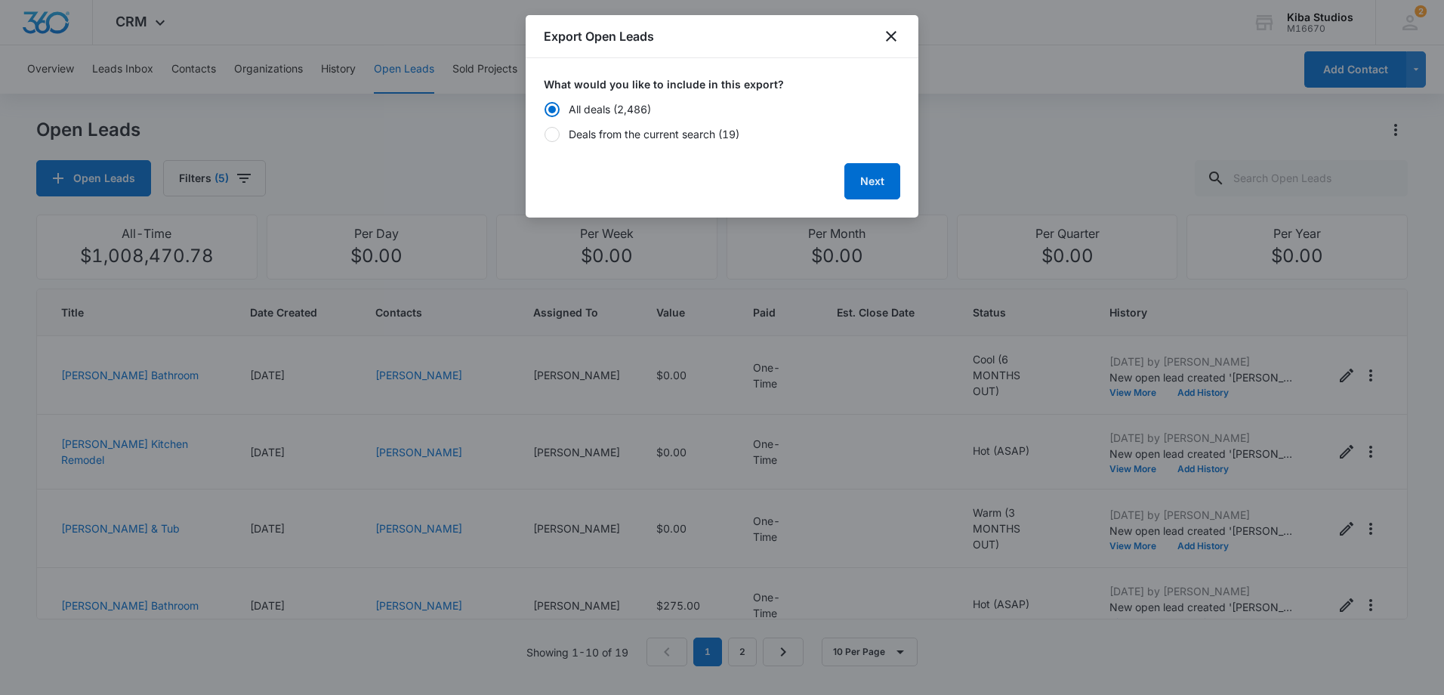
click at [664, 133] on div "Deals from the current search (19)" at bounding box center [654, 134] width 171 height 16
click at [544, 133] on input "Deals from the current search (19)" at bounding box center [544, 134] width 1 height 11
radio input "false"
radio input "true"
click at [886, 188] on button "Next" at bounding box center [872, 181] width 56 height 36
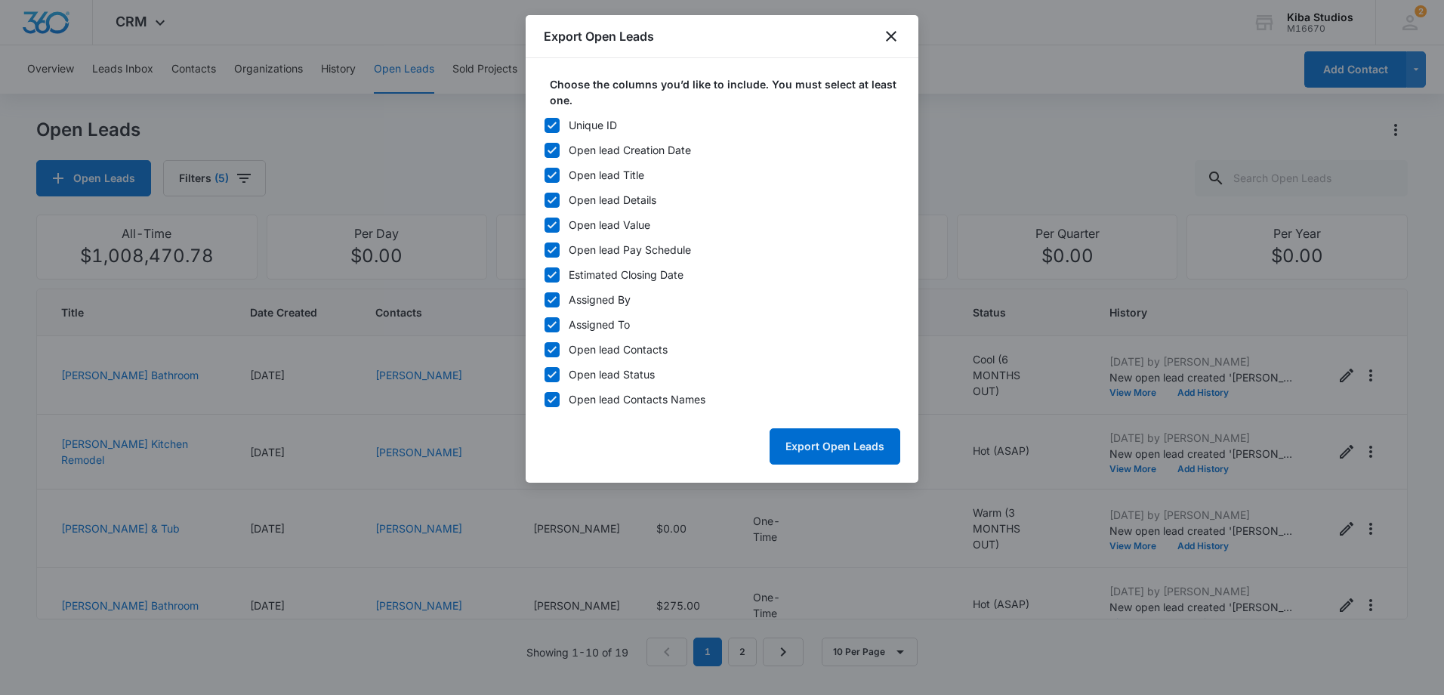
click at [554, 126] on icon at bounding box center [552, 126] width 14 height 14
click at [544, 126] on input "Unique ID" at bounding box center [544, 125] width 1 height 11
click at [554, 126] on icon at bounding box center [552, 126] width 14 height 14
click at [544, 126] on input "Unique ID" at bounding box center [544, 125] width 1 height 11
click at [553, 128] on icon at bounding box center [552, 126] width 14 height 14
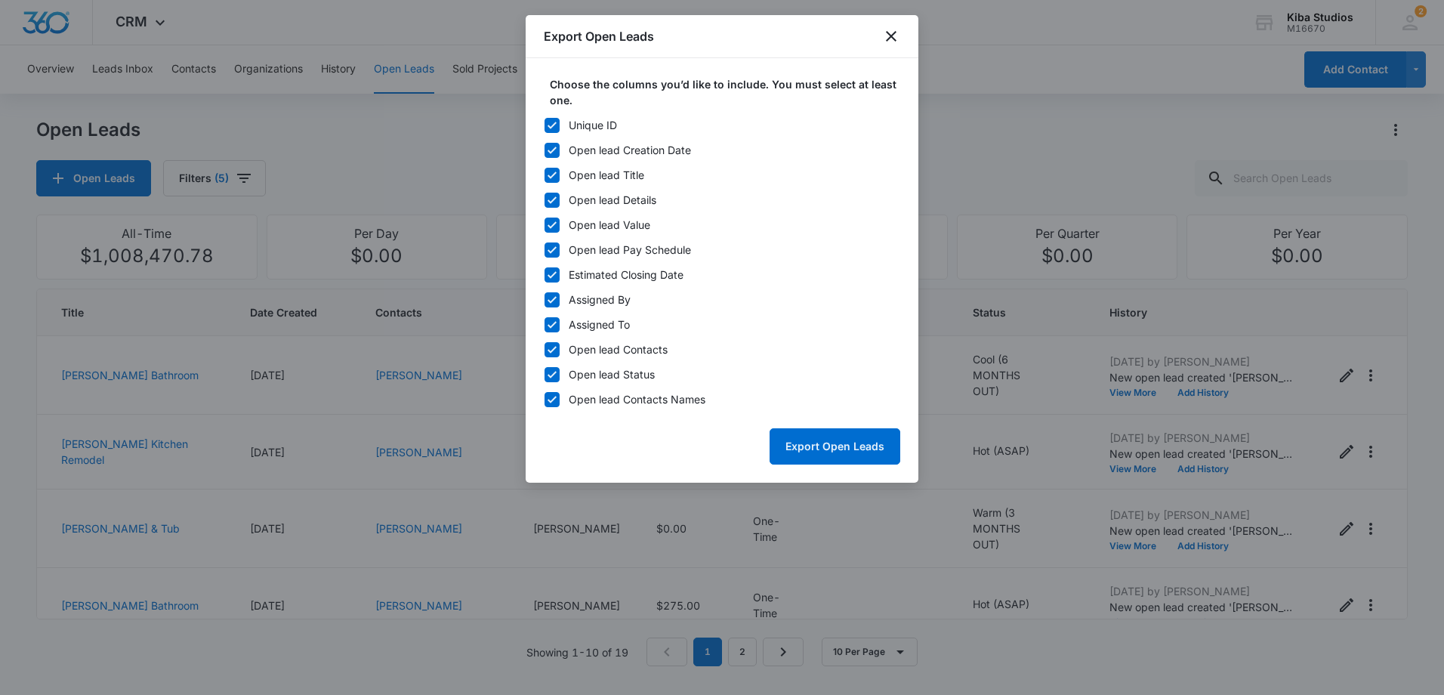
click at [544, 128] on input "Unique ID" at bounding box center [544, 125] width 1 height 11
click at [763, 124] on label "Unique ID" at bounding box center [722, 125] width 356 height 16
click at [544, 124] on input "Unique ID" at bounding box center [544, 125] width 1 height 11
click at [733, 121] on label "Unique ID" at bounding box center [722, 125] width 356 height 16
click at [544, 121] on input "Unique ID" at bounding box center [544, 125] width 1 height 11
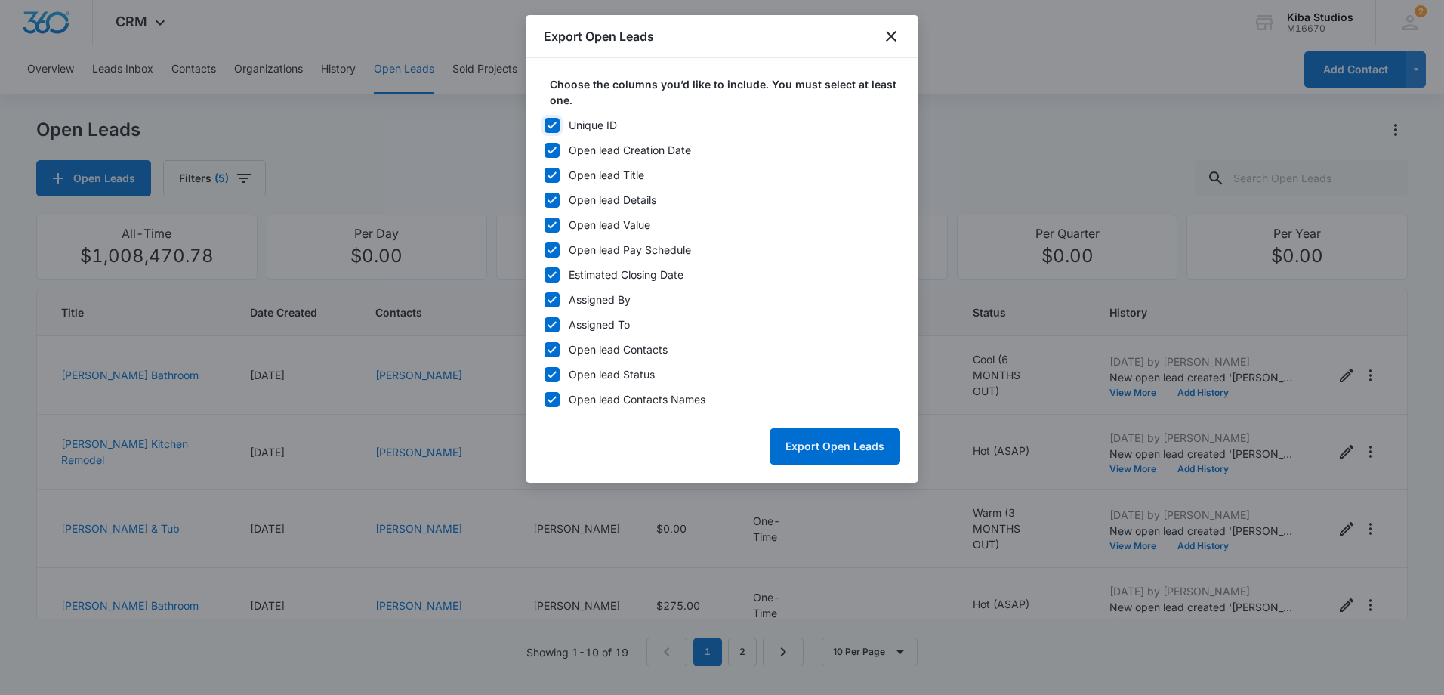
checkbox input "false"
click at [544, 271] on div at bounding box center [551, 274] width 15 height 15
click at [544, 271] on input "Estimated Closing Date" at bounding box center [544, 275] width 1 height 11
checkbox input "false"
click at [549, 251] on icon at bounding box center [551, 249] width 9 height 7
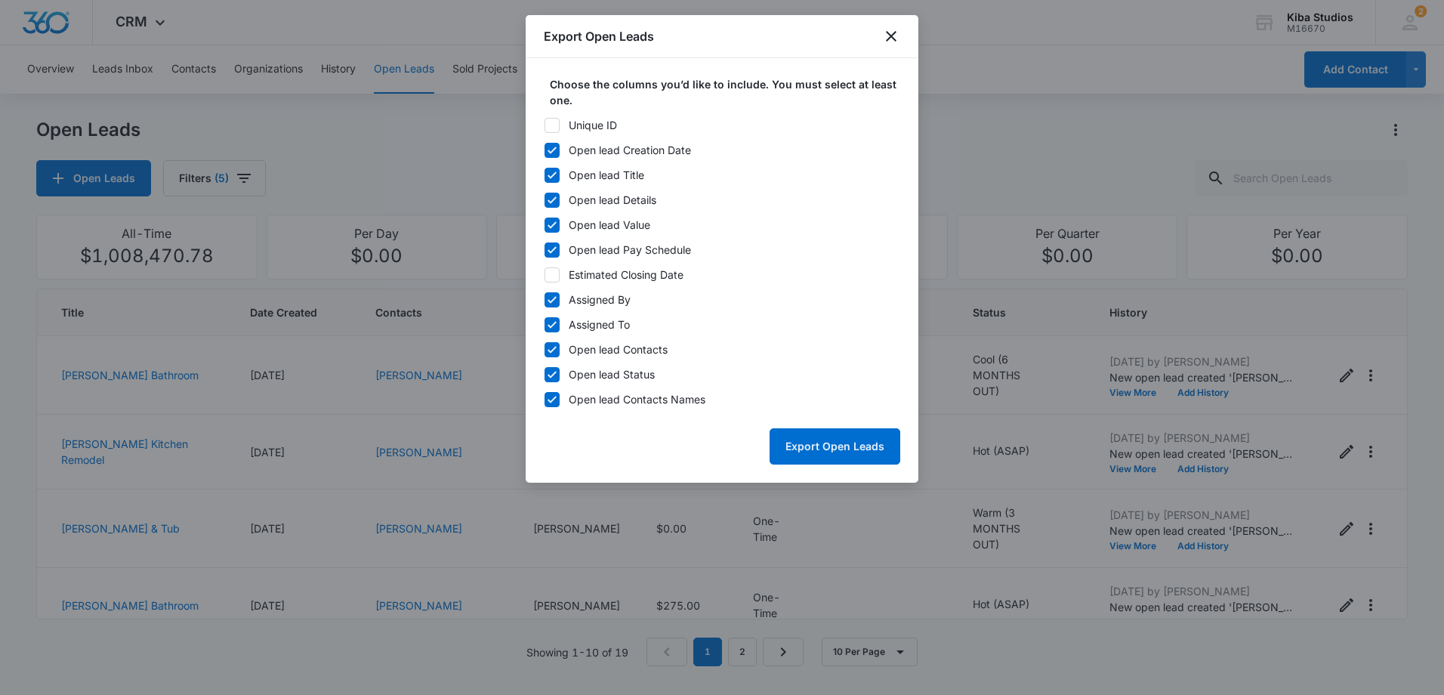
click at [544, 251] on input "Open lead Pay Schedule" at bounding box center [544, 250] width 1 height 11
checkbox input "false"
click at [834, 446] on button "Export Open Leads" at bounding box center [835, 446] width 131 height 36
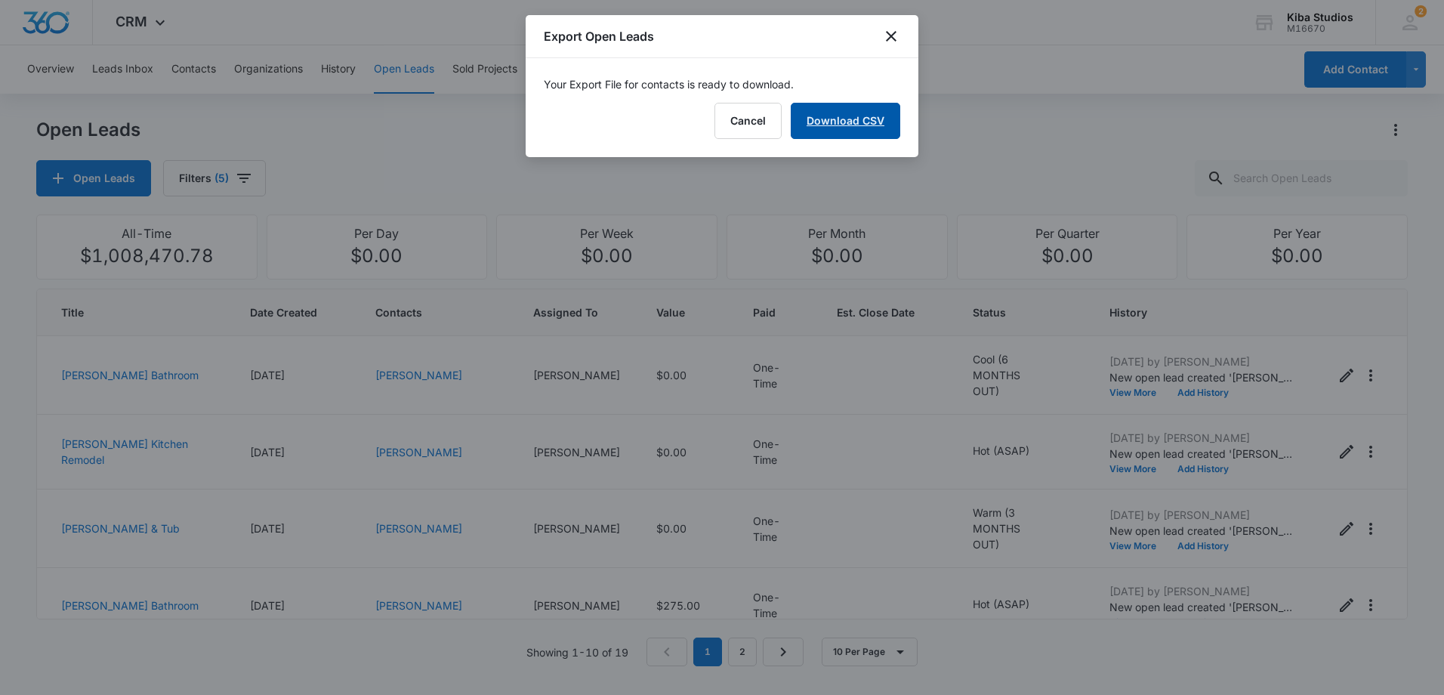
click at [828, 120] on link "Download CSV" at bounding box center [845, 121] width 109 height 36
click at [894, 38] on icon "close" at bounding box center [891, 36] width 18 height 18
